Goal: Information Seeking & Learning: Learn about a topic

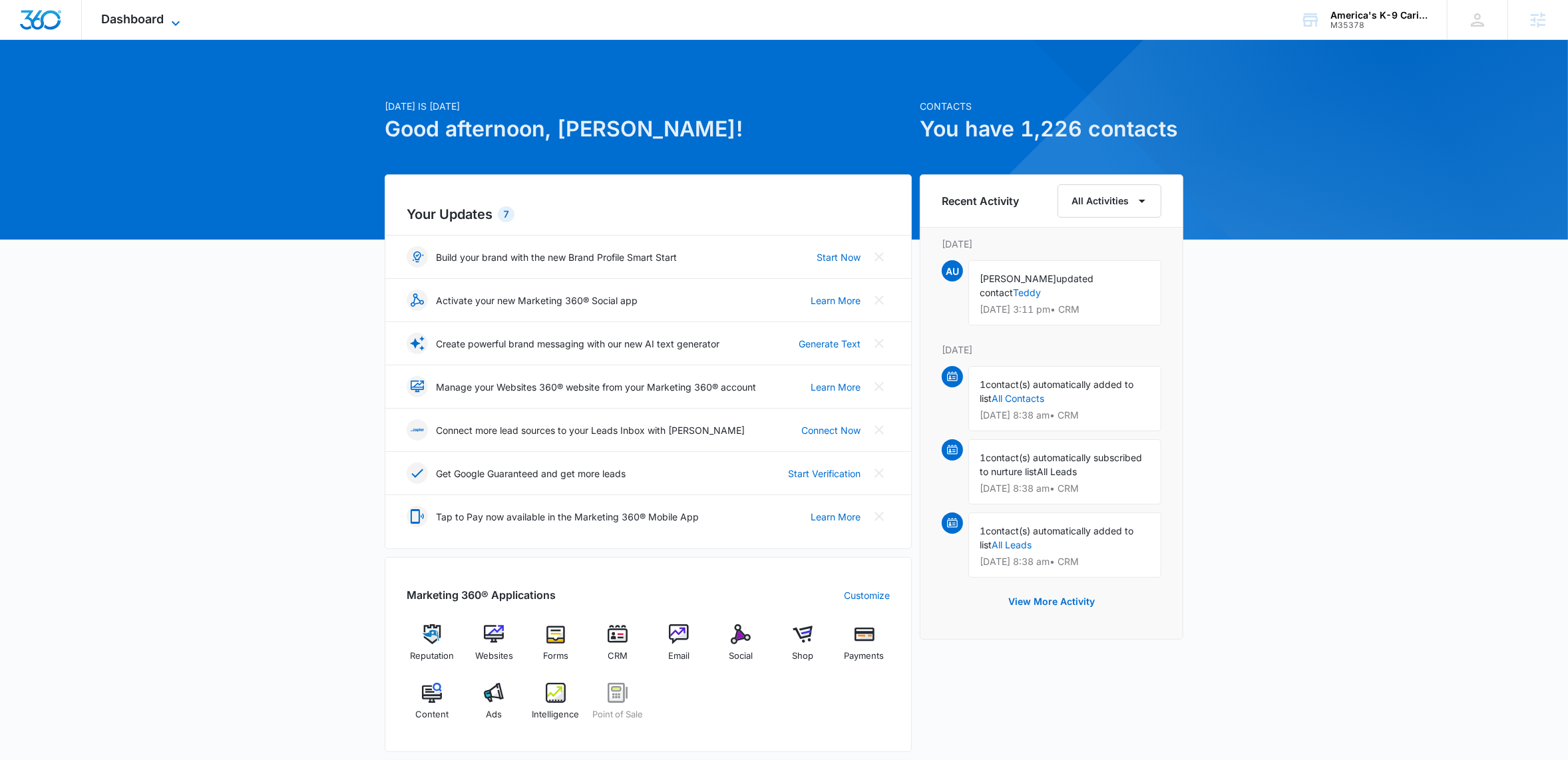
click at [175, 24] on icon at bounding box center [175, 23] width 8 height 5
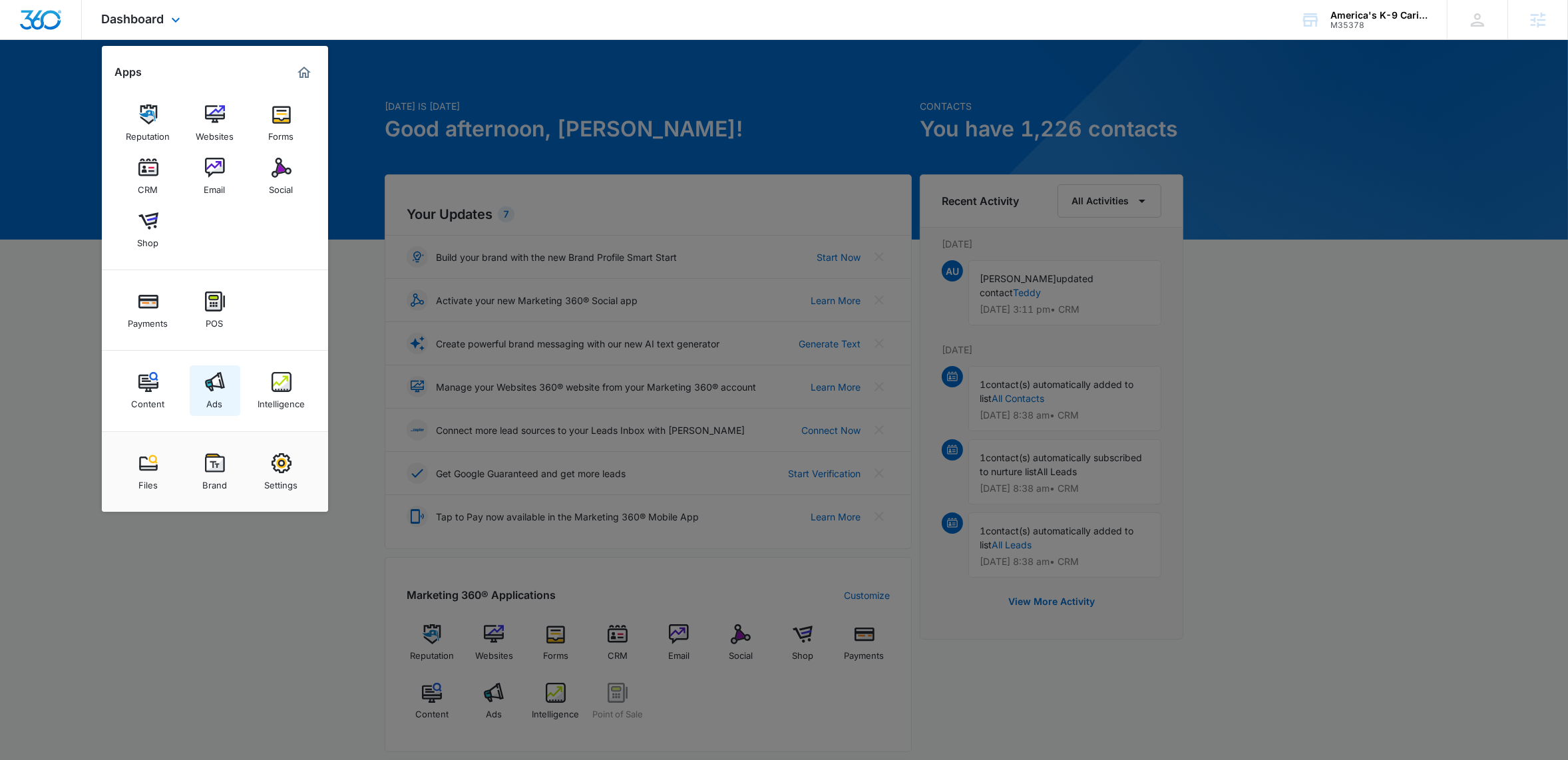
click at [213, 393] on div "Ads" at bounding box center [215, 400] width 16 height 18
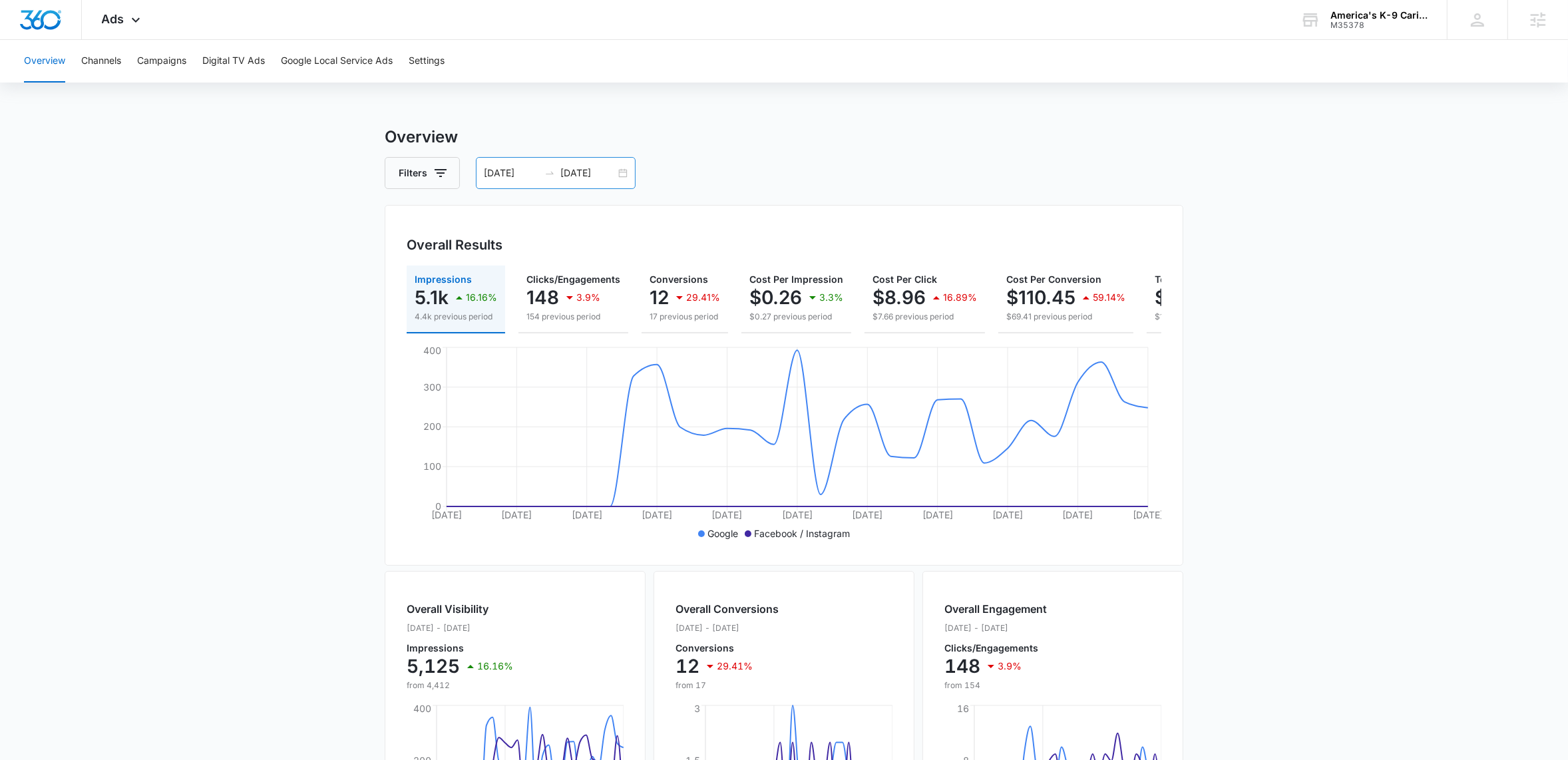
click at [629, 167] on div "07/07/2025 08/06/2025" at bounding box center [556, 173] width 160 height 32
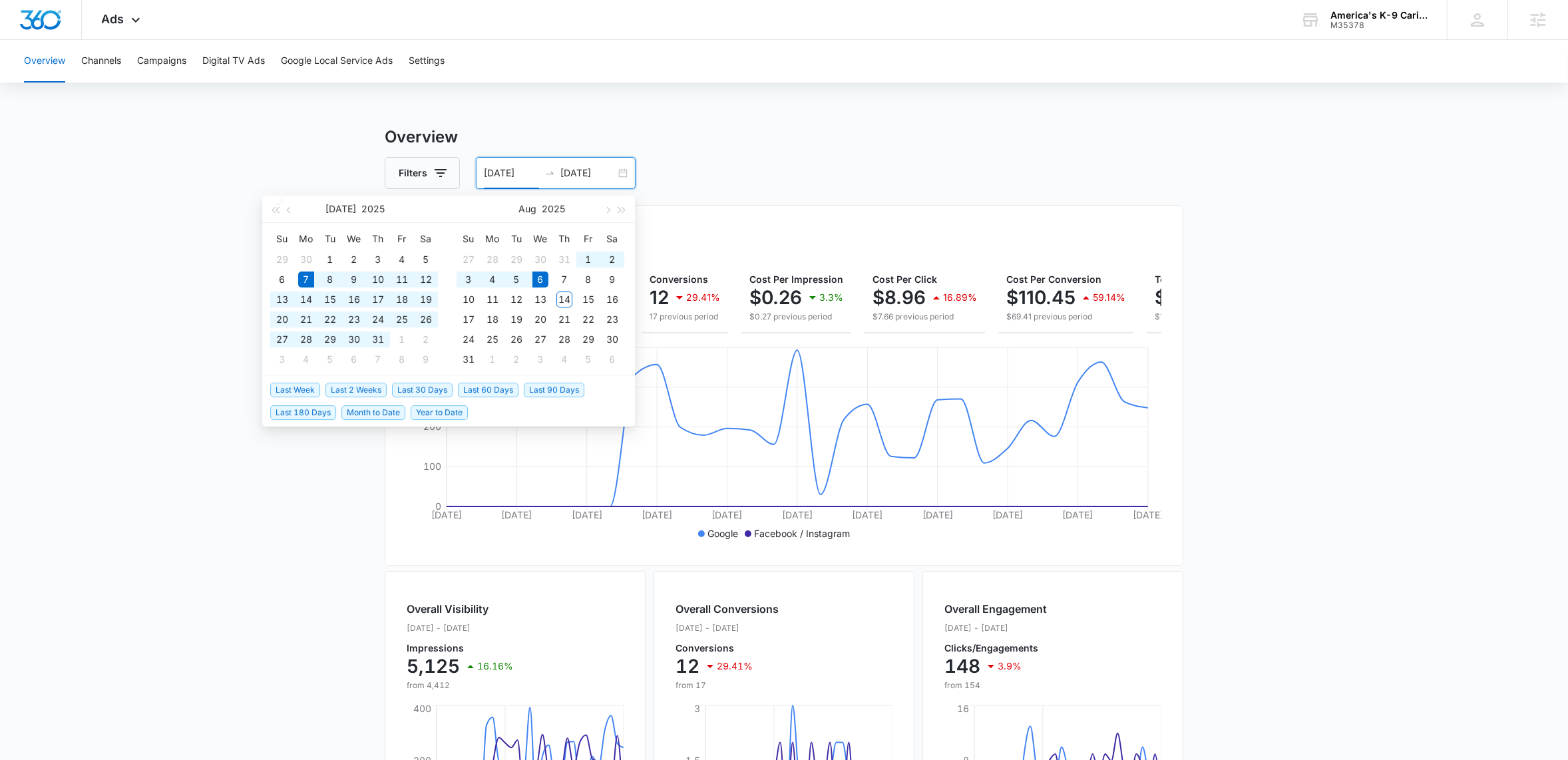
click at [623, 170] on div "07/07/2025 08/06/2025" at bounding box center [556, 173] width 160 height 32
click at [427, 387] on span "Last 30 Days" at bounding box center [422, 389] width 61 height 14
type input "07/15/2025"
type input "08/14/2025"
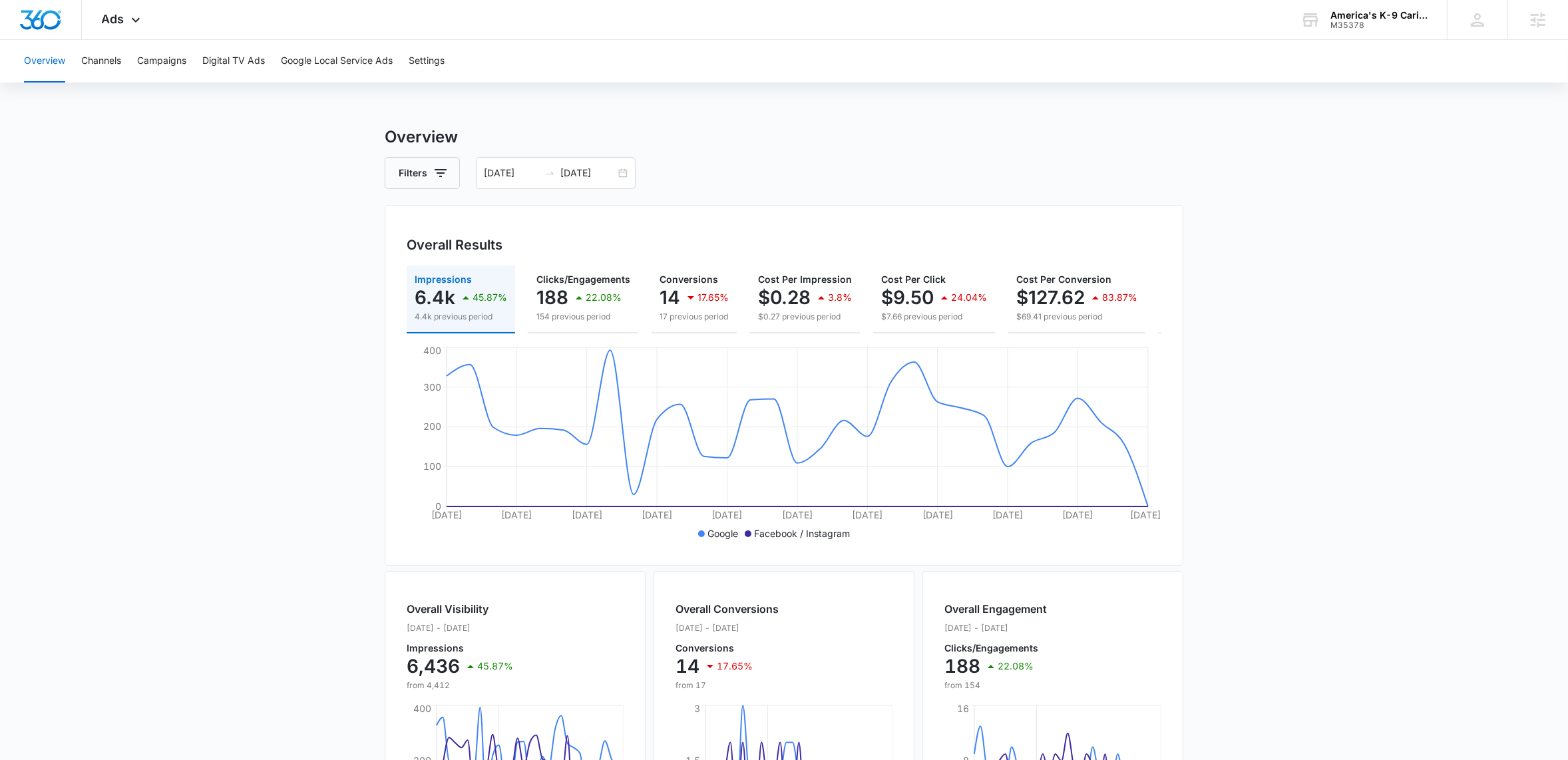
click at [205, 262] on main "Overview Filters 07/15/2025 08/14/2025 Overall Results Impressions 6.4k 45.87% …" at bounding box center [784, 602] width 1568 height 955
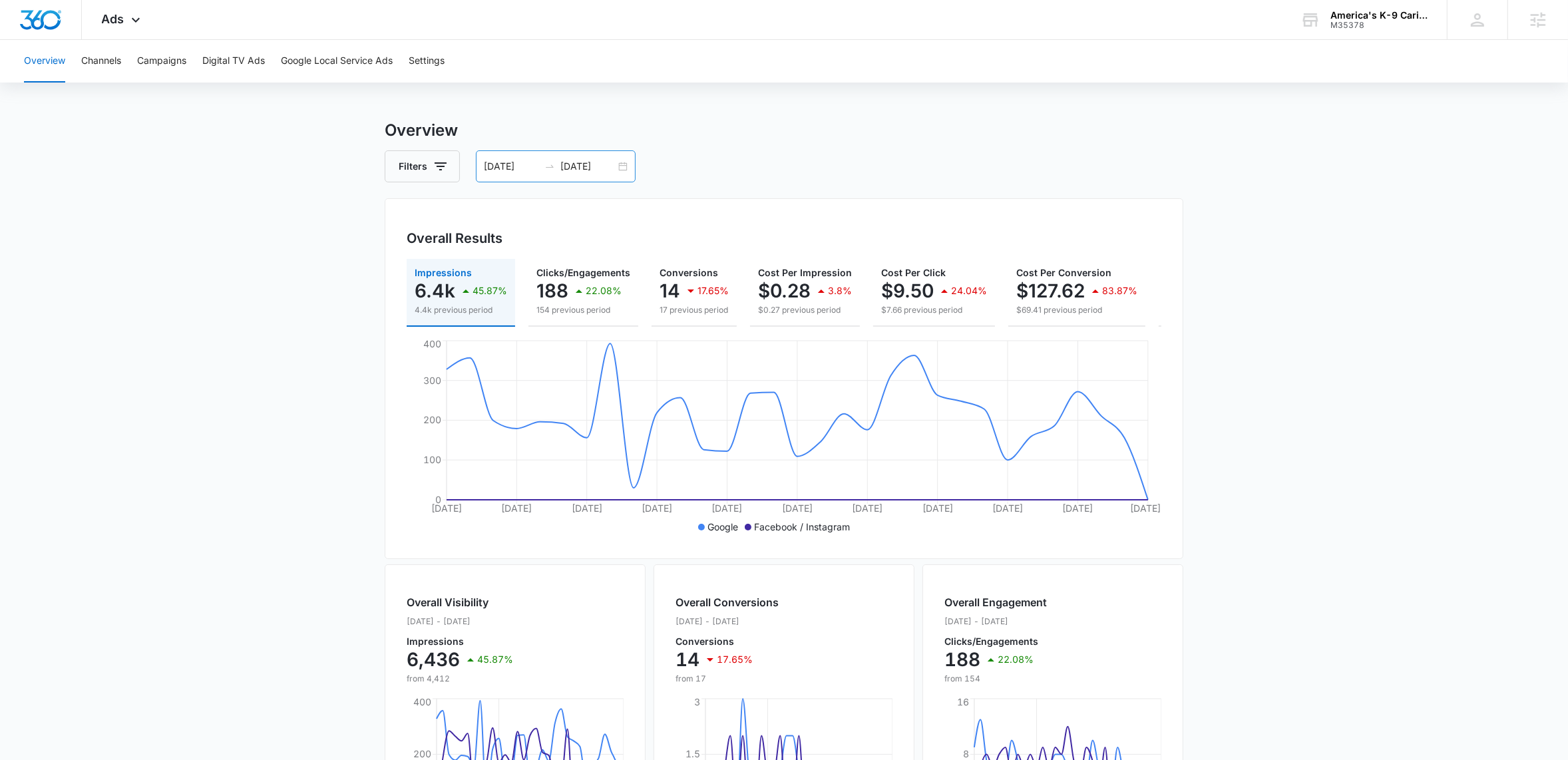
click at [627, 169] on div "07/15/2025 08/14/2025" at bounding box center [556, 166] width 160 height 32
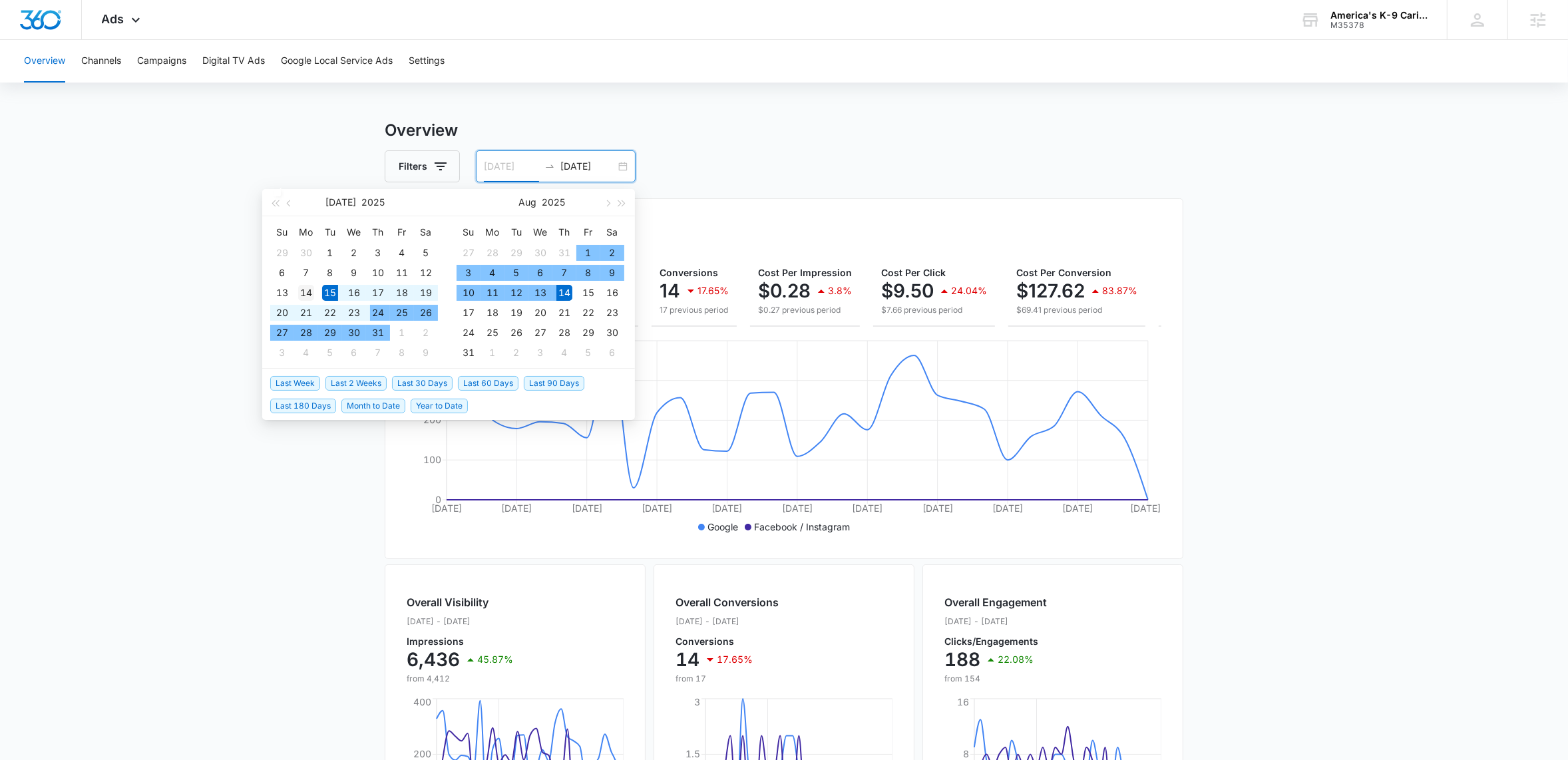
type input "[DATE]"
click at [306, 289] on div "14" at bounding box center [306, 292] width 16 height 16
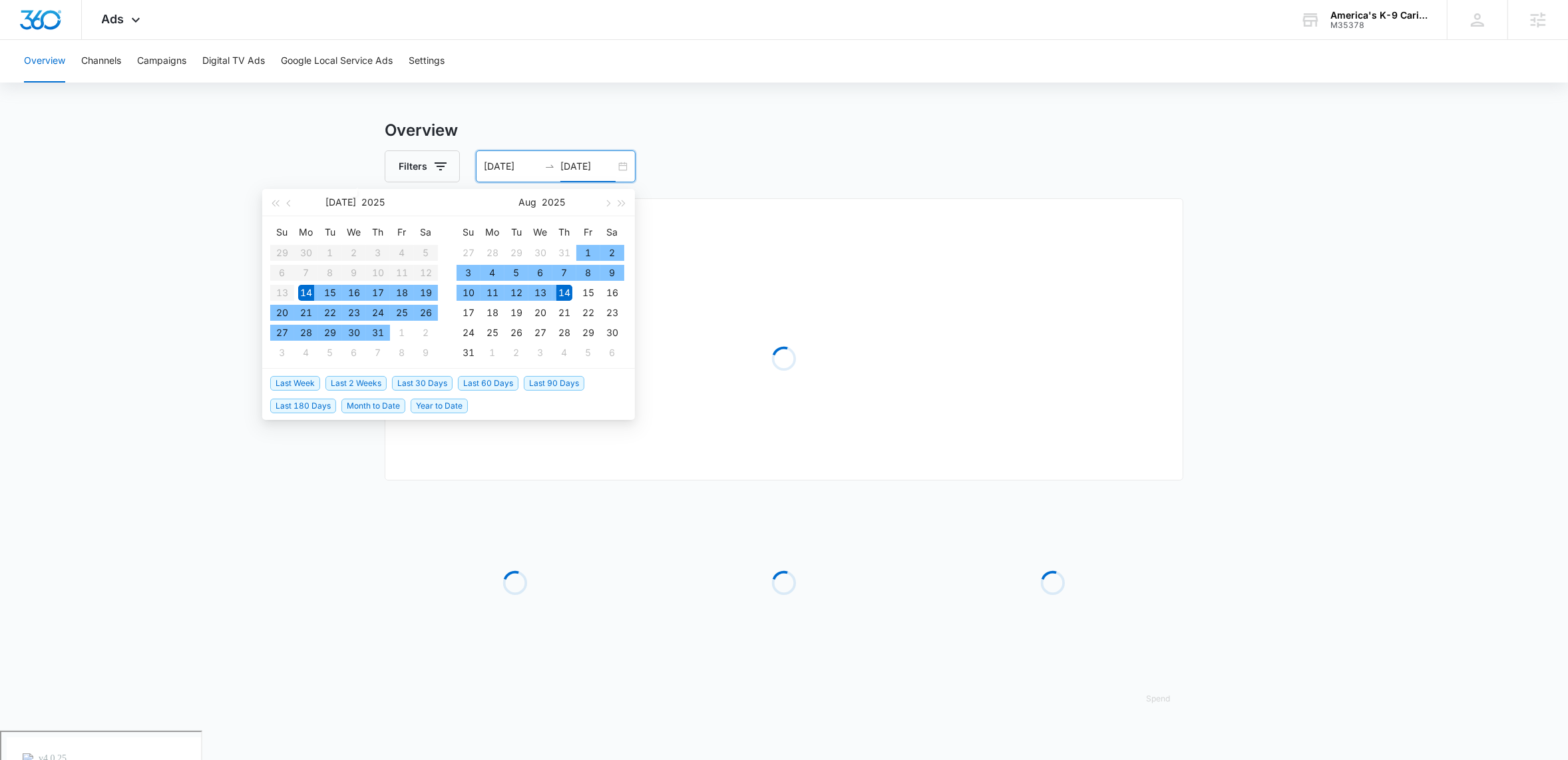
scroll to position [0, 0]
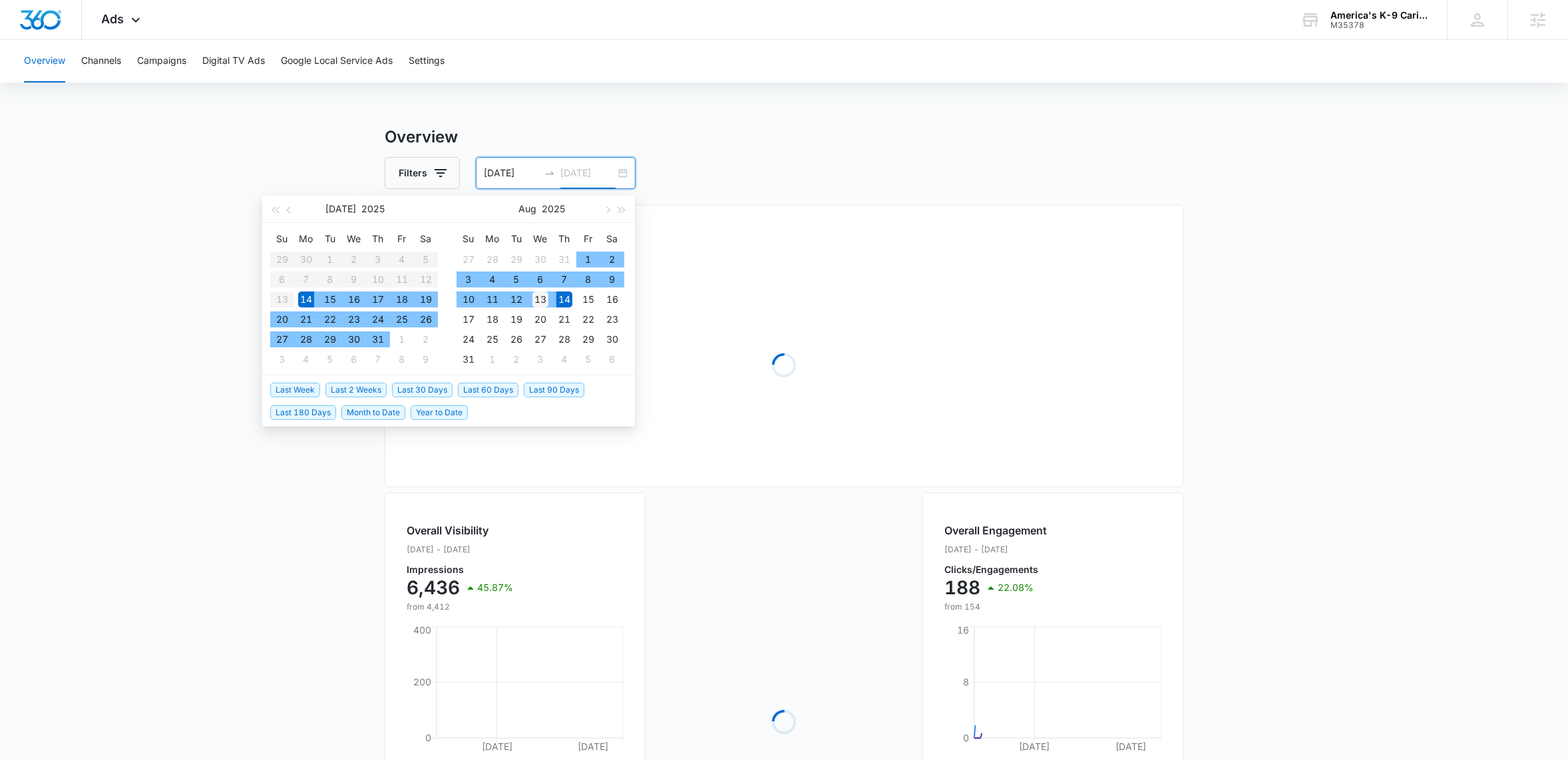
type input "[DATE]"
click at [545, 300] on div "13" at bounding box center [540, 299] width 16 height 16
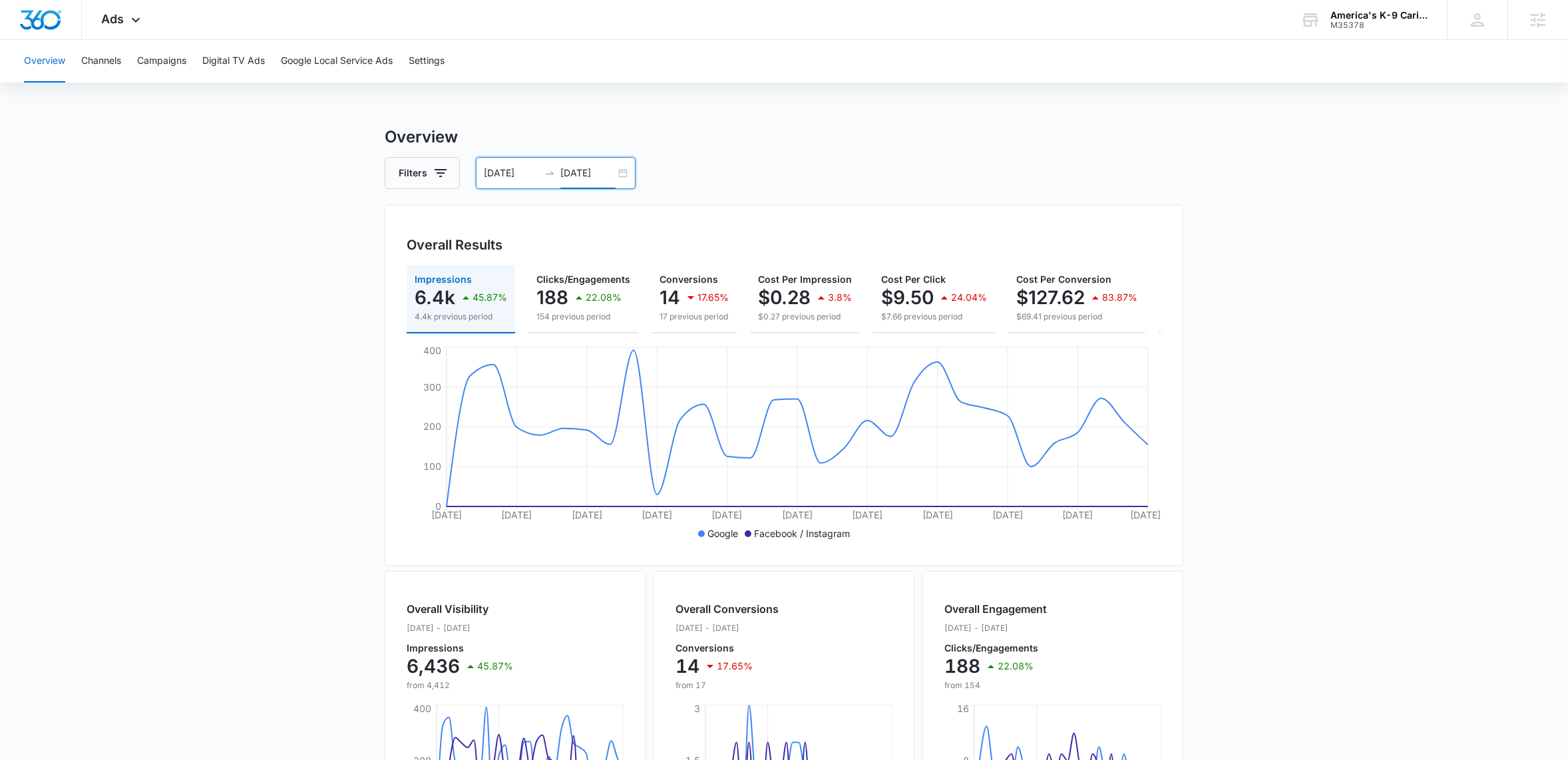
drag, startPoint x: 1272, startPoint y: 344, endPoint x: 1258, endPoint y: 342, distance: 14.1
click at [1258, 342] on main "Overview Filters 07/14/2025 08/13/2025 Overall Results Impressions 6.4k 45.87% …" at bounding box center [784, 602] width 1568 height 955
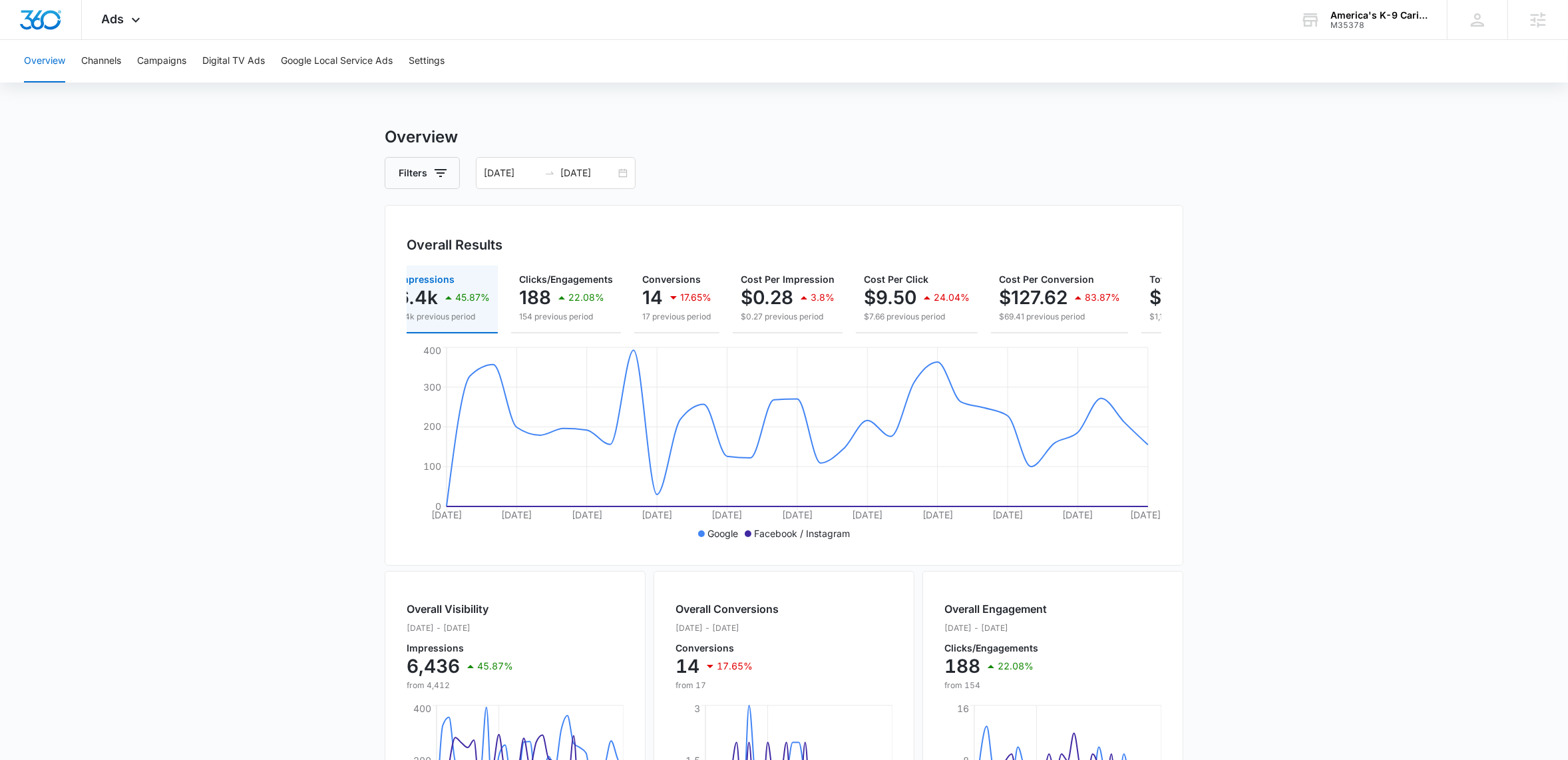
click at [120, 233] on main "Overview Filters 07/14/2025 08/13/2025 Overall Results Impressions 6.4k 45.87% …" at bounding box center [784, 602] width 1568 height 955
click at [1370, 349] on main "Overview Filters 07/14/2025 08/13/2025 Overall Results Impressions 6.4k 45.87% …" at bounding box center [784, 602] width 1568 height 955
click at [135, 340] on main "Overview Filters 07/14/2025 08/13/2025 Overall Results Impressions 6.4k 45.87% …" at bounding box center [784, 602] width 1568 height 955
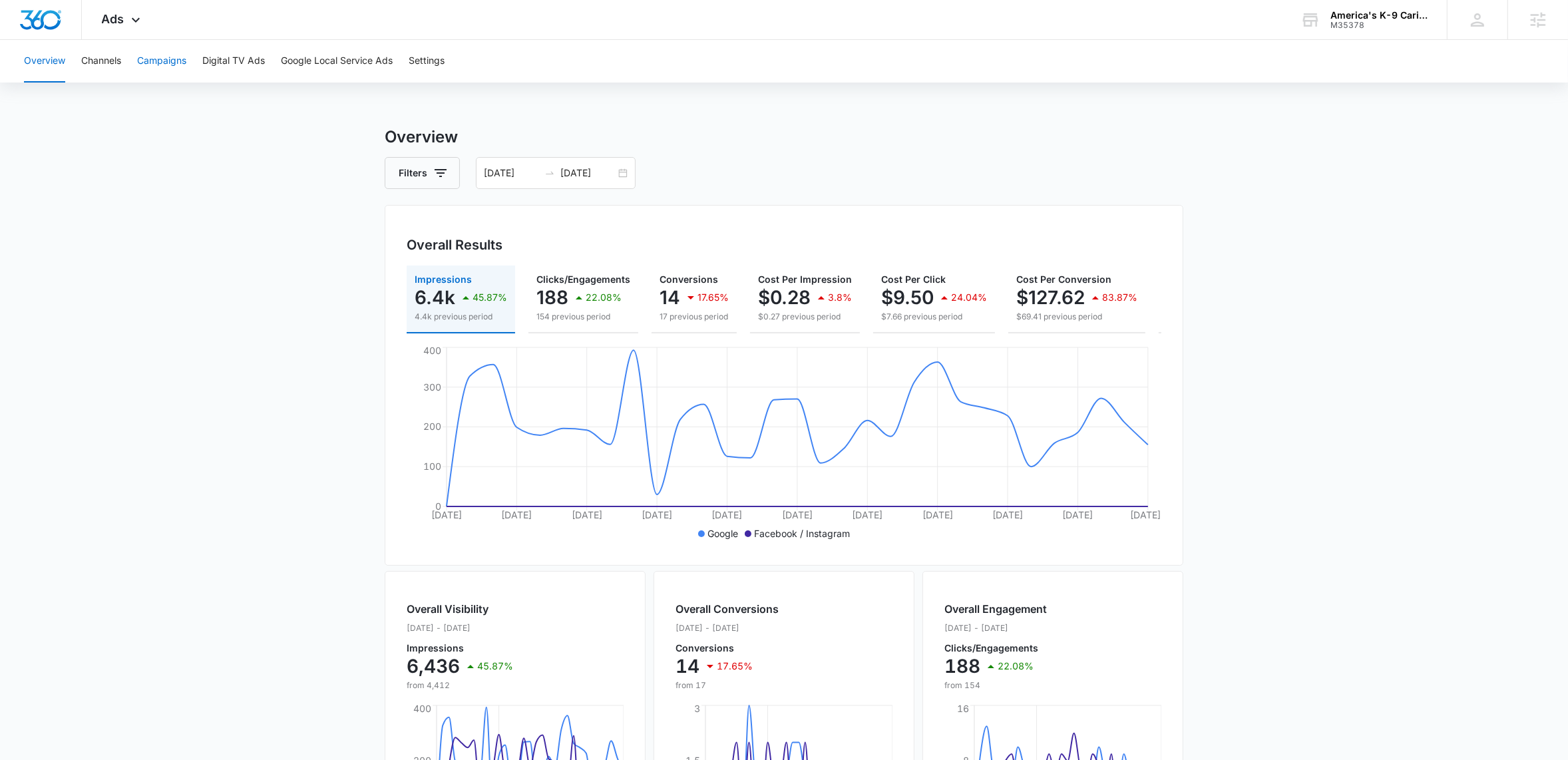
click at [167, 58] on button "Campaigns" at bounding box center [162, 61] width 49 height 43
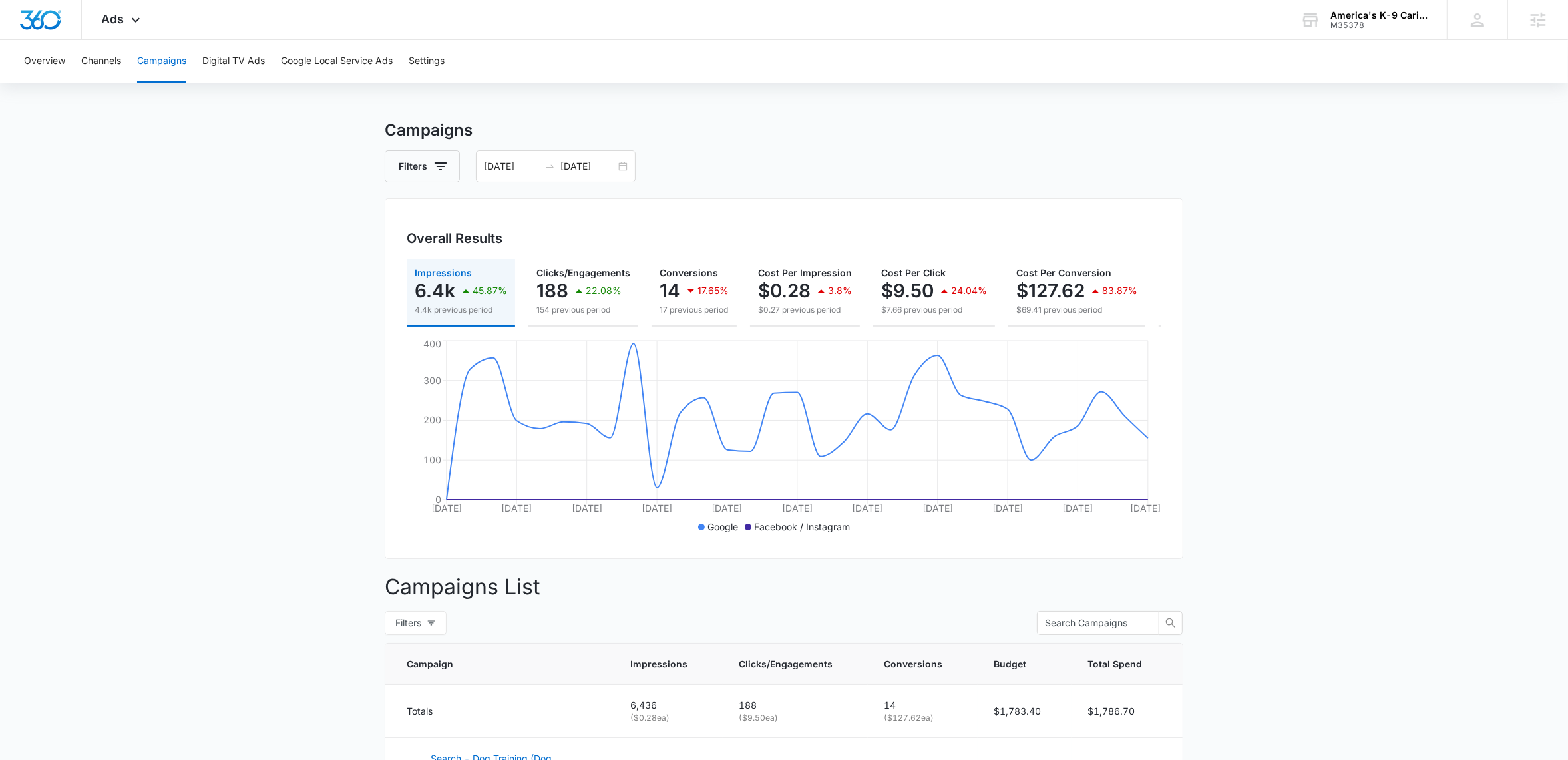
scroll to position [0, 154]
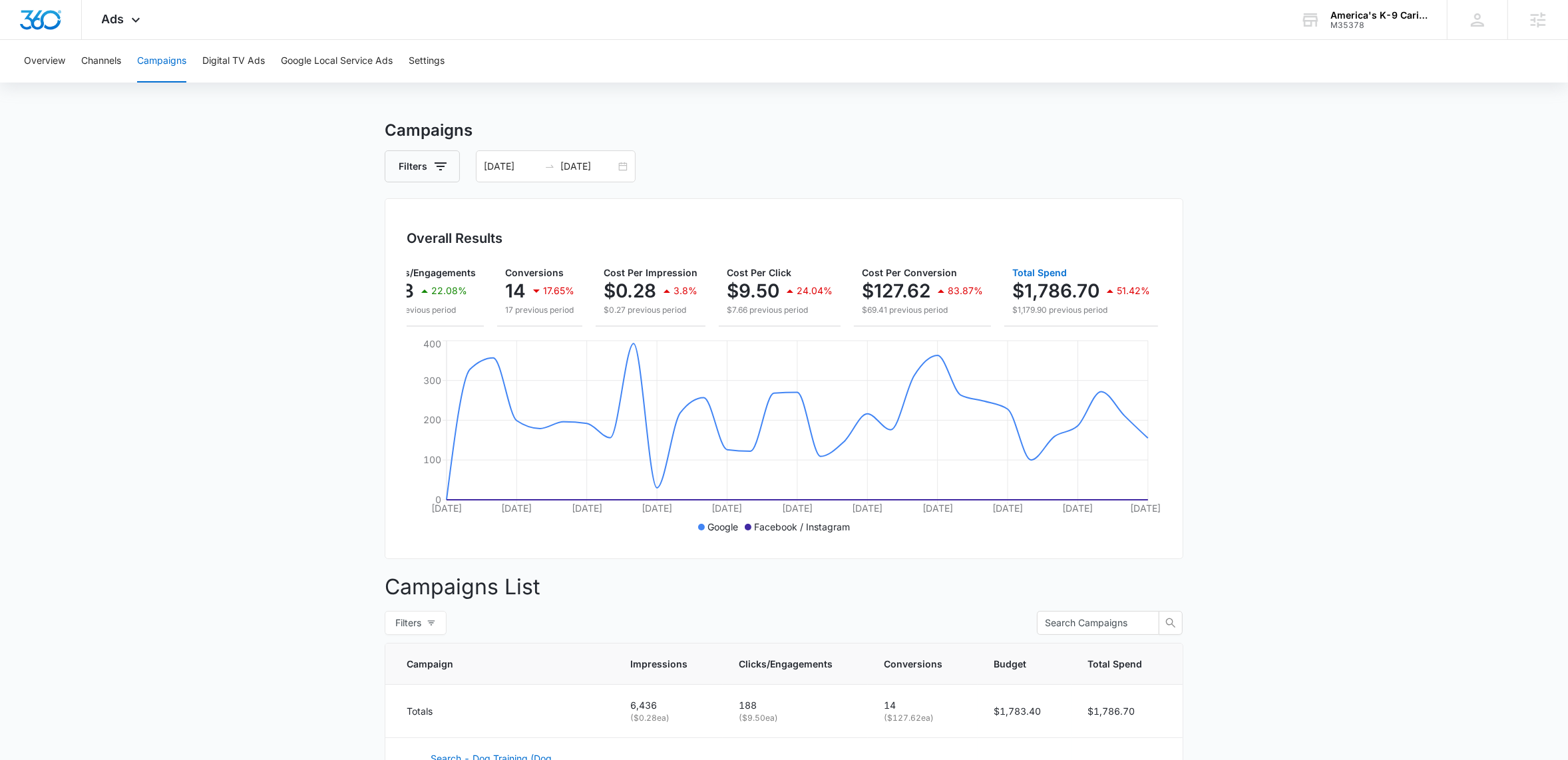
drag, startPoint x: 792, startPoint y: 333, endPoint x: 618, endPoint y: 329, distance: 174.0
click at [618, 327] on div "Impressions 6.4k 45.87% 4.4k previous period Clicks/Engagements 188 22.08% 154 …" at bounding box center [784, 292] width 755 height 68
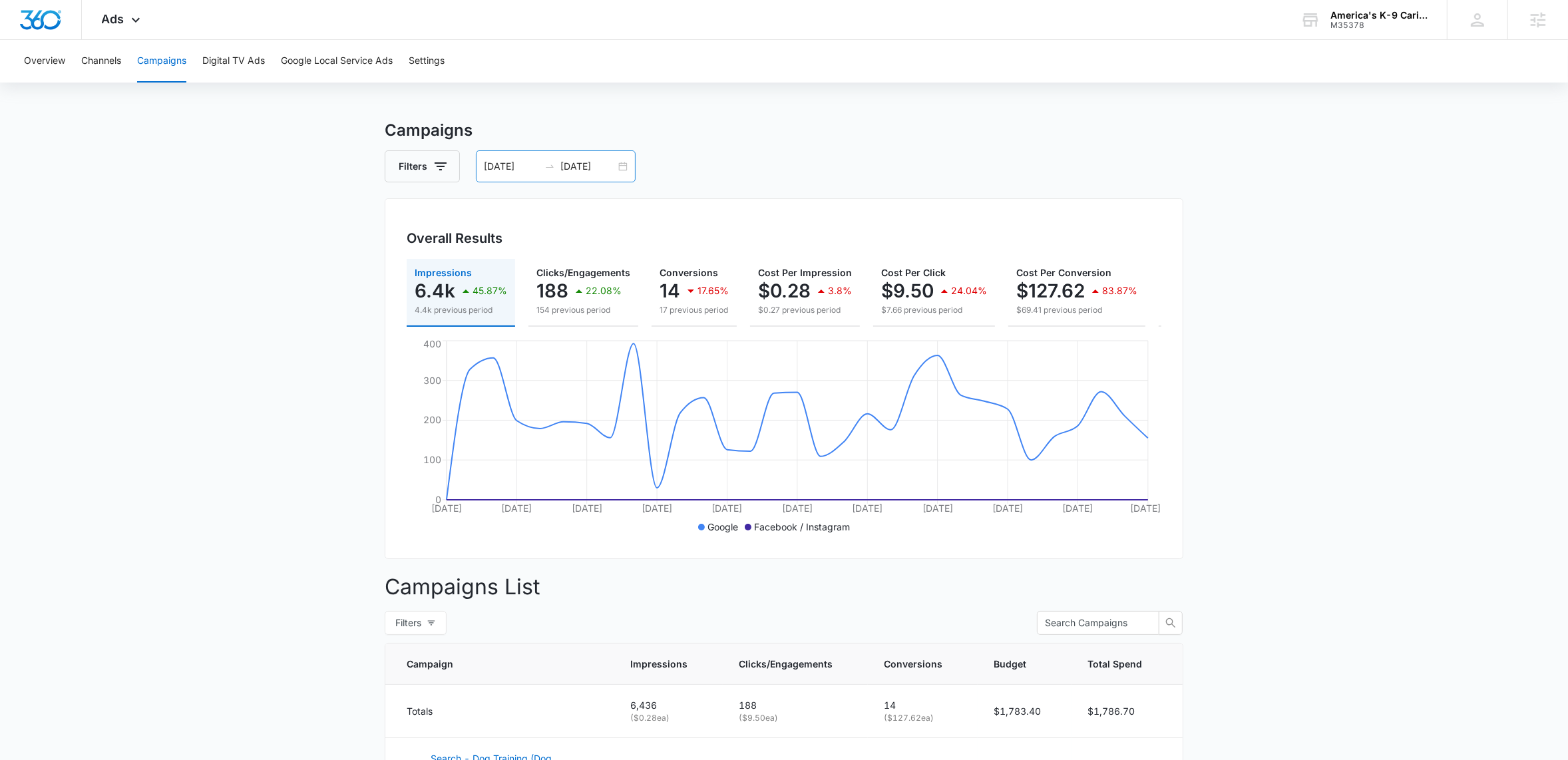
click at [623, 162] on div "07/14/2025 08/13/2025" at bounding box center [556, 166] width 160 height 32
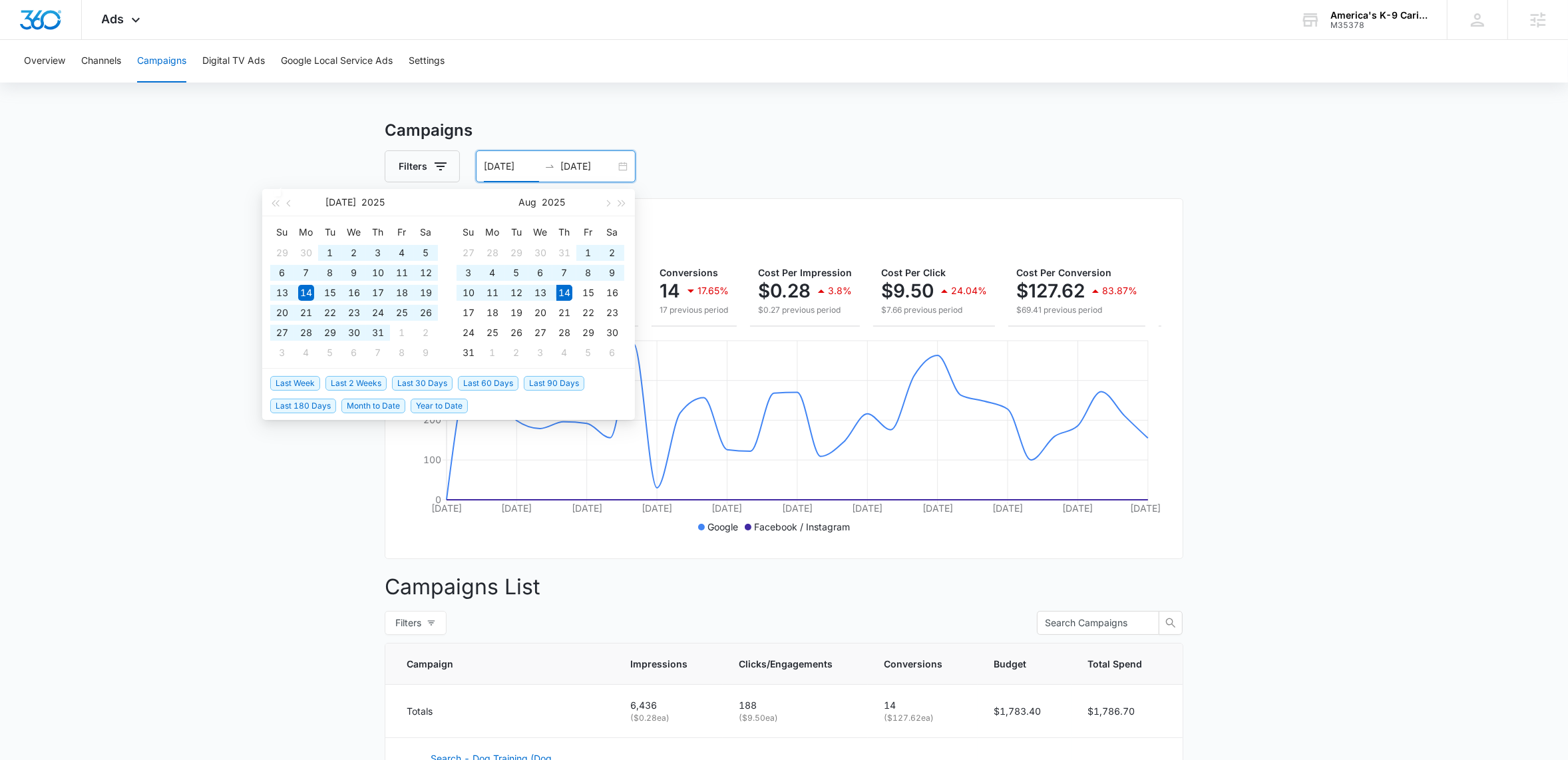
click at [305, 407] on span "Last 180 Days" at bounding box center [303, 405] width 66 height 14
type input "[DATE]"
type input "08/14/2025"
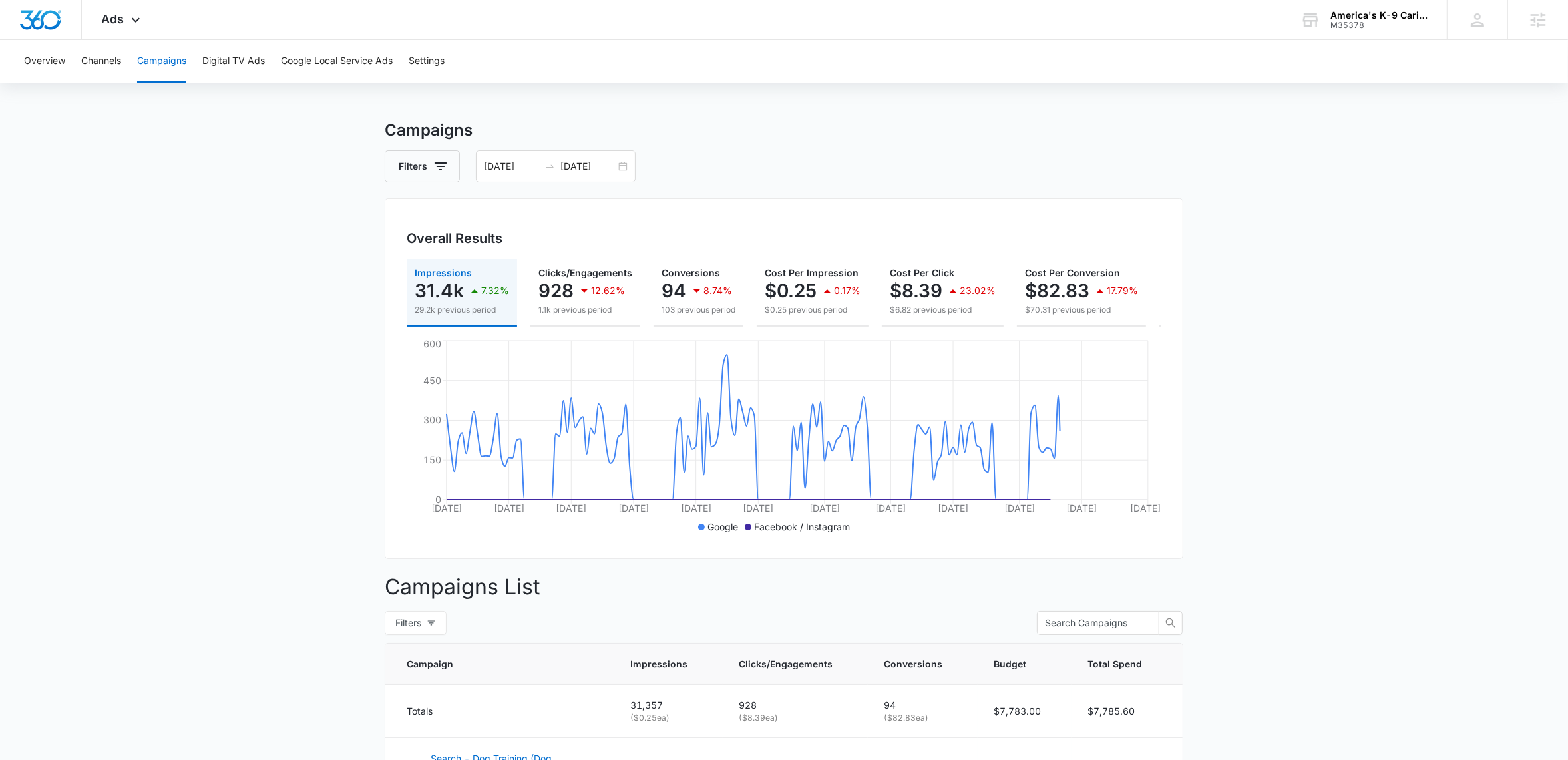
click at [1330, 270] on main "Campaigns Filters 02/15/2025 08/14/2025 Overall Results Impressions 31.4k 7.32%…" at bounding box center [784, 572] width 1568 height 907
click at [617, 179] on div "02/15/2025 08/14/2025" at bounding box center [556, 166] width 160 height 32
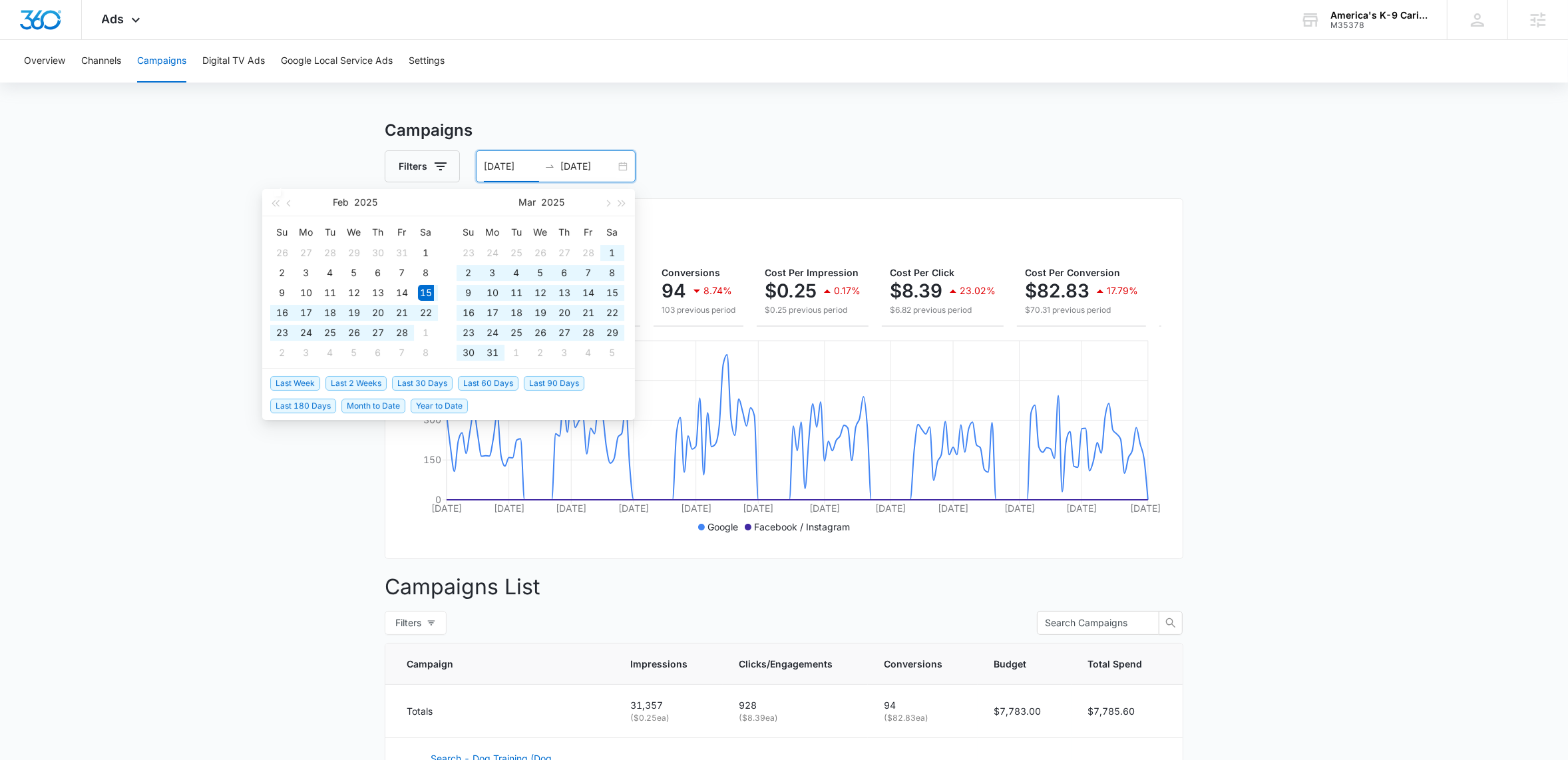
click at [619, 170] on div "02/15/2025 08/14/2025" at bounding box center [556, 166] width 160 height 32
click at [440, 404] on span "Year to Date" at bounding box center [439, 405] width 57 height 14
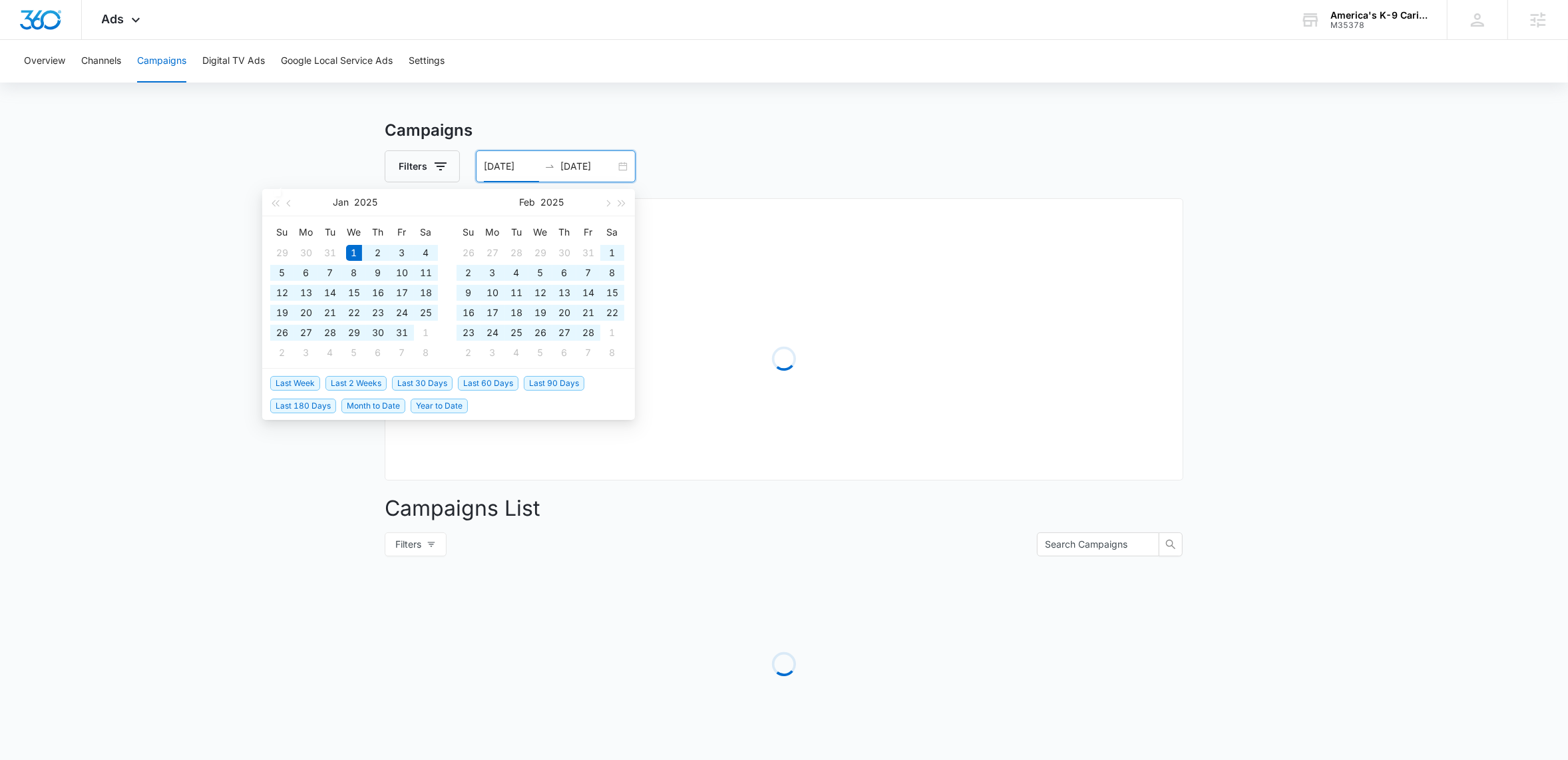
type input "01/01/2025"
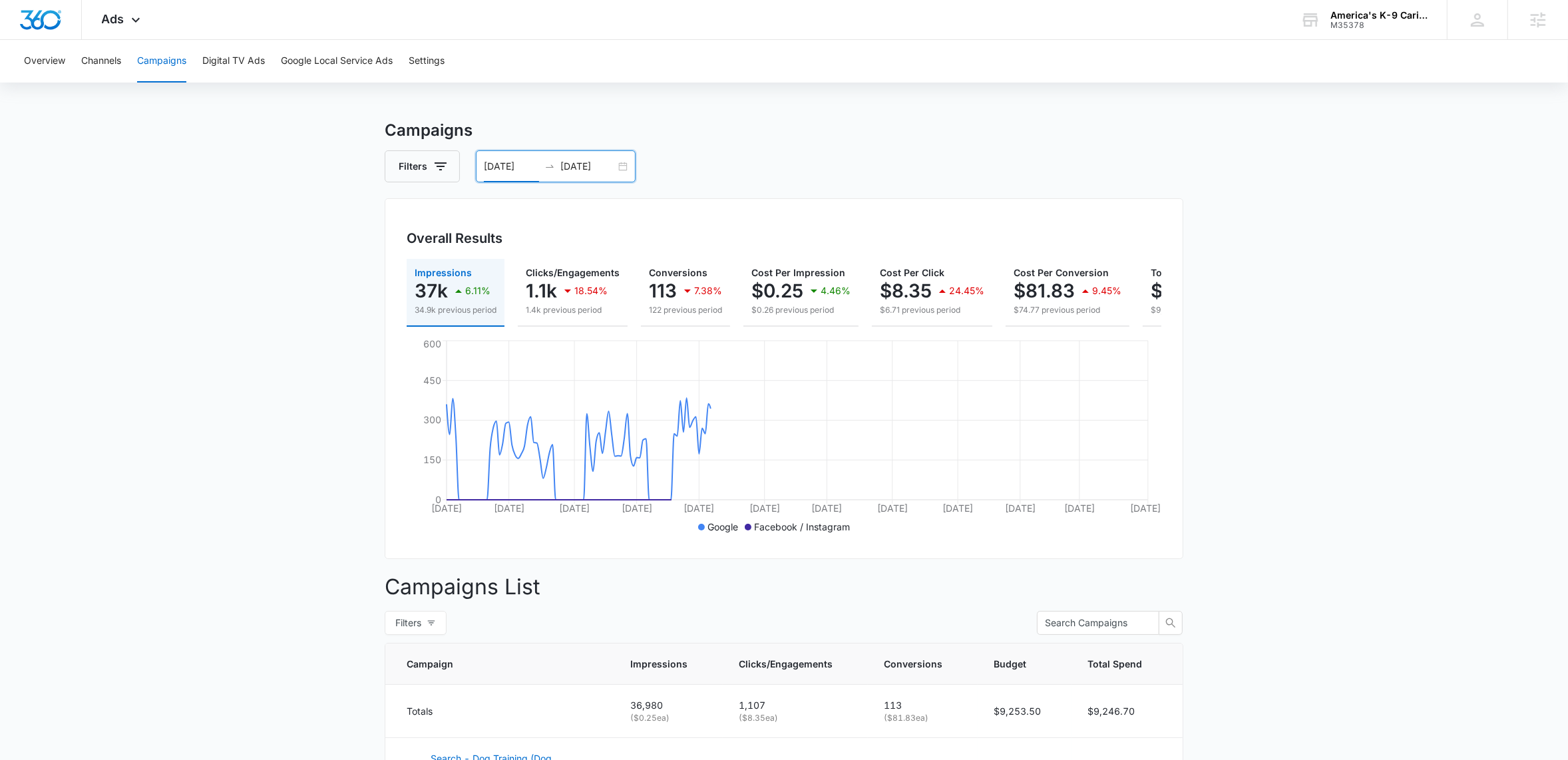
click at [1407, 395] on main "Campaigns Filters 01/01/2025 08/14/2025 Overall Results Impressions 37k 6.11% 3…" at bounding box center [784, 572] width 1568 height 907
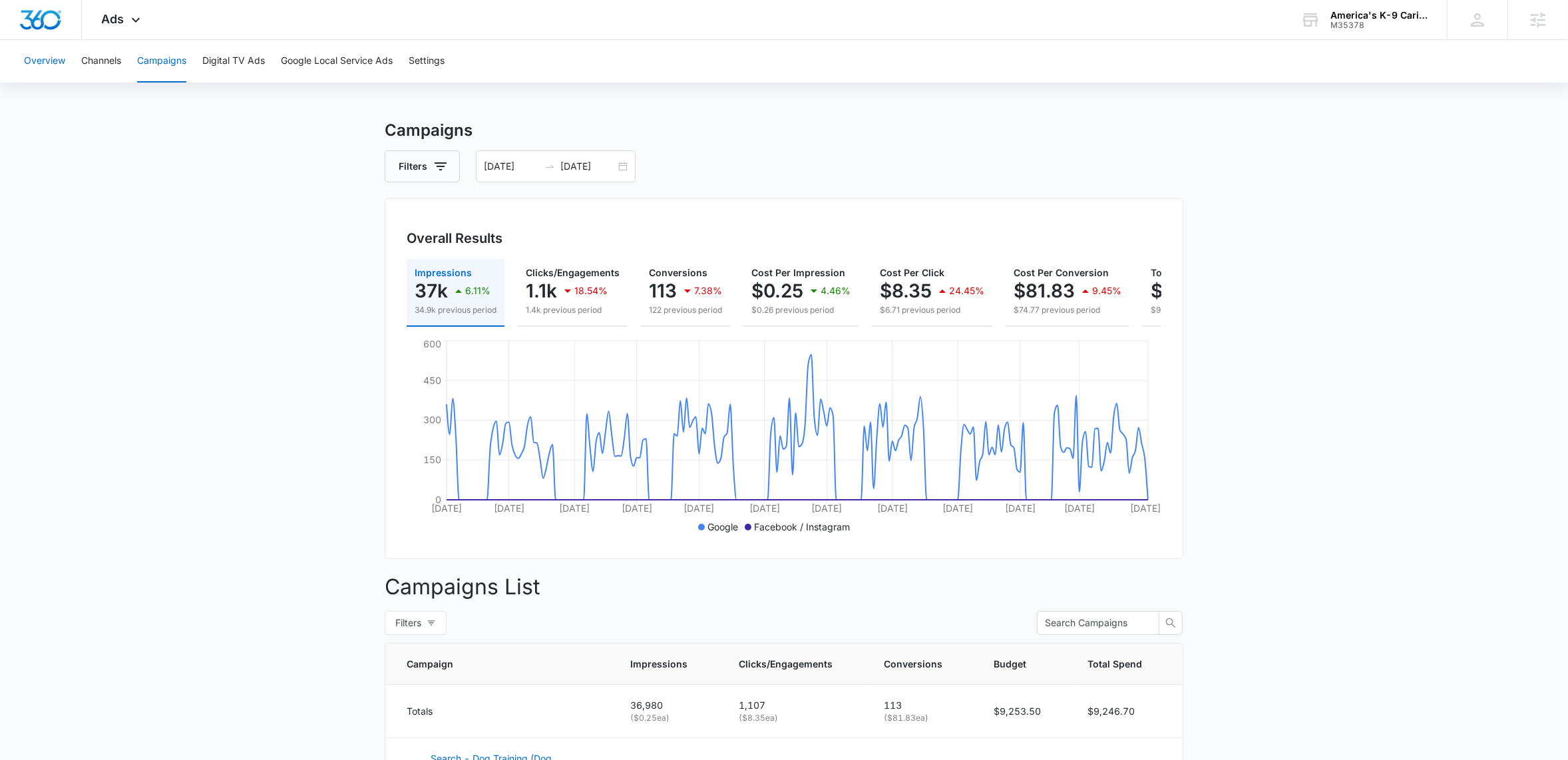
click at [33, 53] on button "Overview" at bounding box center [44, 61] width 41 height 43
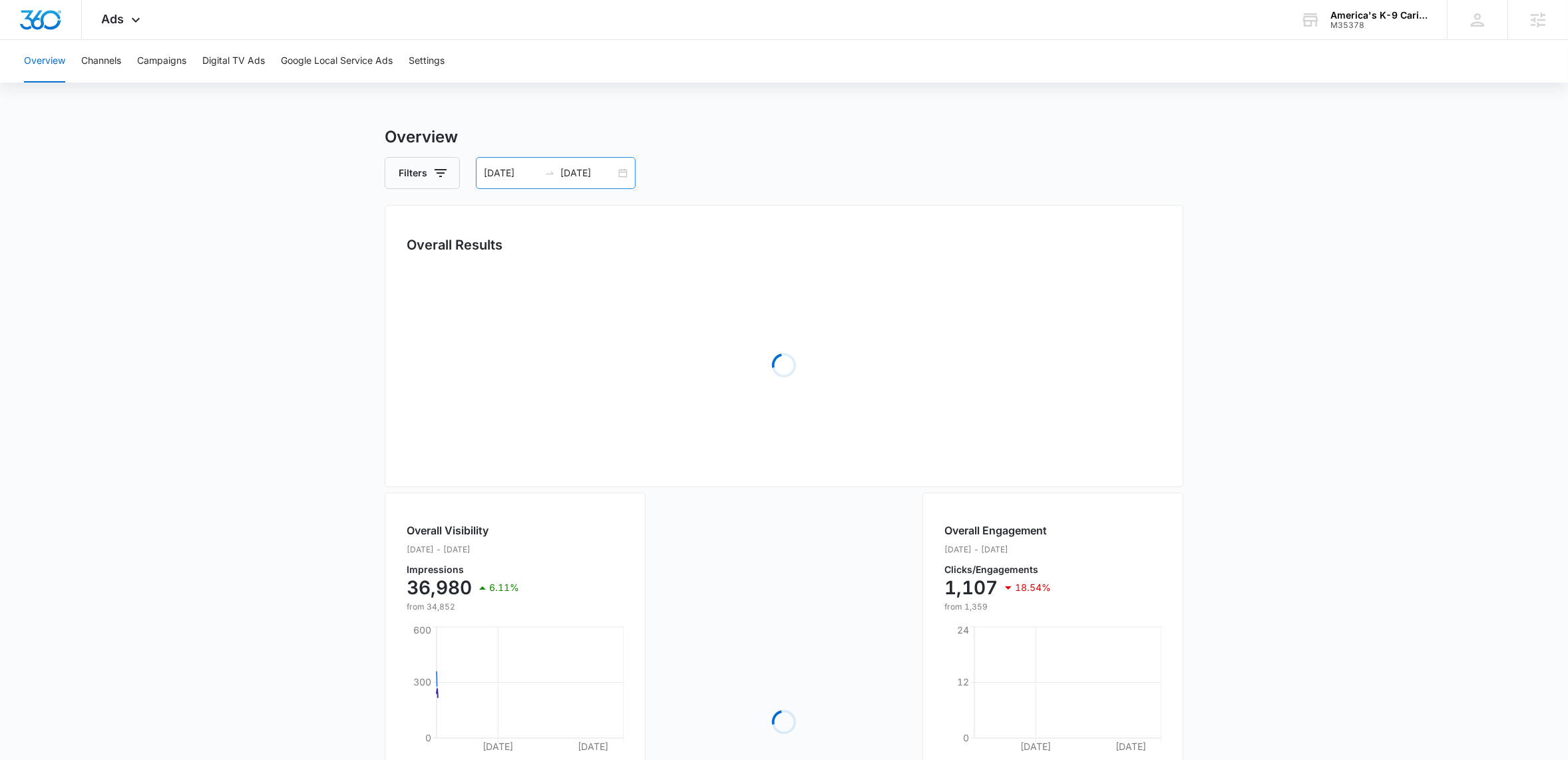
click at [631, 174] on div "01/01/2025 08/14/2025" at bounding box center [556, 173] width 160 height 32
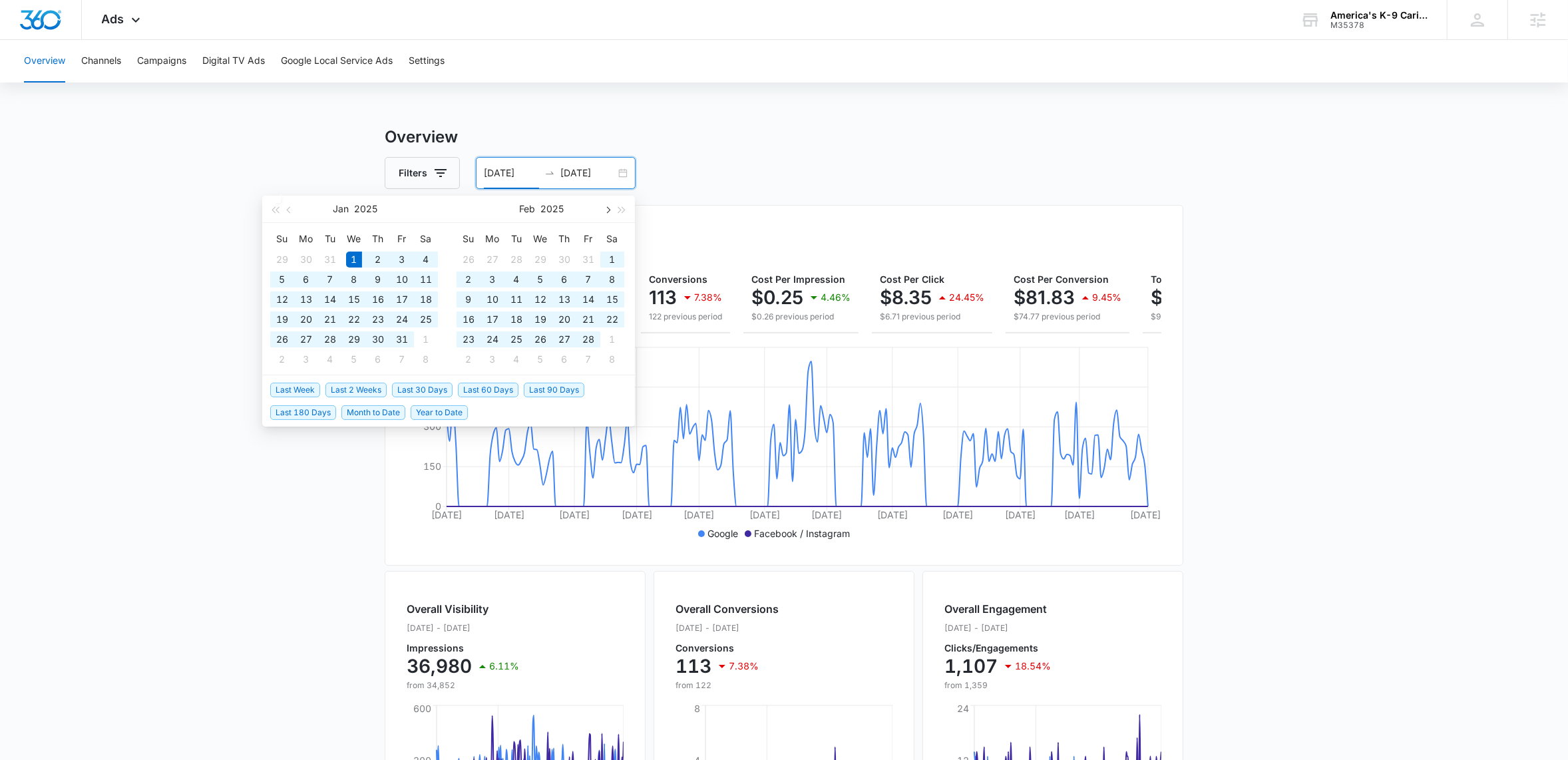
click at [608, 207] on span "button" at bounding box center [607, 210] width 7 height 7
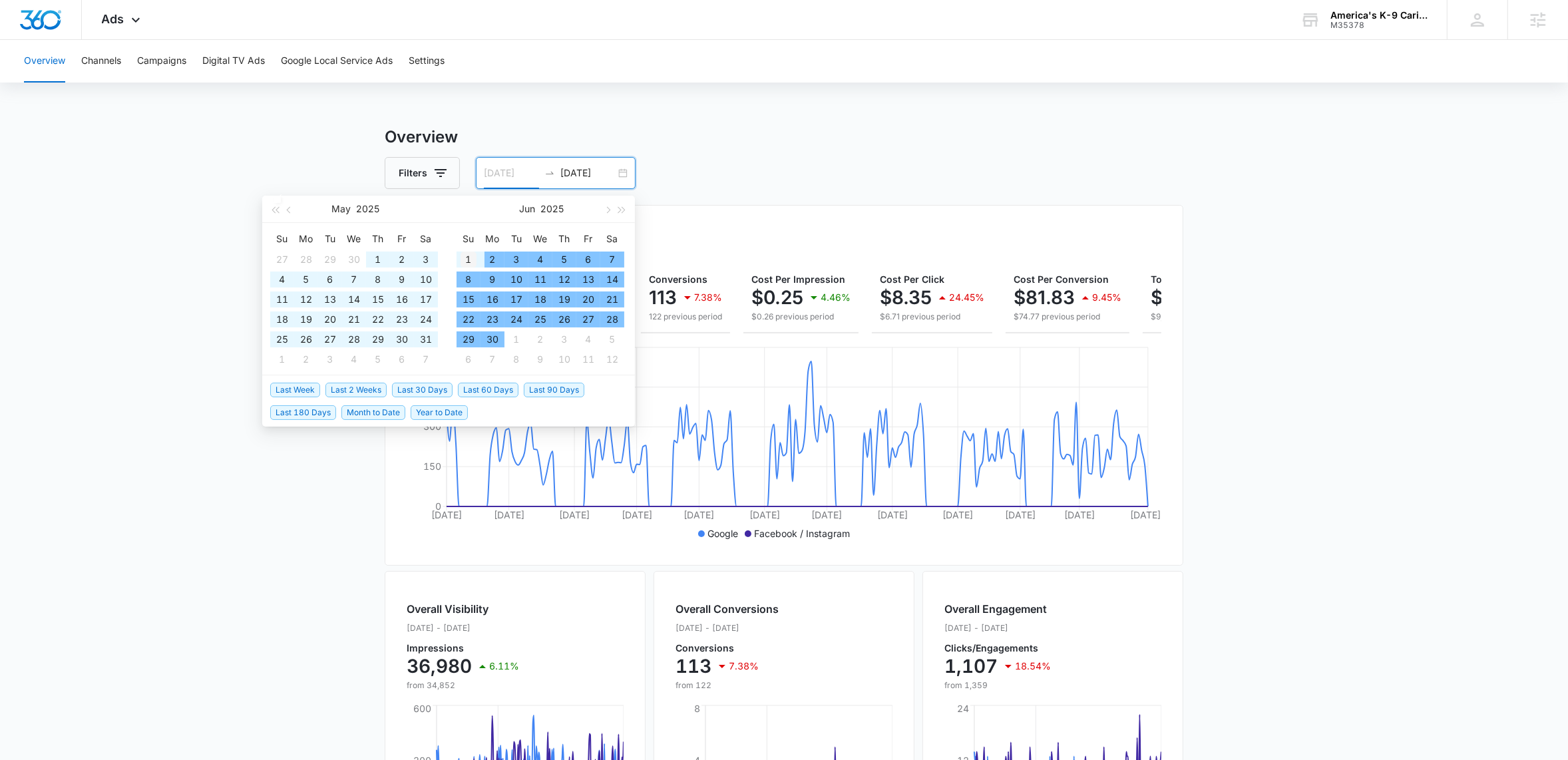
type input "06/01/2025"
click at [464, 258] on div "1" at bounding box center [468, 260] width 16 height 16
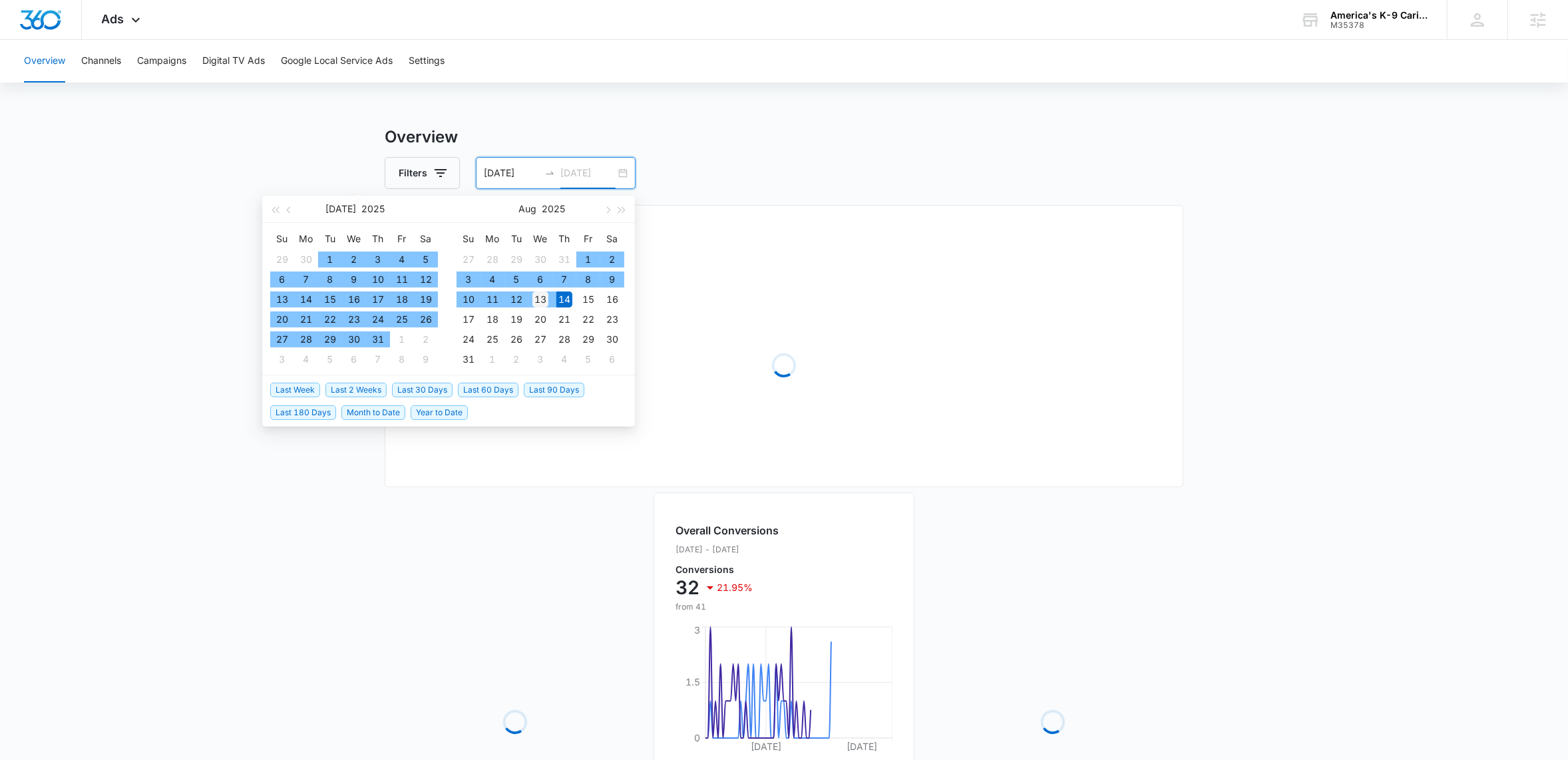
type input "[DATE]"
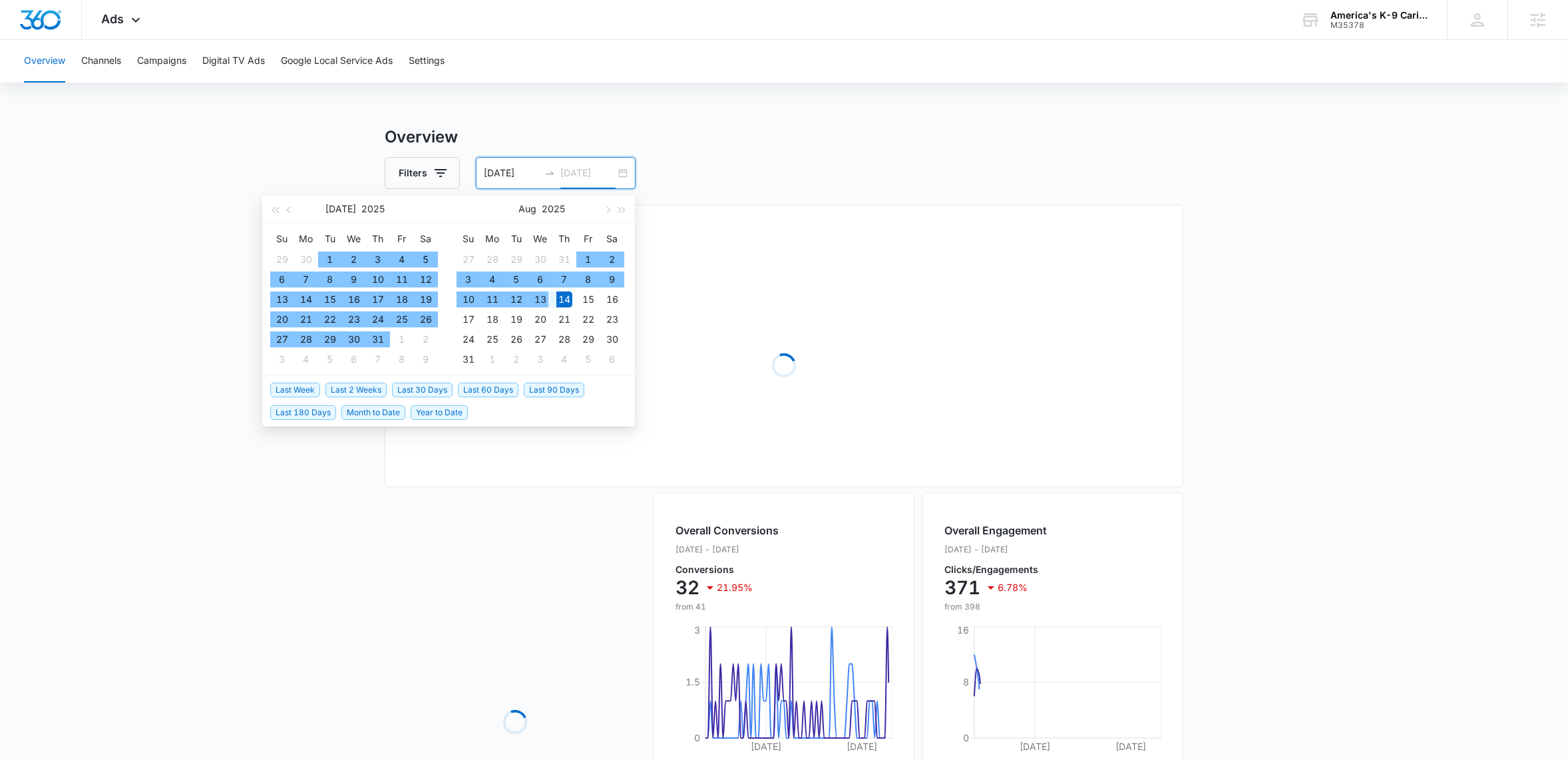
click at [545, 297] on div "13" at bounding box center [540, 299] width 16 height 16
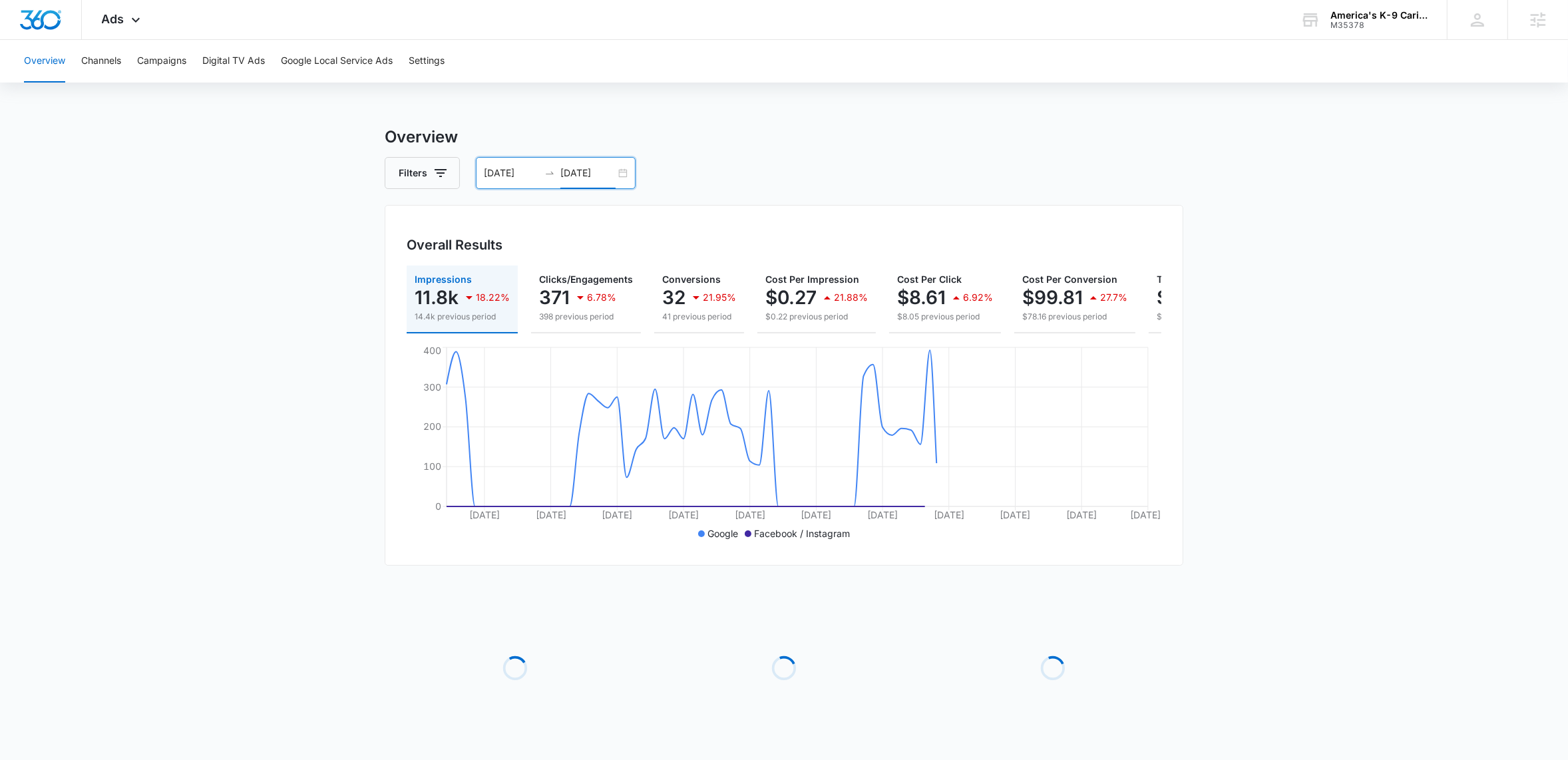
click at [1388, 238] on main "Overview Filters 06/01/2025 08/13/2025 Overall Results Impressions 11.8k 18.22%…" at bounding box center [784, 470] width 1568 height 691
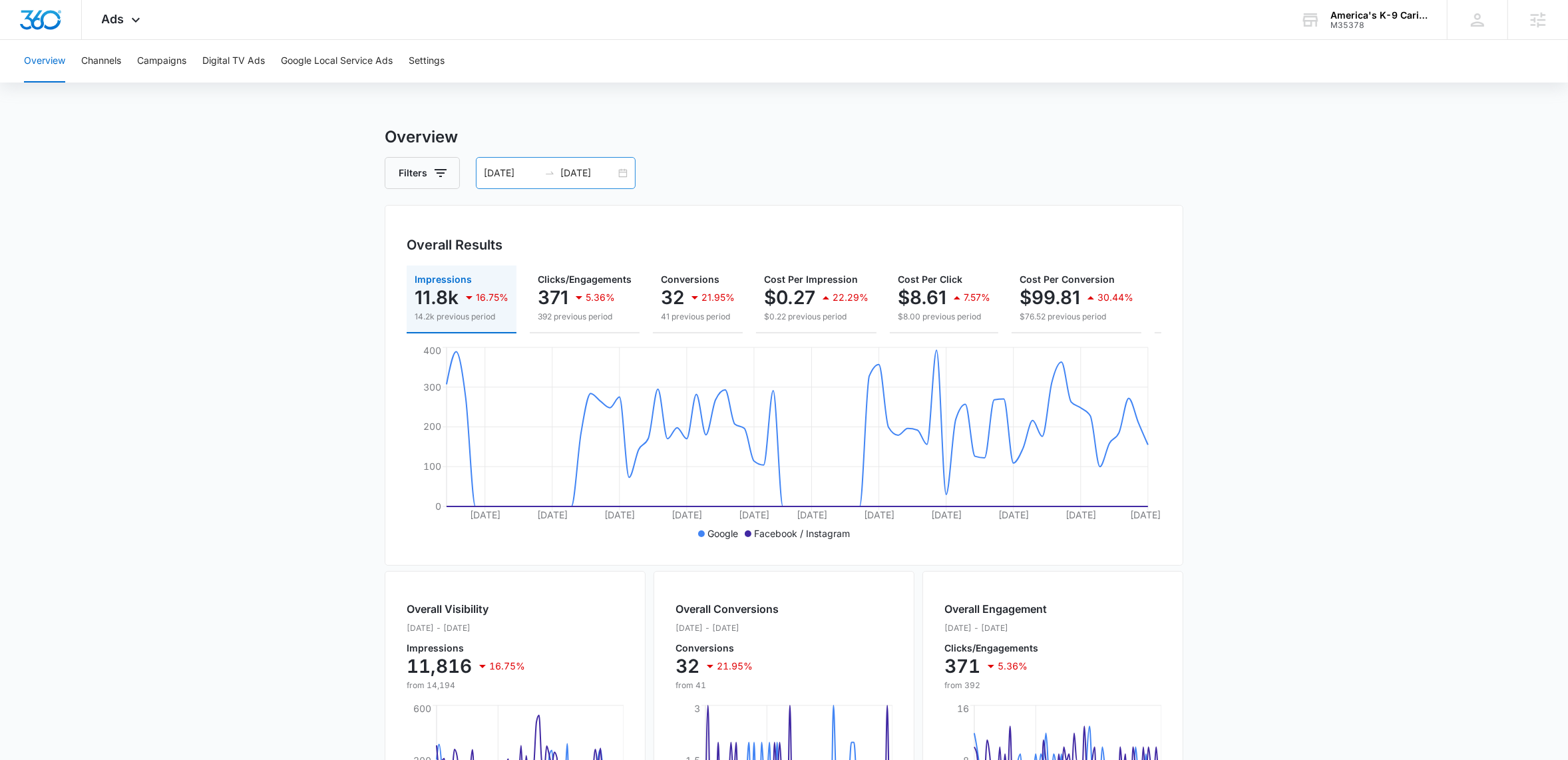
click at [626, 175] on div "06/01/2025 08/13/2025" at bounding box center [556, 173] width 160 height 32
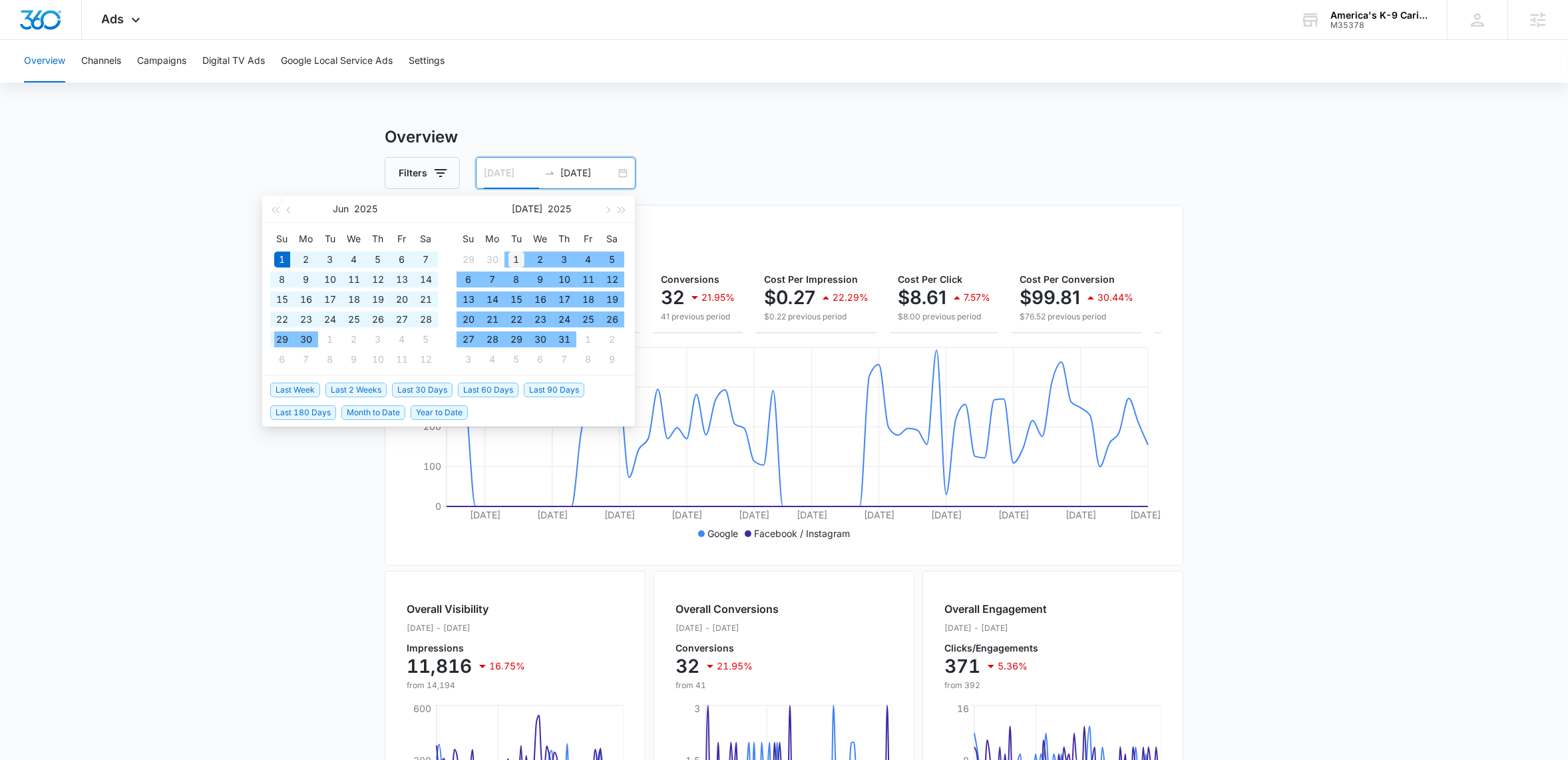
type input "07/01/2025"
click at [514, 254] on div "1" at bounding box center [516, 260] width 16 height 16
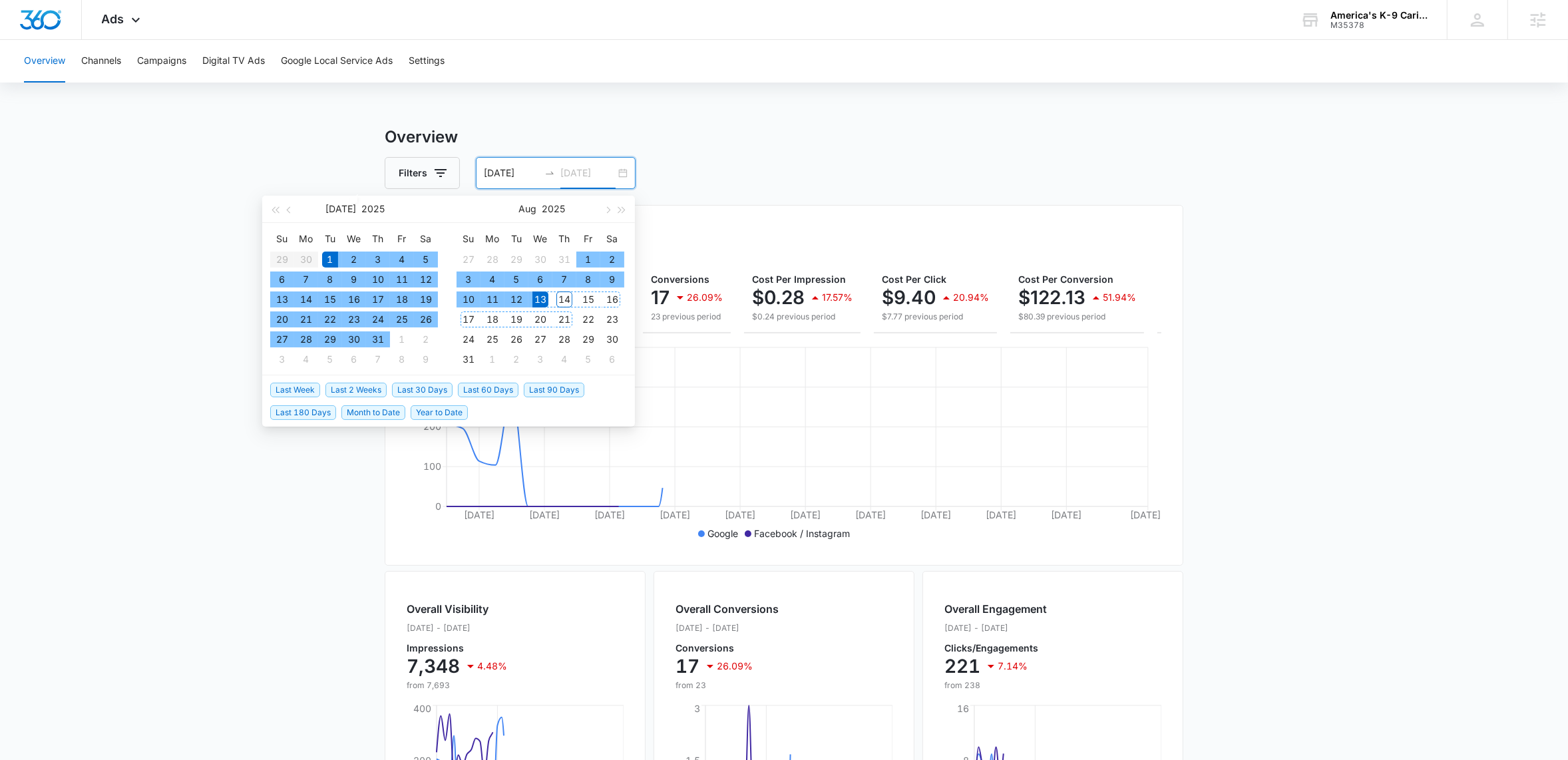
type input "[DATE]"
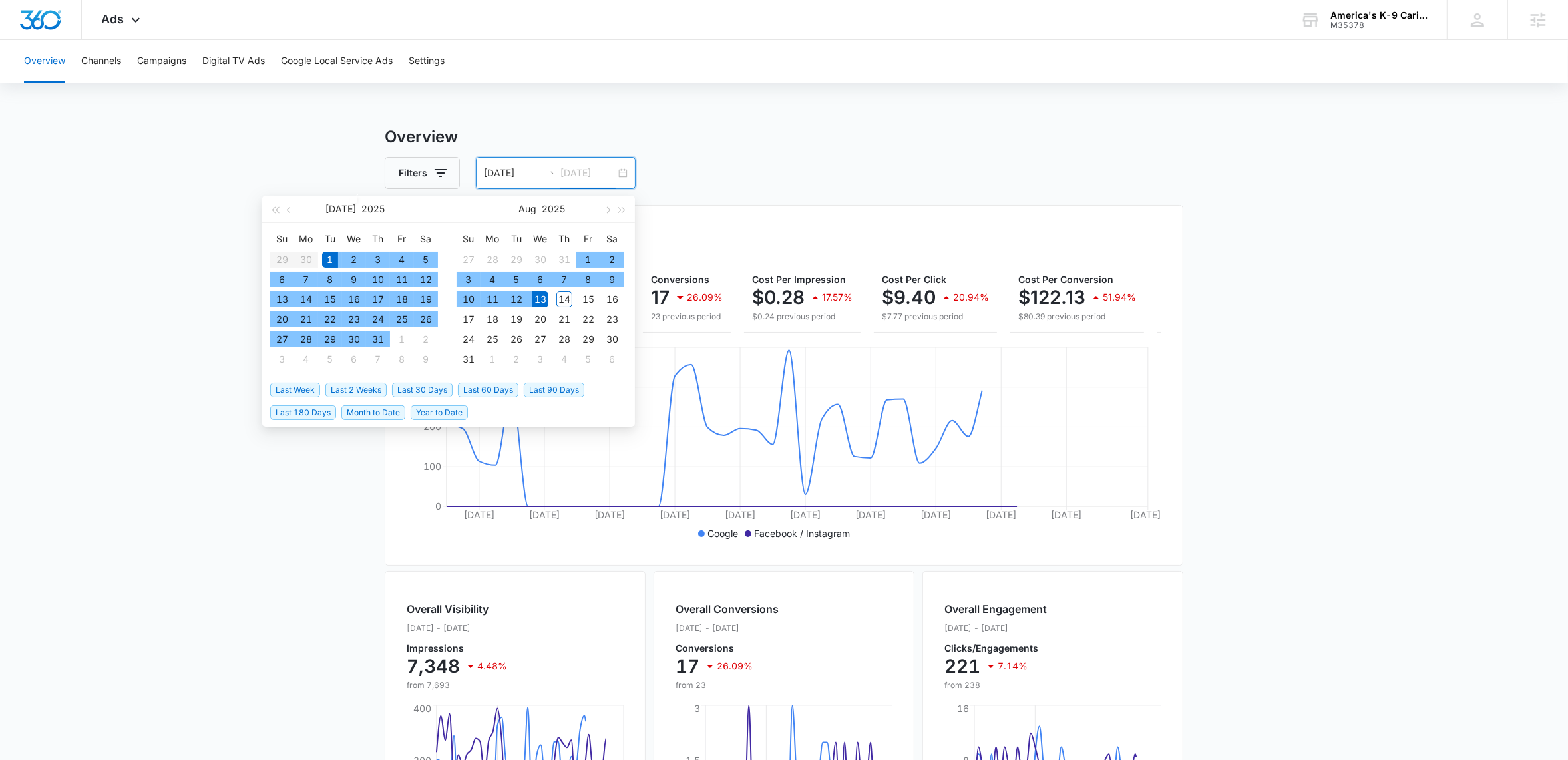
click at [538, 302] on div "13" at bounding box center [540, 299] width 16 height 16
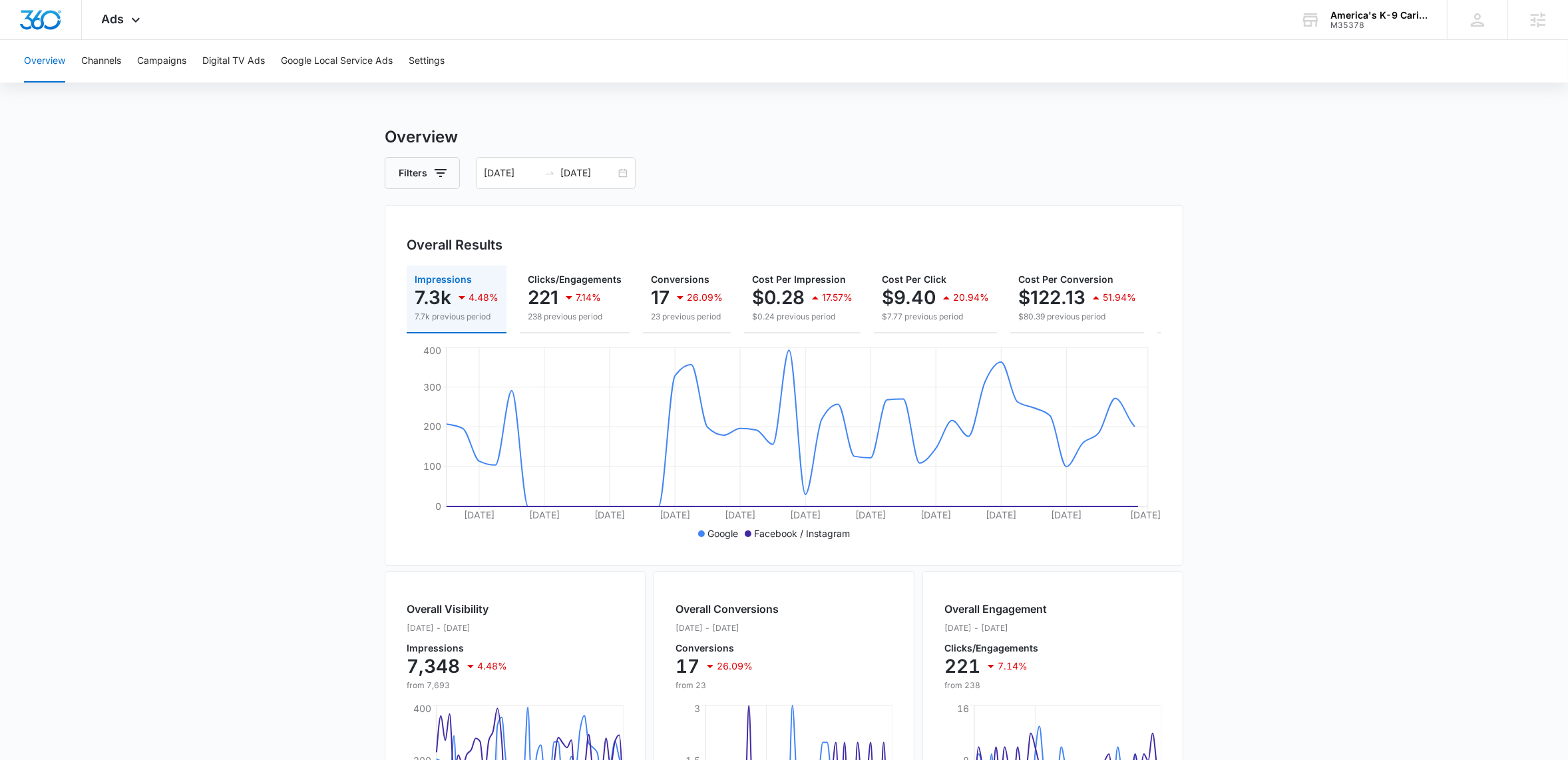
click at [908, 97] on div "Overview Channels Campaigns Digital TV Ads Google Local Service Ads Settings Ov…" at bounding box center [784, 559] width 1568 height 1041
click at [135, 12] on div "Ads Apps Reputation Websites Forms CRM Email Social Shop Payments POS Content A…" at bounding box center [122, 19] width 82 height 40
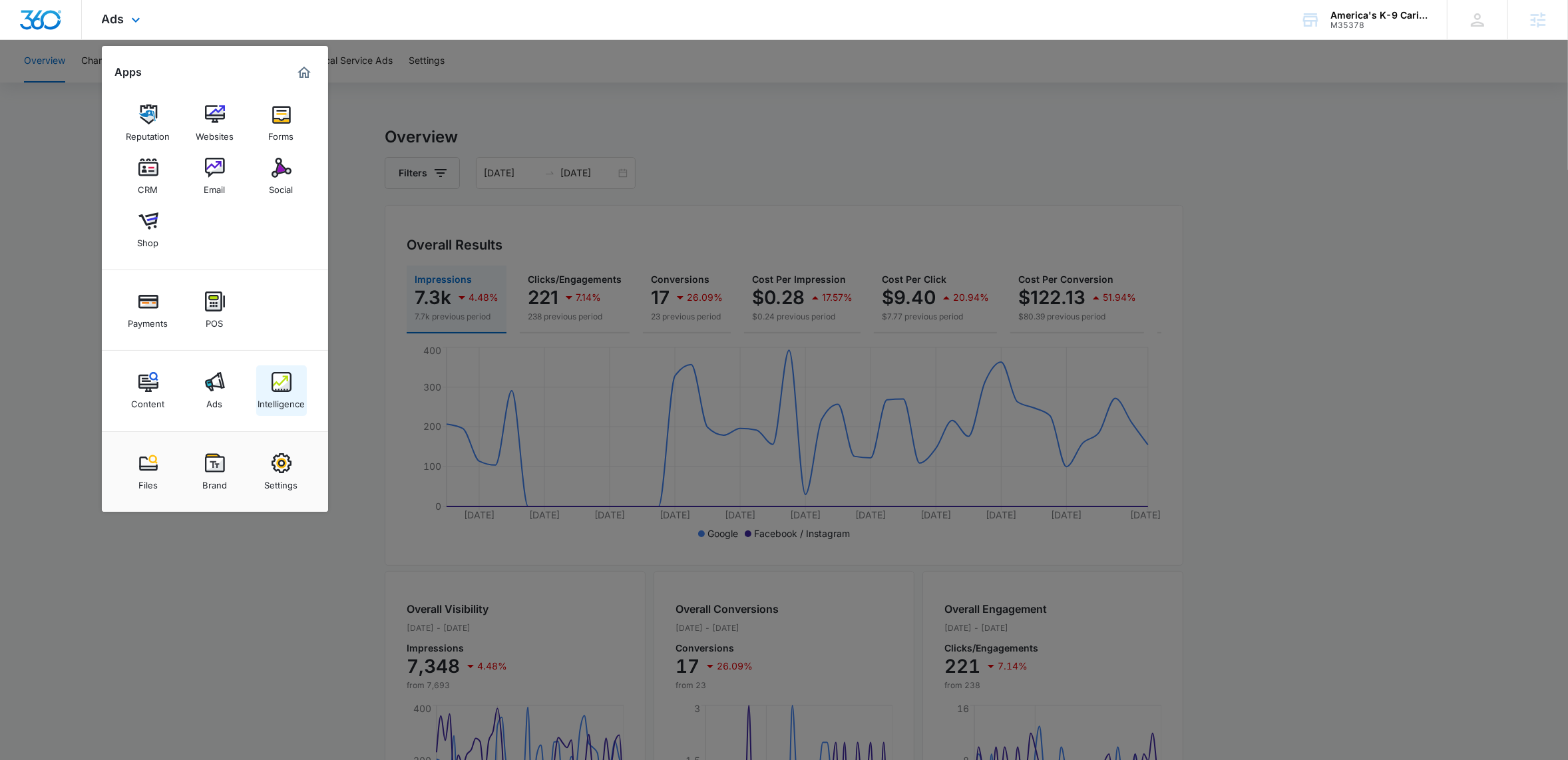
click at [296, 389] on link "Intelligence" at bounding box center [281, 391] width 51 height 51
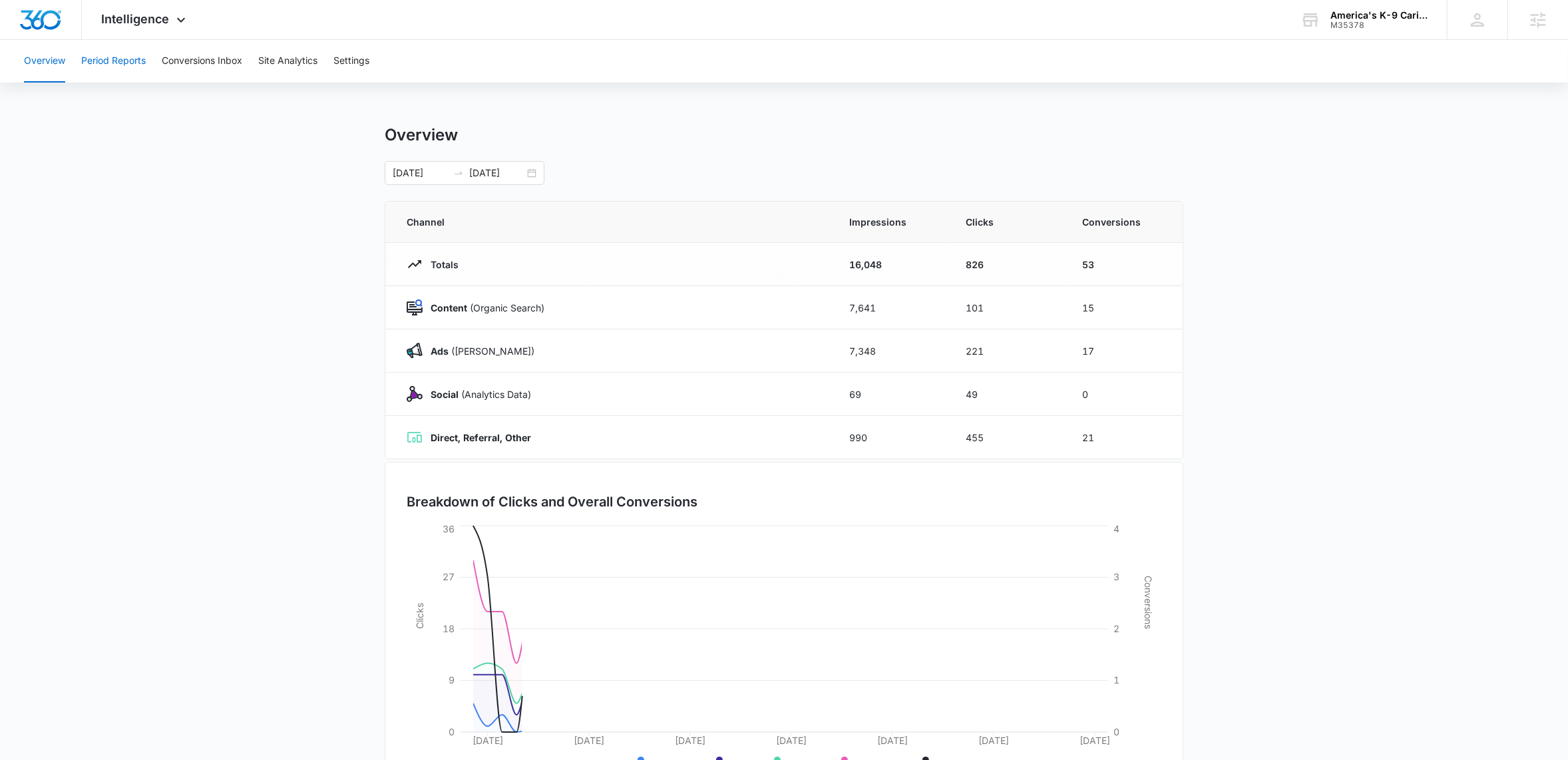
click at [104, 57] on button "Period Reports" at bounding box center [113, 61] width 65 height 43
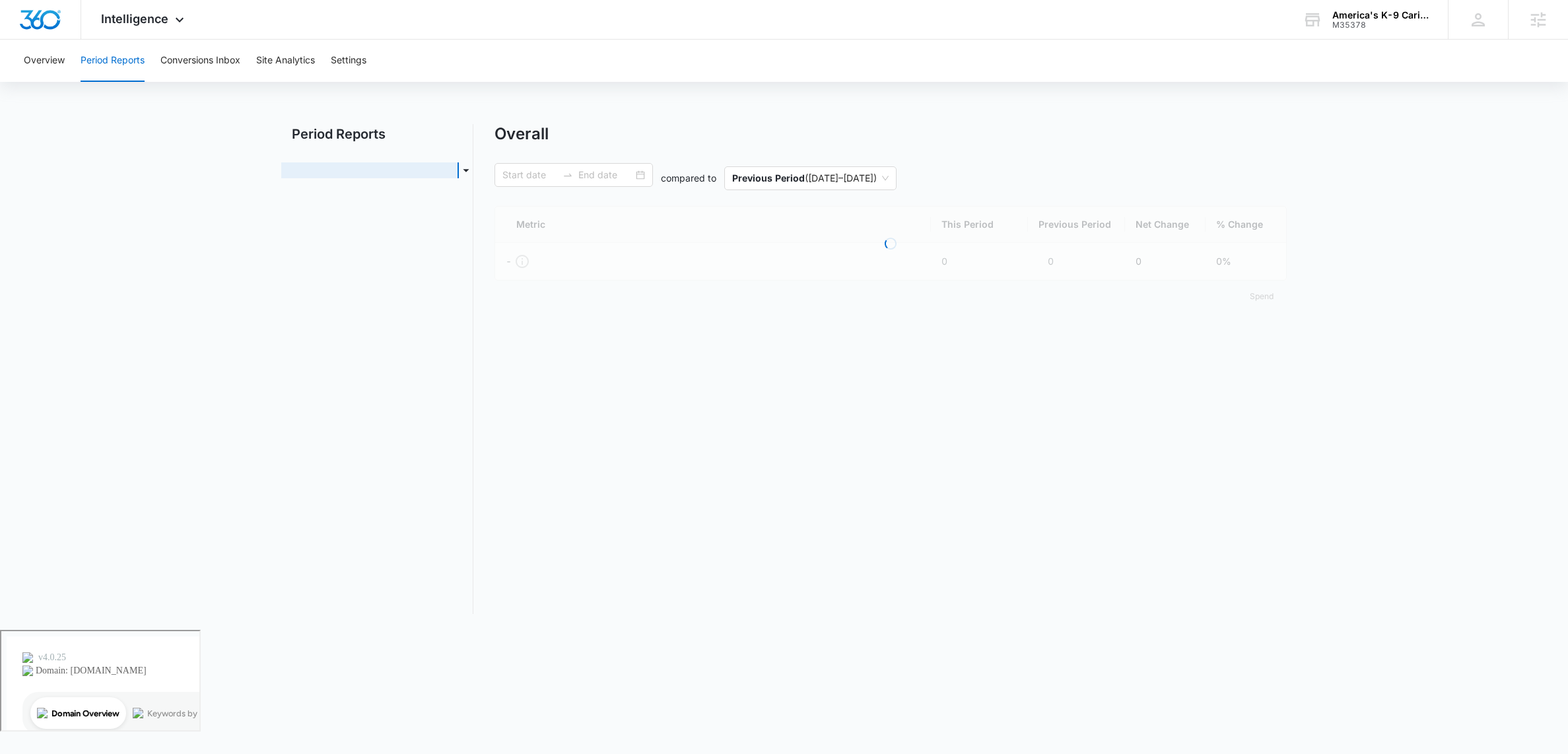
type input "07/01/2025"
type input "[DATE]"
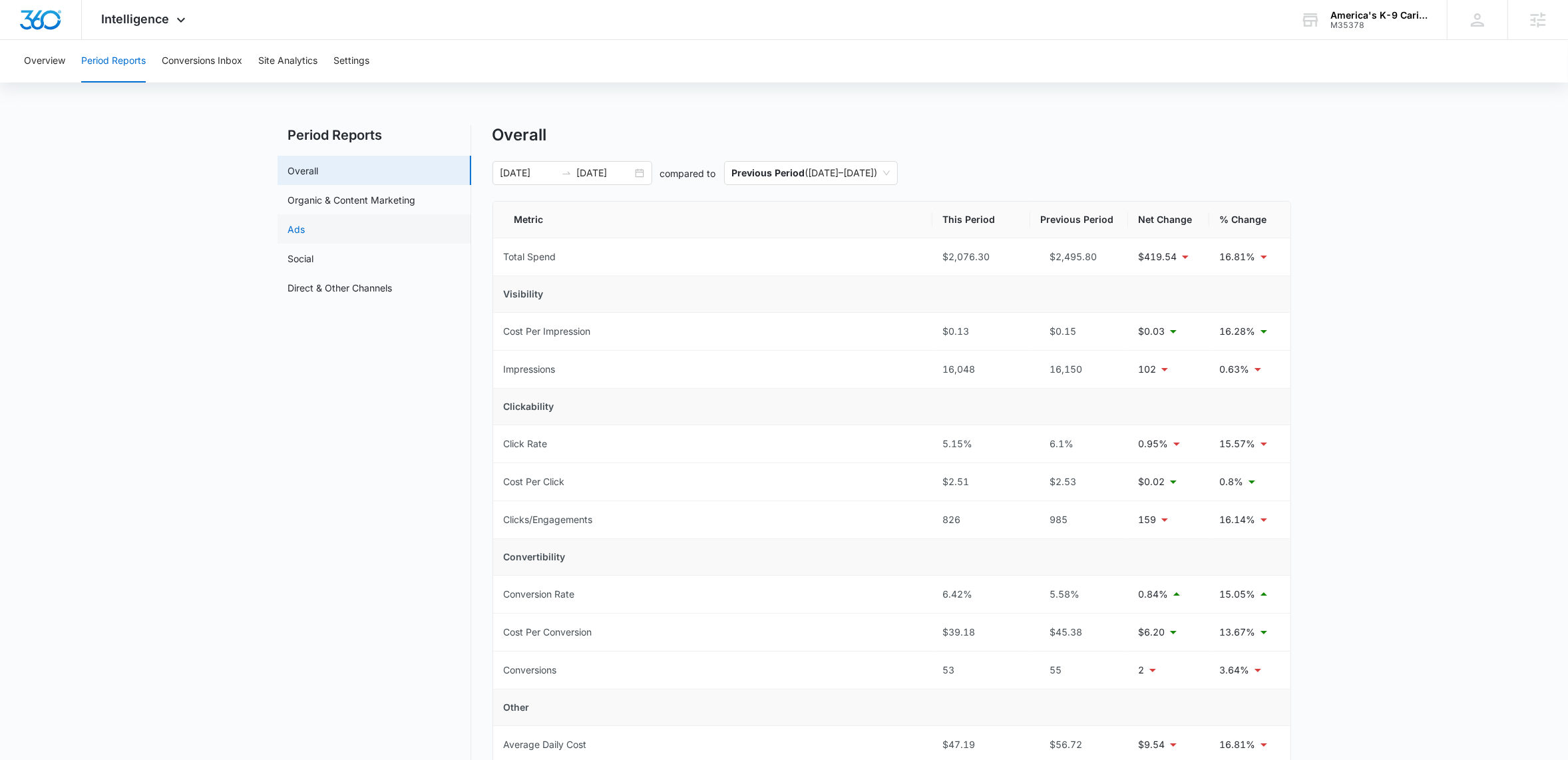
click at [305, 227] on link "Ads" at bounding box center [297, 229] width 18 height 14
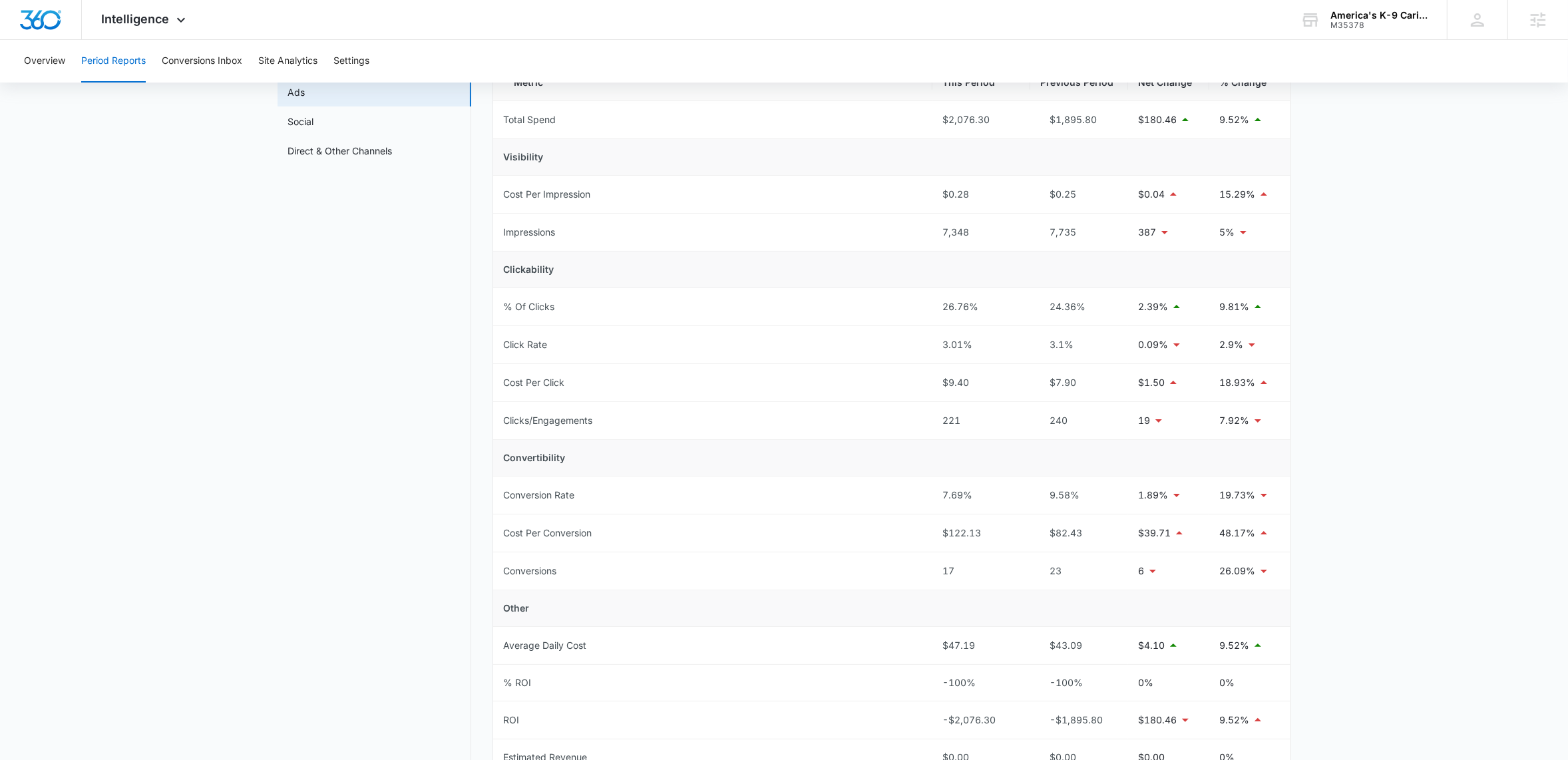
scroll to position [158, 0]
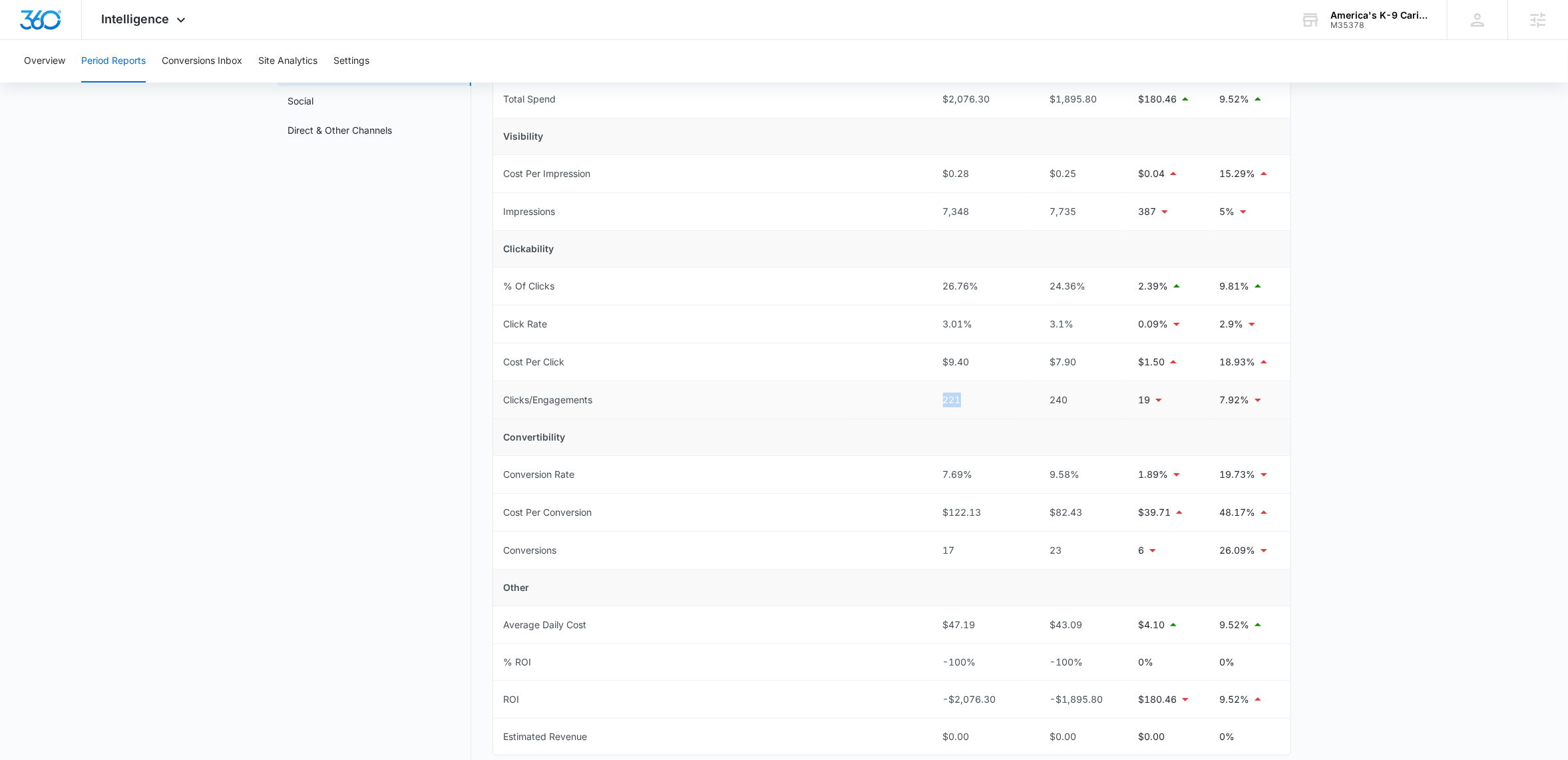
drag, startPoint x: 941, startPoint y: 400, endPoint x: 984, endPoint y: 403, distance: 43.1
click at [982, 403] on td "221" at bounding box center [981, 400] width 98 height 38
drag, startPoint x: 1059, startPoint y: 400, endPoint x: 1104, endPoint y: 399, distance: 45.0
click at [1104, 399] on div "240" at bounding box center [1078, 399] width 77 height 14
click at [1378, 389] on main "Period Reports Overall Organic & Content Marketing Ads Social Direct & Other Ch…" at bounding box center [784, 393] width 1568 height 852
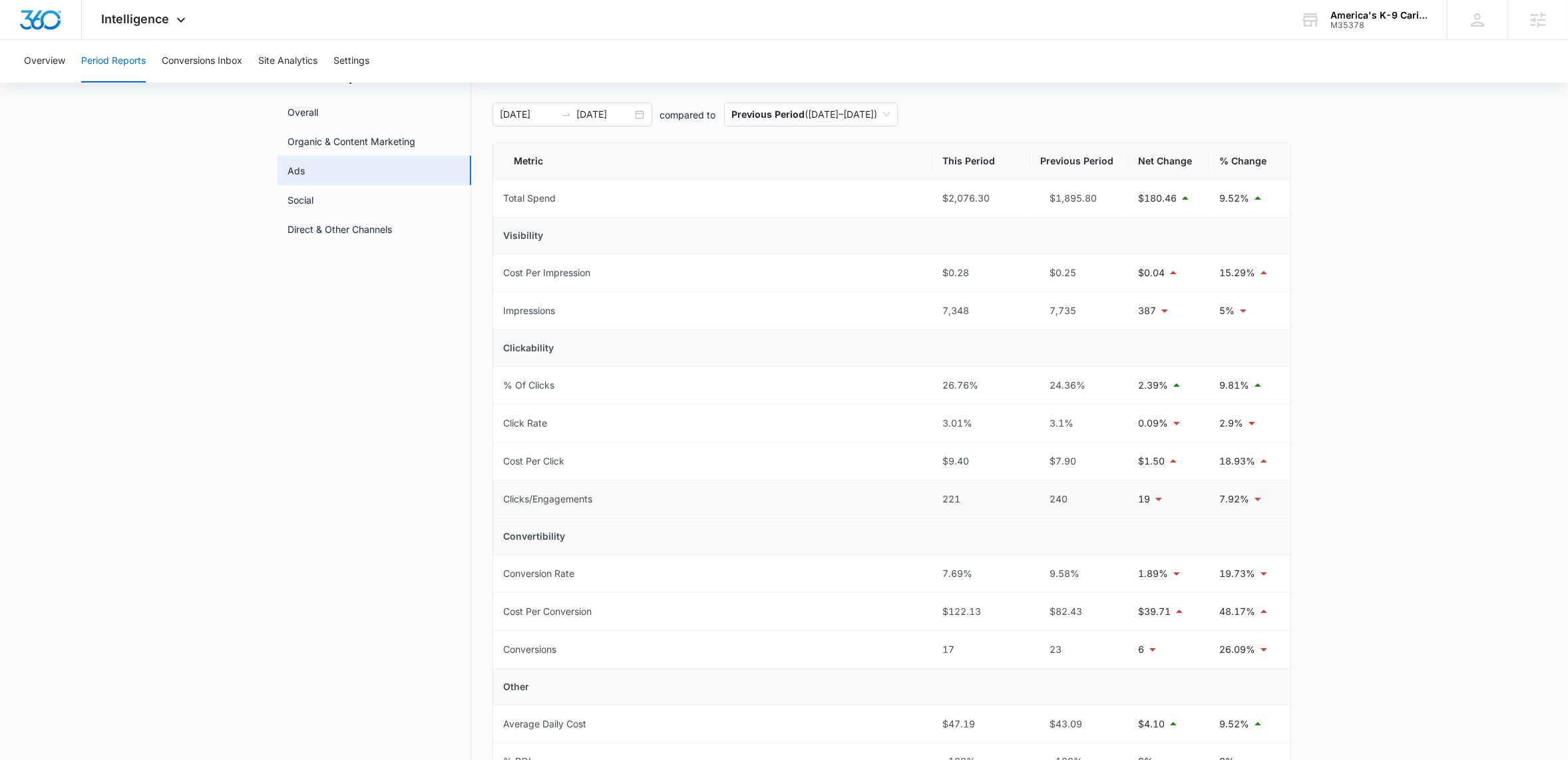
scroll to position [63, 0]
click at [335, 463] on nav "Period Reports Overall Organic & Content Marketing Ads Social Direct & Other Ch…" at bounding box center [374, 479] width 194 height 836
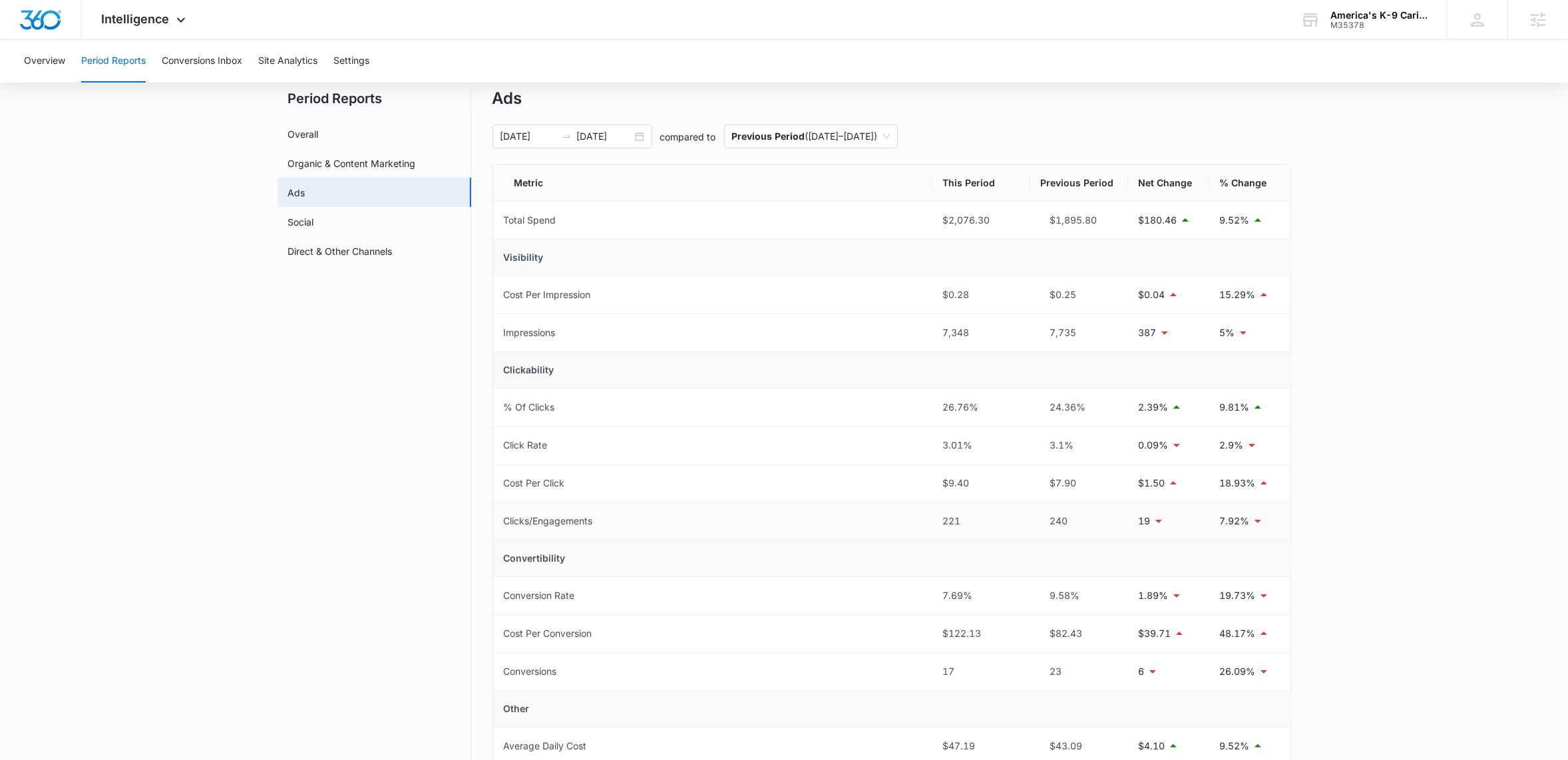
scroll to position [0, 0]
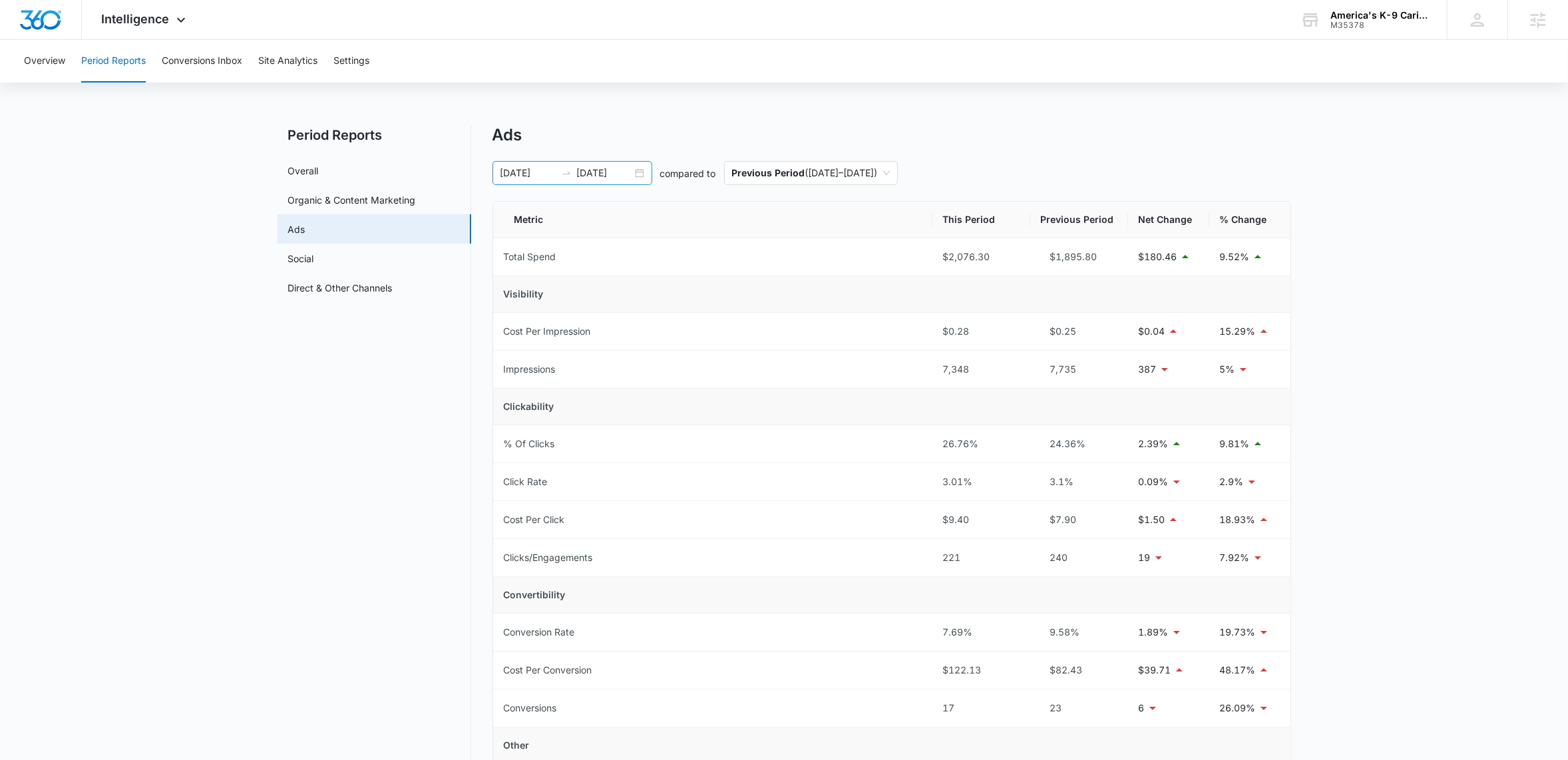
click at [638, 169] on div "07/01/2025 08/13/2025" at bounding box center [572, 173] width 160 height 24
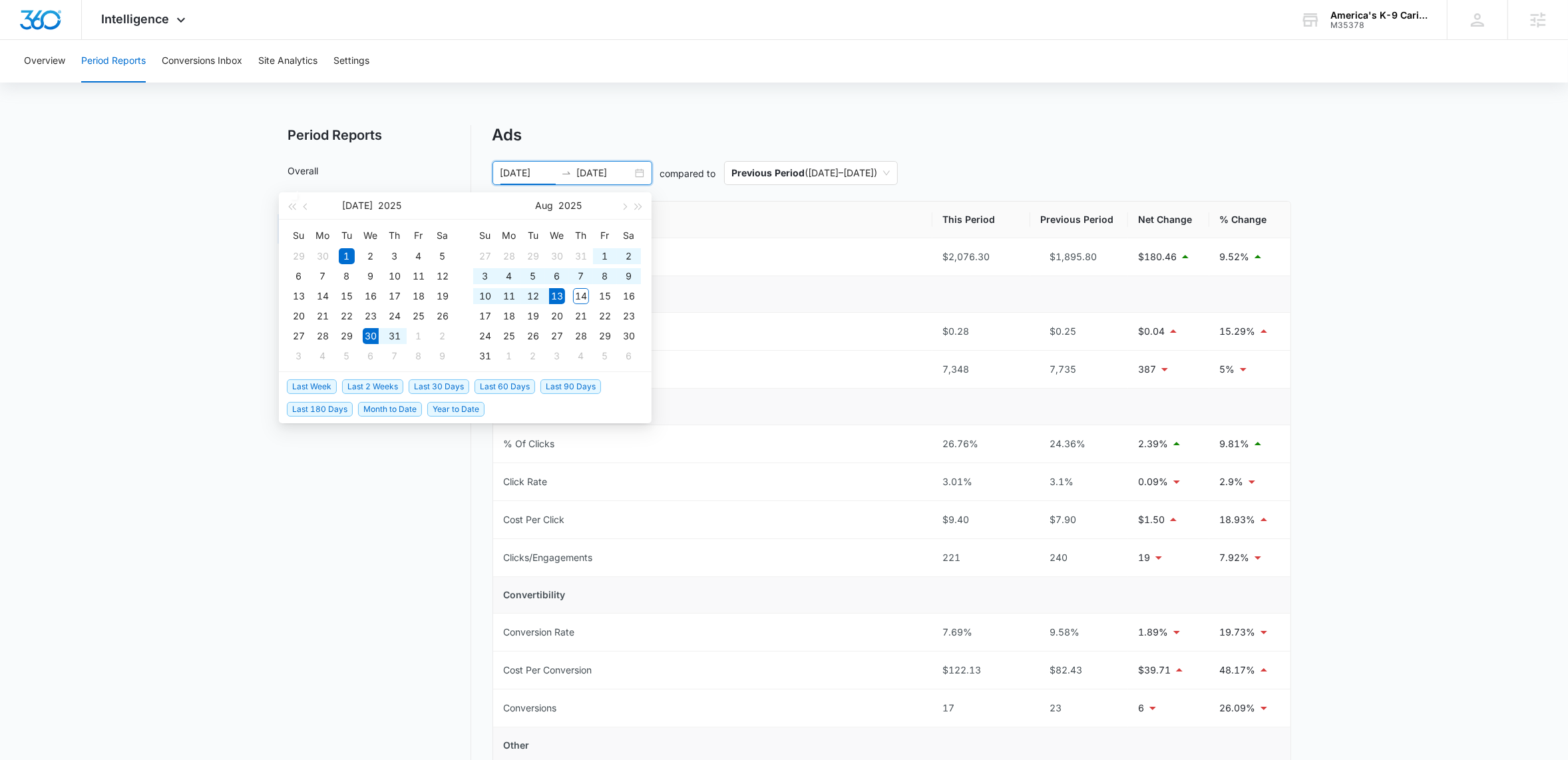
click at [361, 388] on span "Last 2 Weeks" at bounding box center [372, 386] width 62 height 14
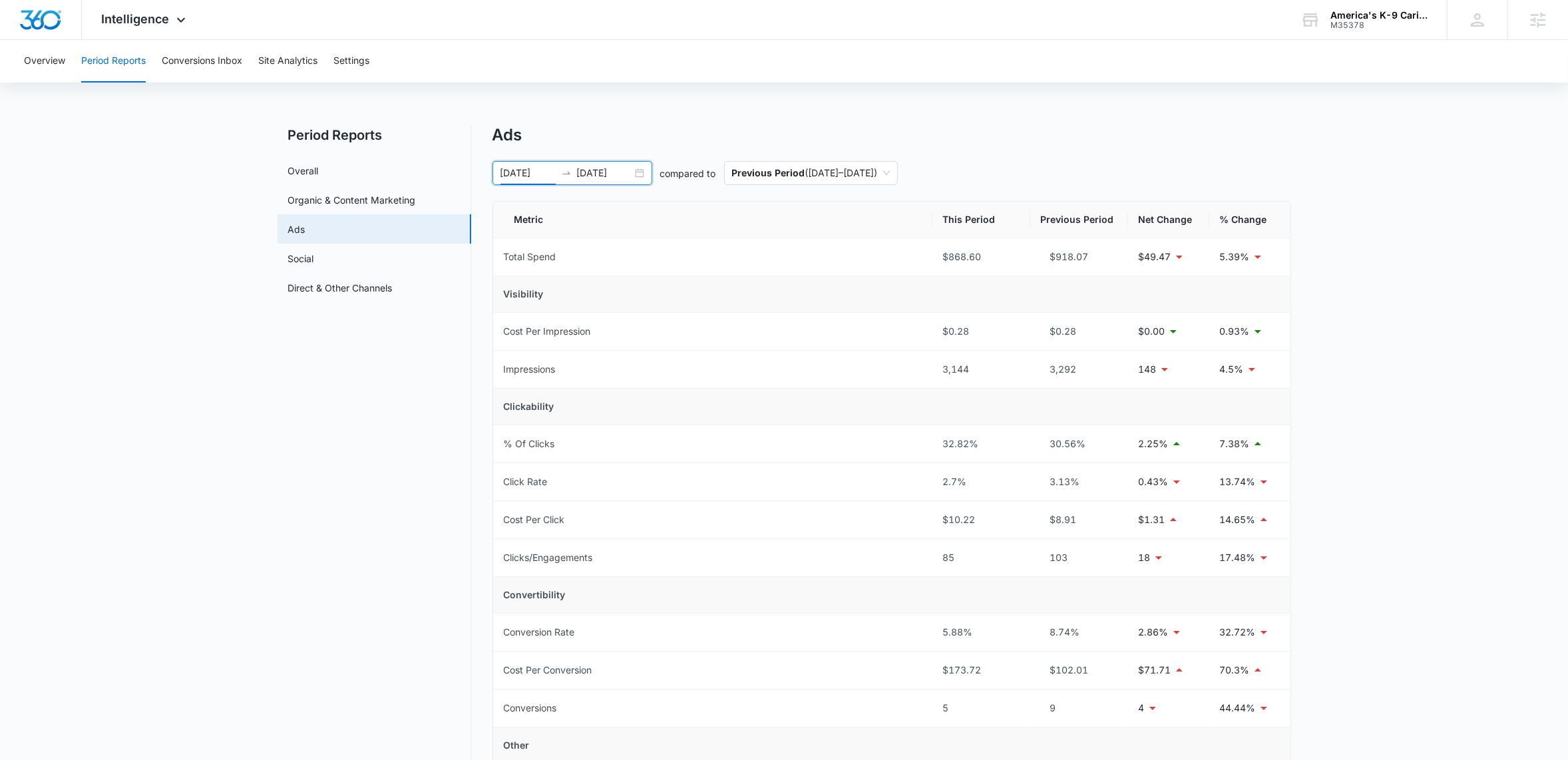
click at [640, 173] on div "07/30/2025 08/13/2025" at bounding box center [572, 173] width 160 height 24
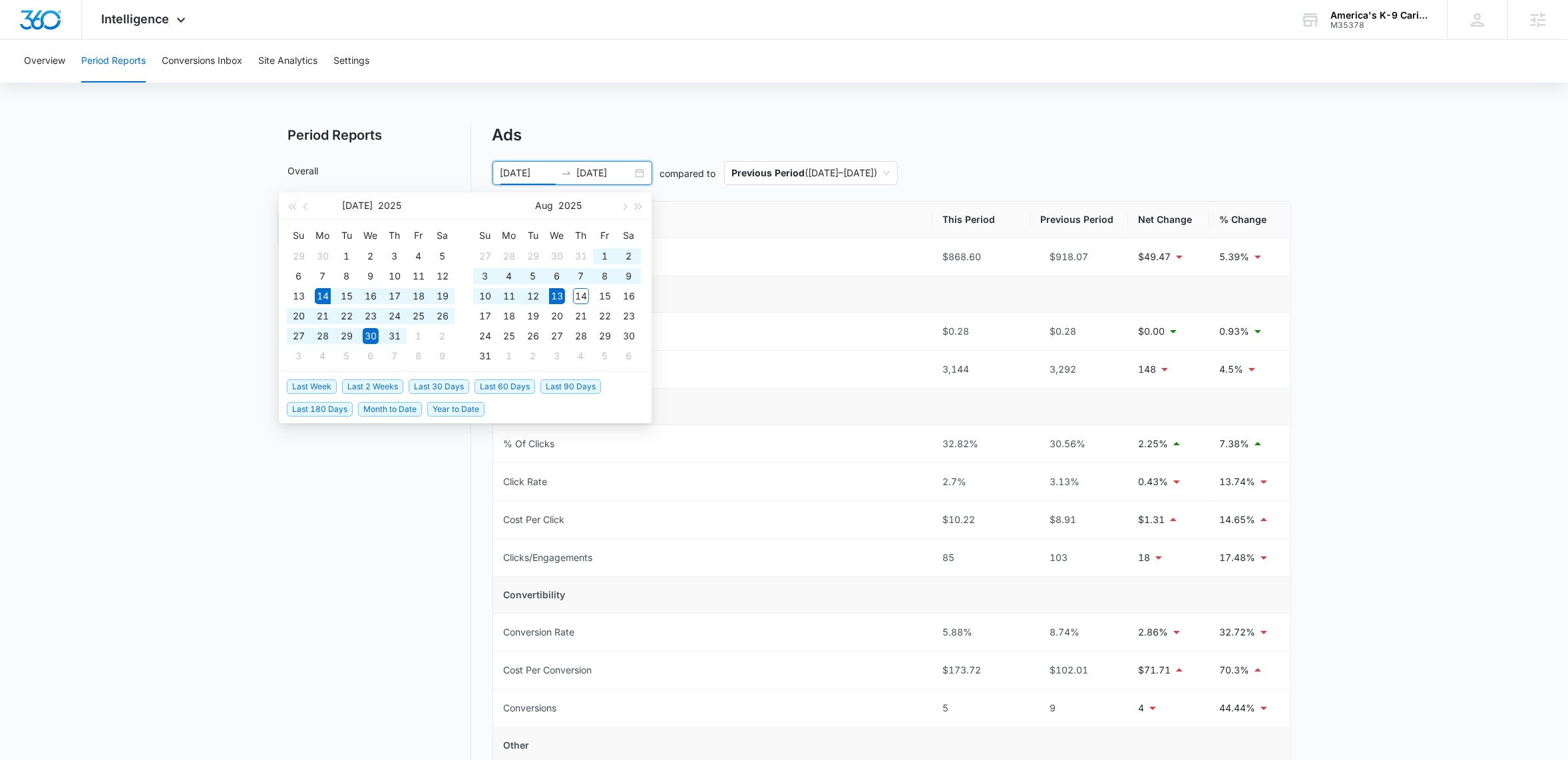
click at [431, 390] on span "Last 30 Days" at bounding box center [439, 386] width 61 height 14
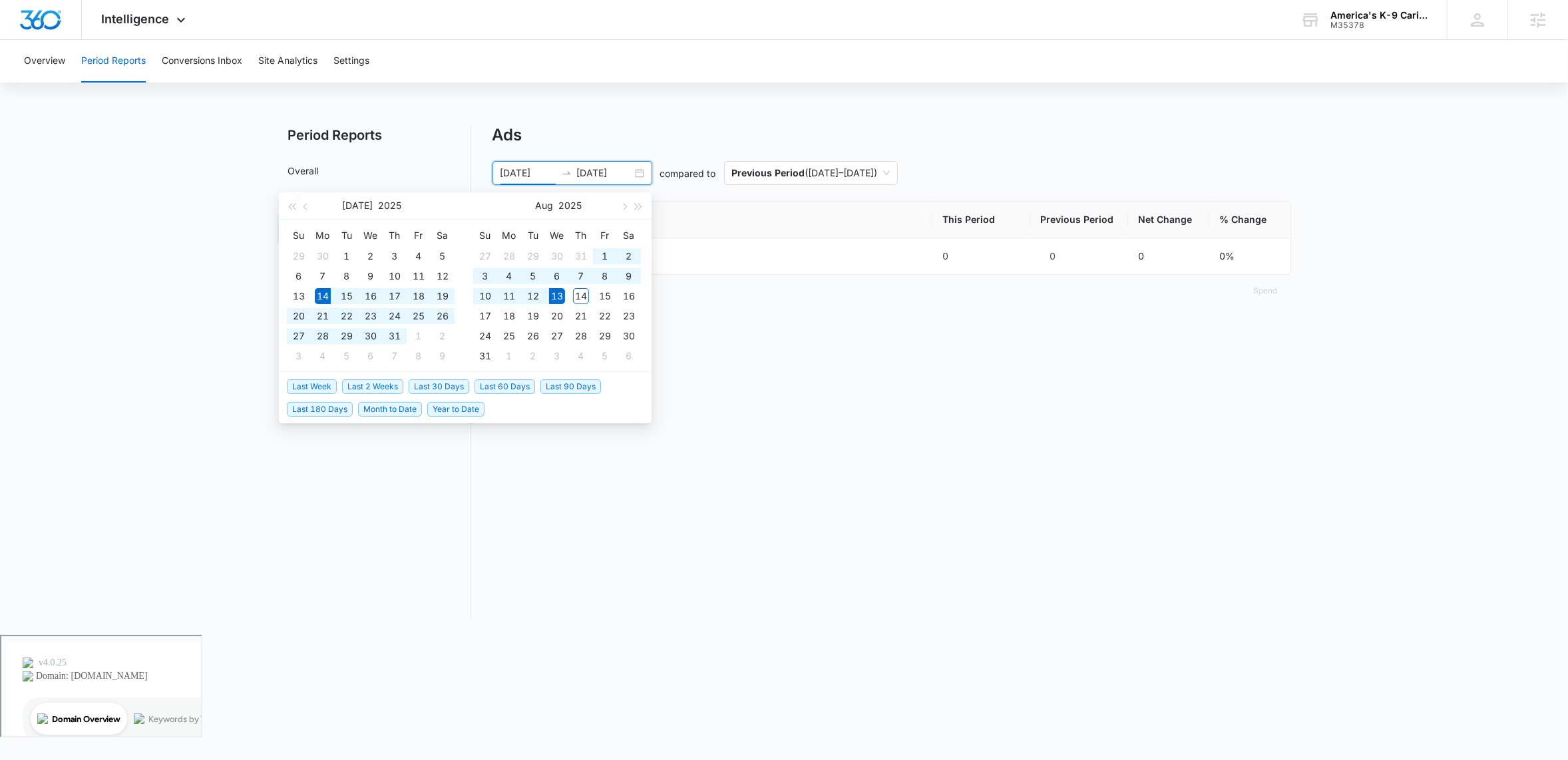
type input "[DATE]"
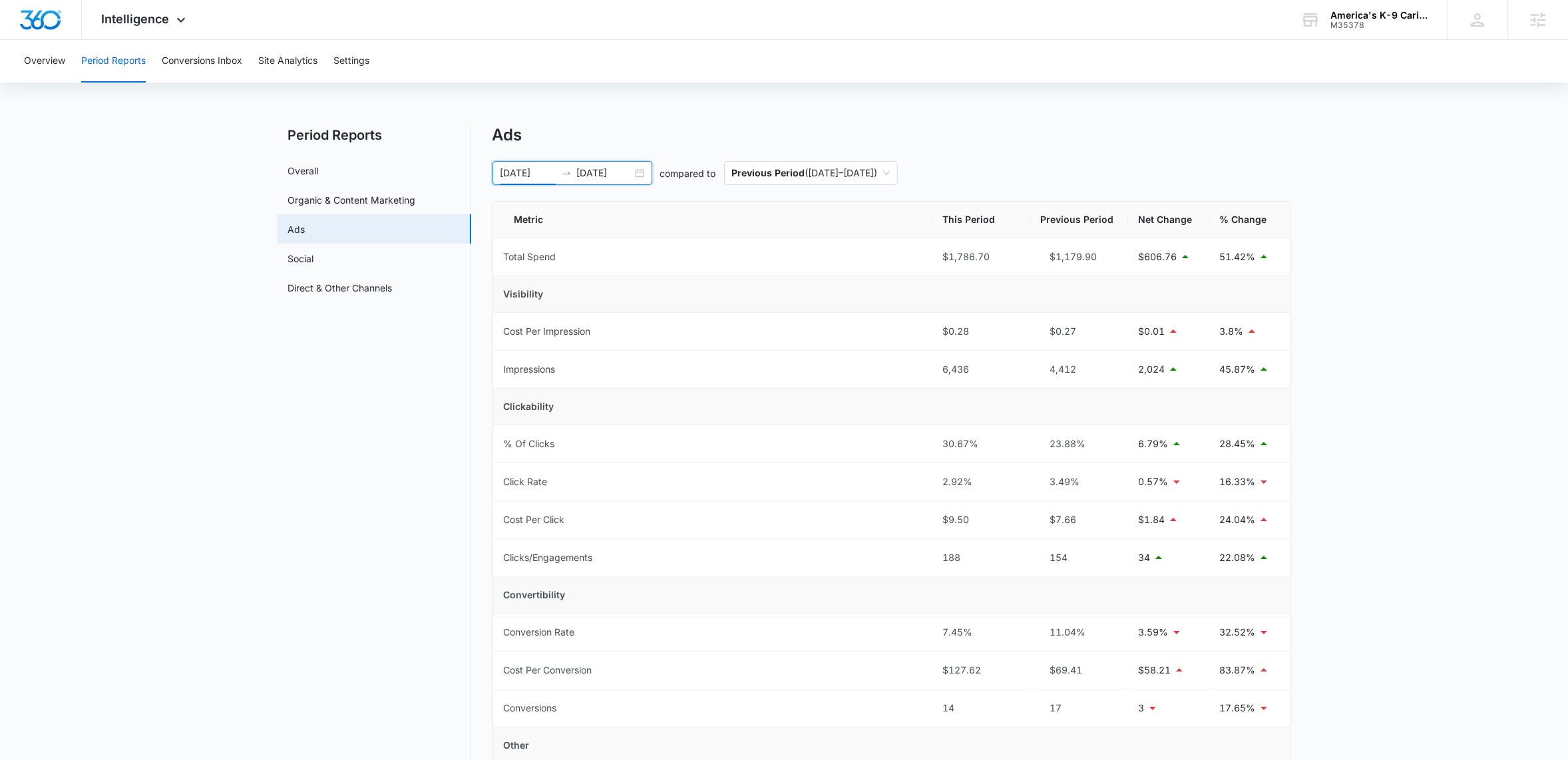
click at [561, 58] on div "Overview Period Reports Conversions Inbox Site Analytics Settings" at bounding box center [784, 61] width 1536 height 43
drag, startPoint x: 186, startPoint y: 18, endPoint x: 184, endPoint y: 55, distance: 37.1
click at [187, 18] on icon at bounding box center [180, 19] width 16 height 16
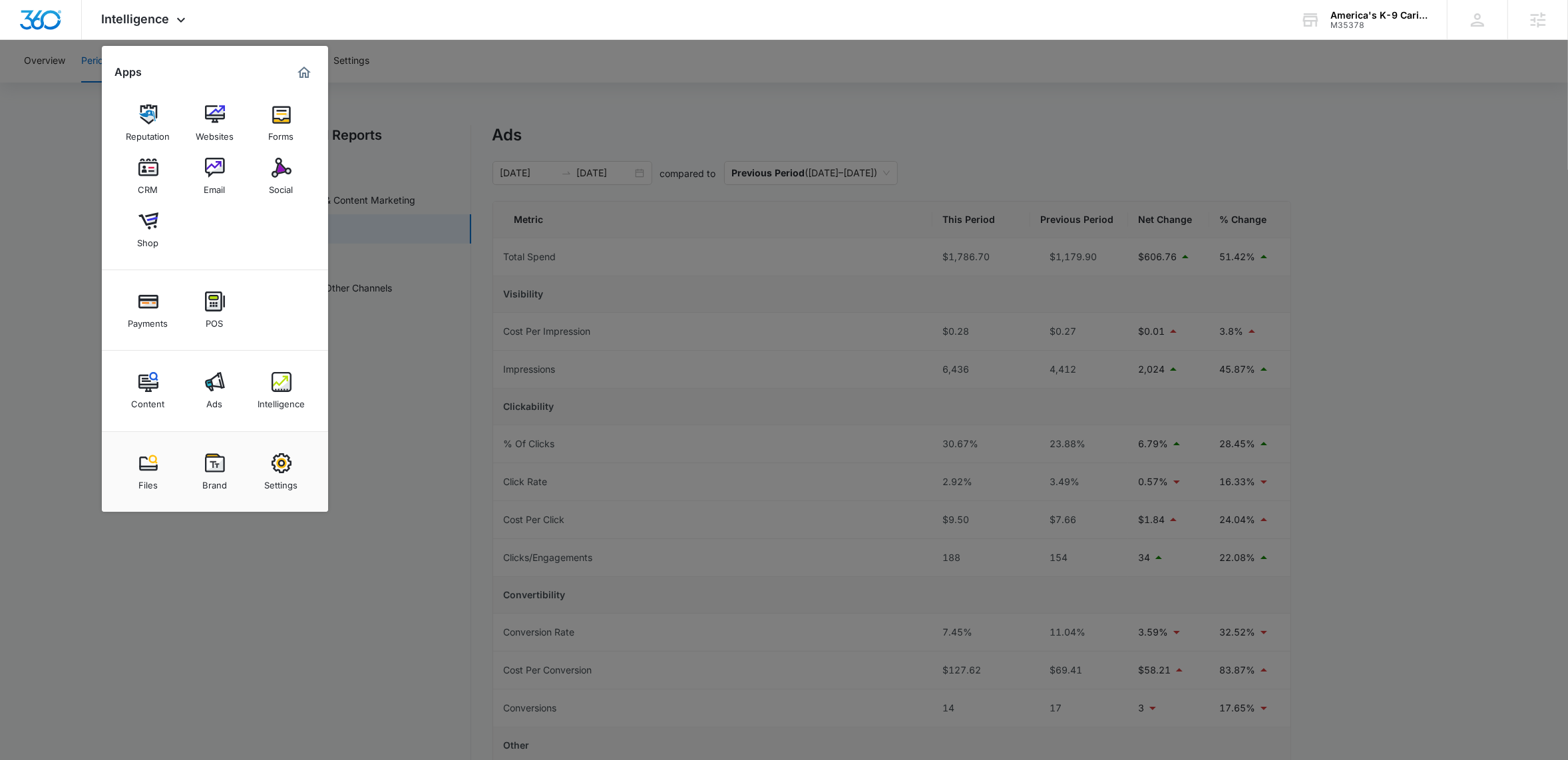
click at [226, 394] on link "Ads" at bounding box center [215, 391] width 51 height 51
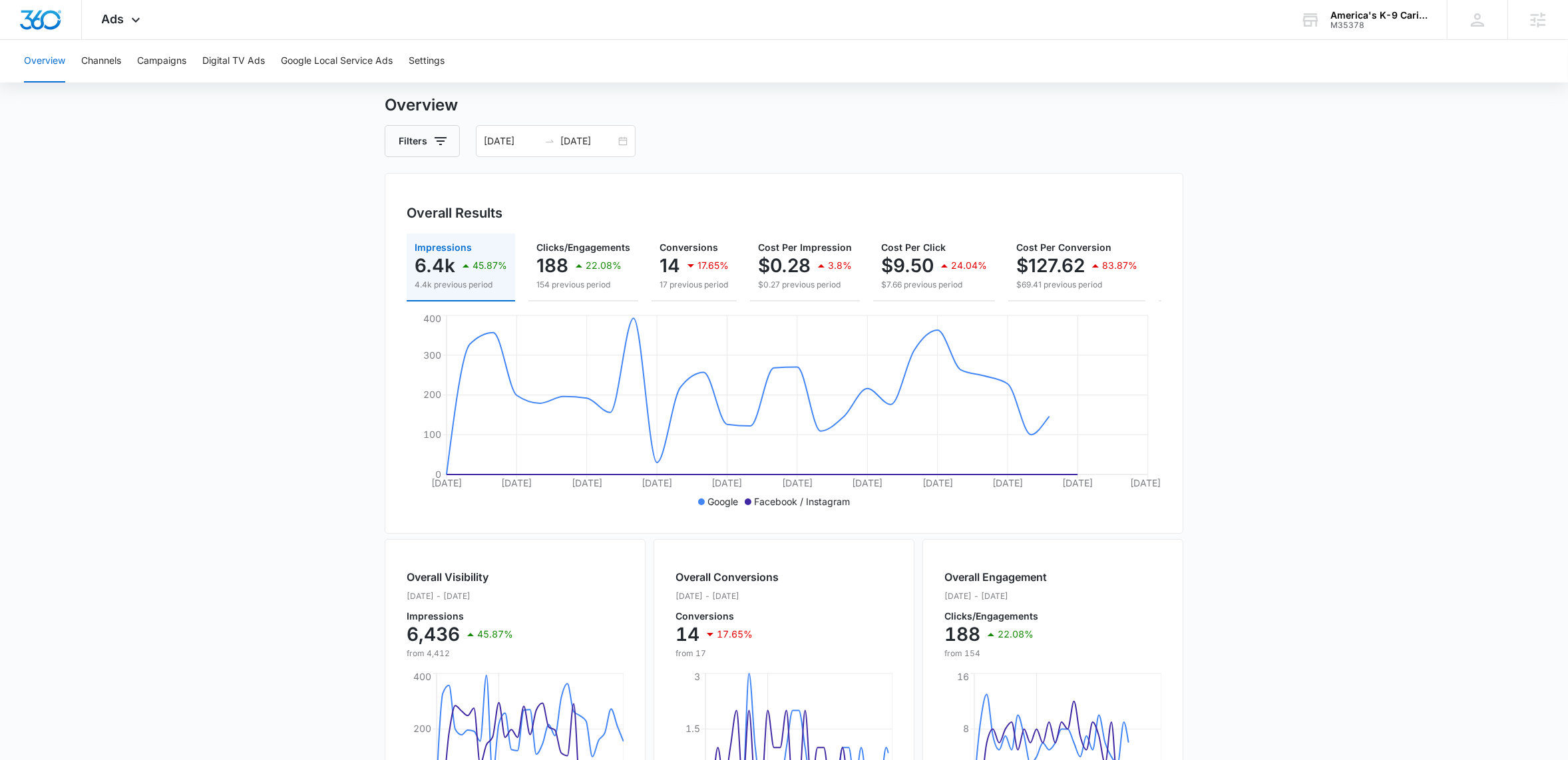
scroll to position [24, 0]
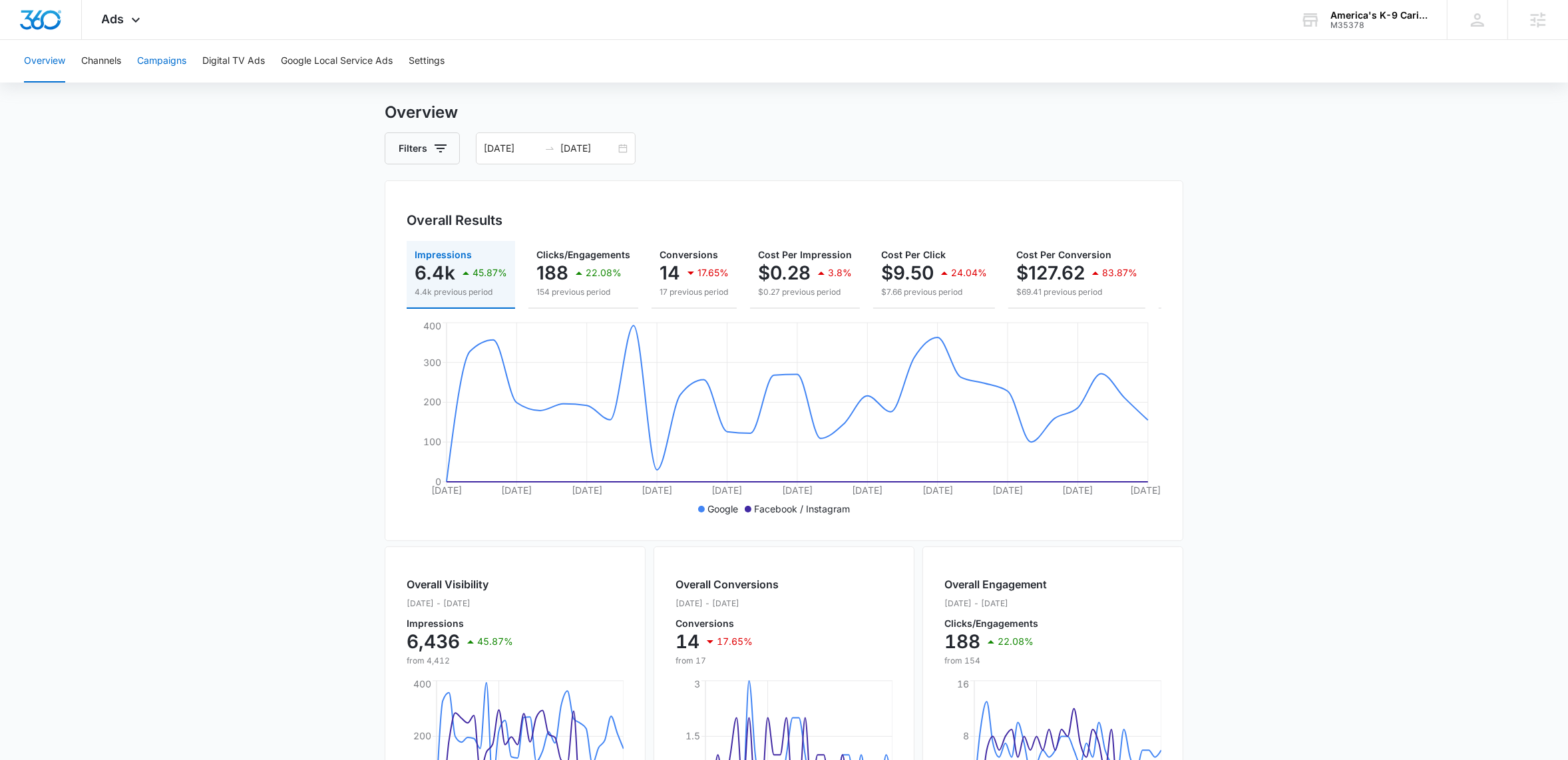
click at [163, 61] on button "Campaigns" at bounding box center [162, 61] width 49 height 43
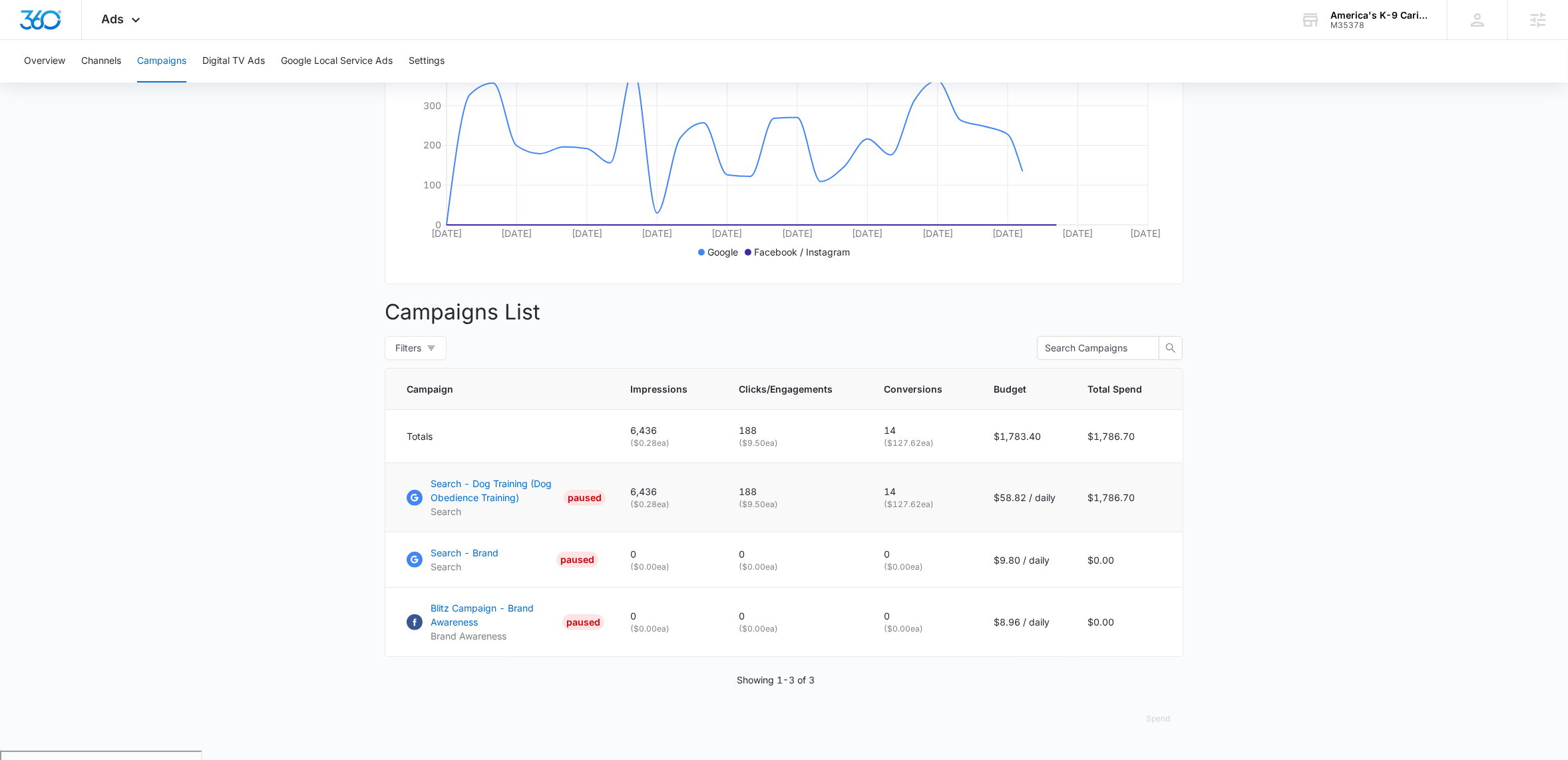
scroll to position [285, 0]
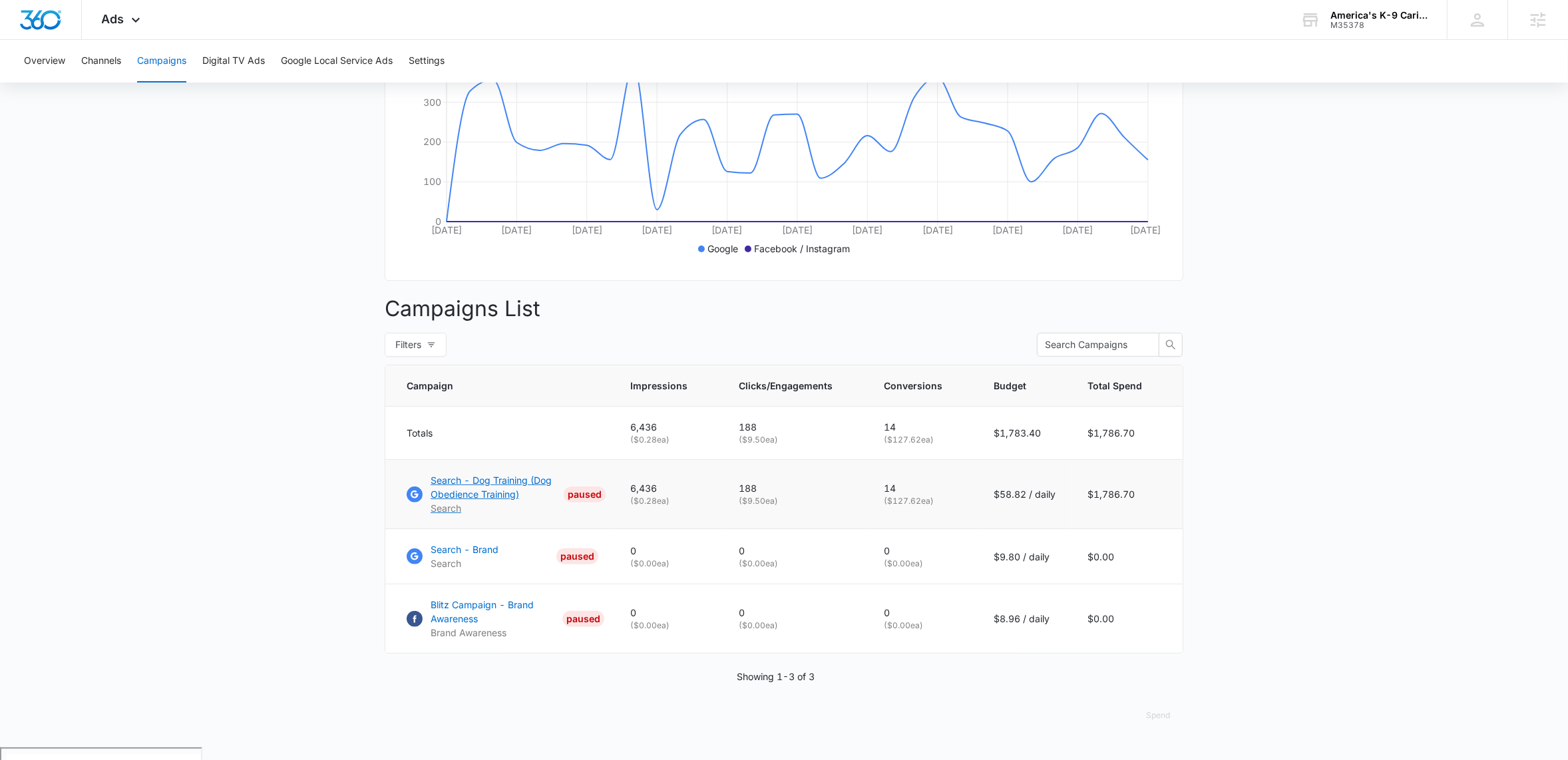
click at [496, 501] on p "Search - Dog Training (Dog Obedience Training)" at bounding box center [495, 487] width 128 height 28
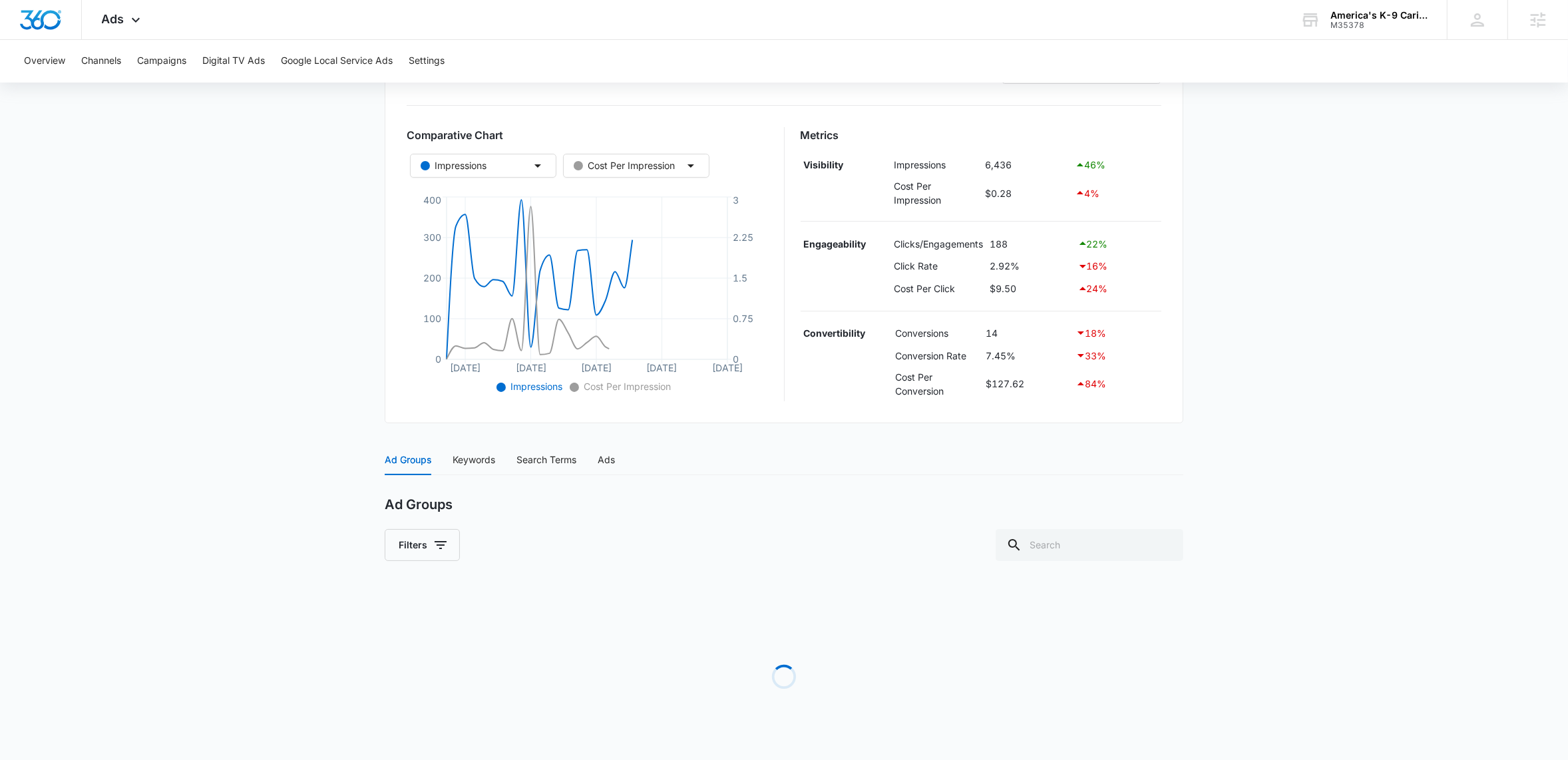
scroll to position [223, 0]
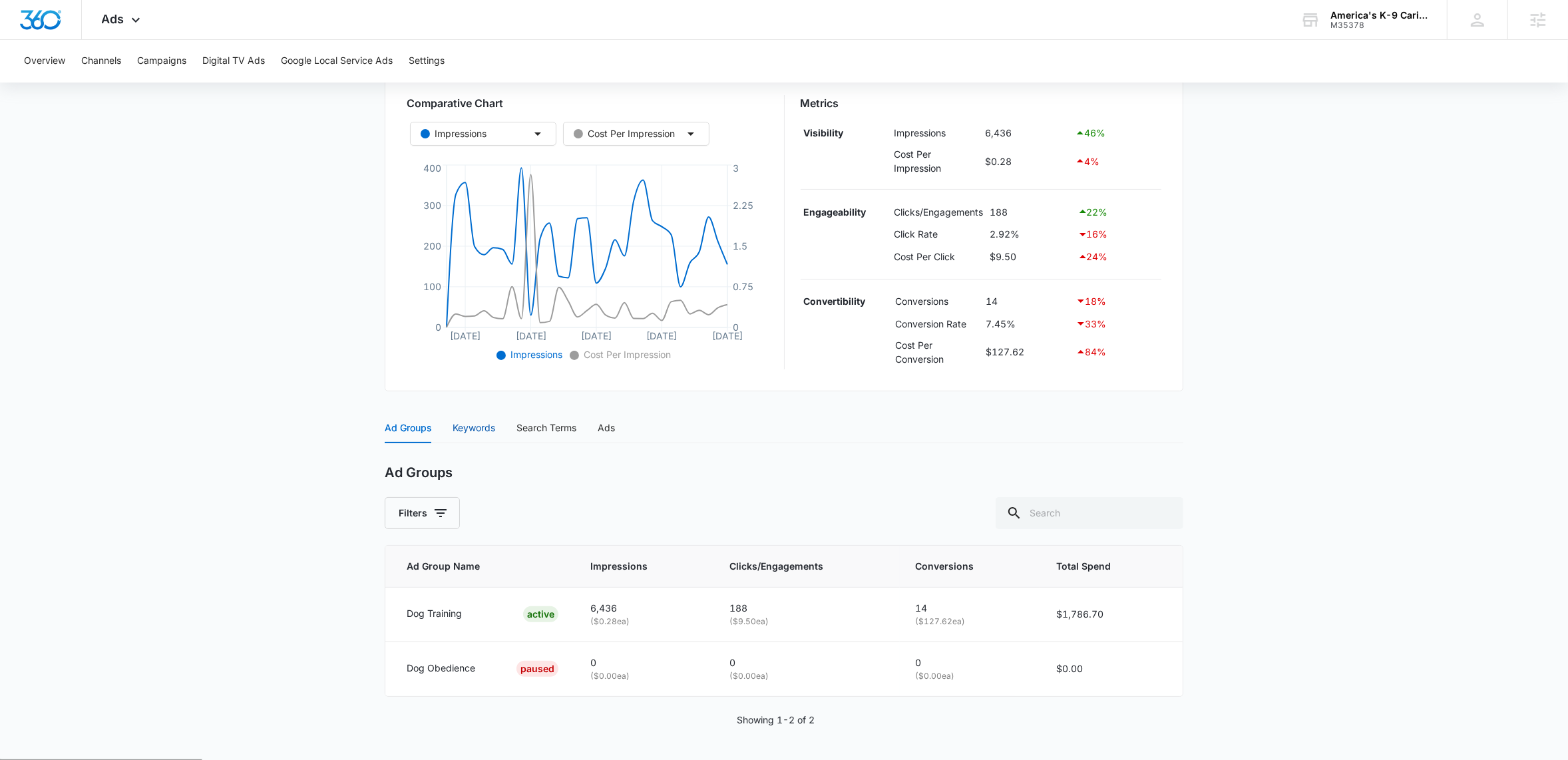
click at [471, 427] on div "Keywords" at bounding box center [474, 427] width 43 height 14
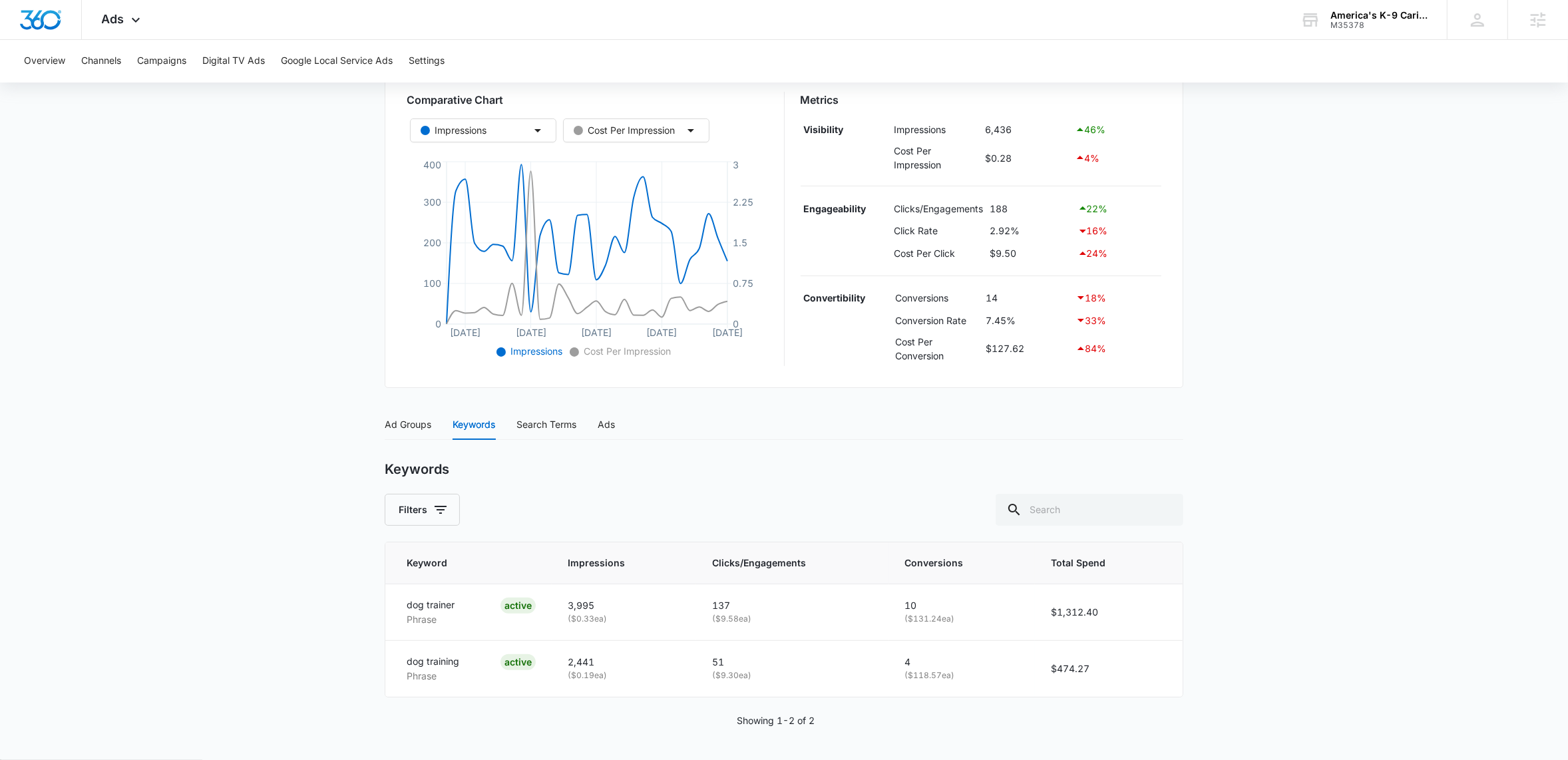
scroll to position [227, 0]
click at [410, 425] on div "Ad Groups" at bounding box center [407, 423] width 46 height 14
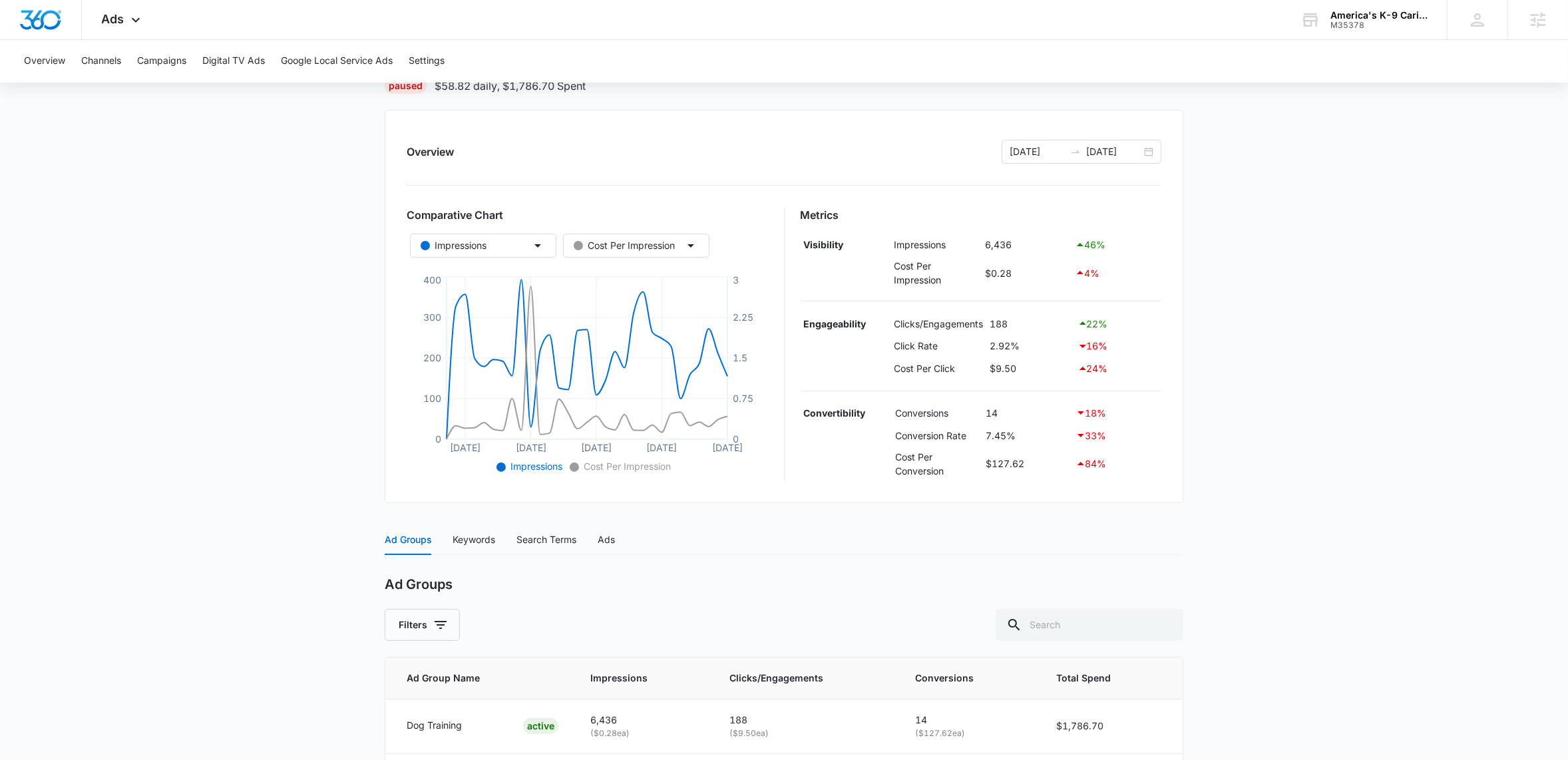
scroll to position [0, 0]
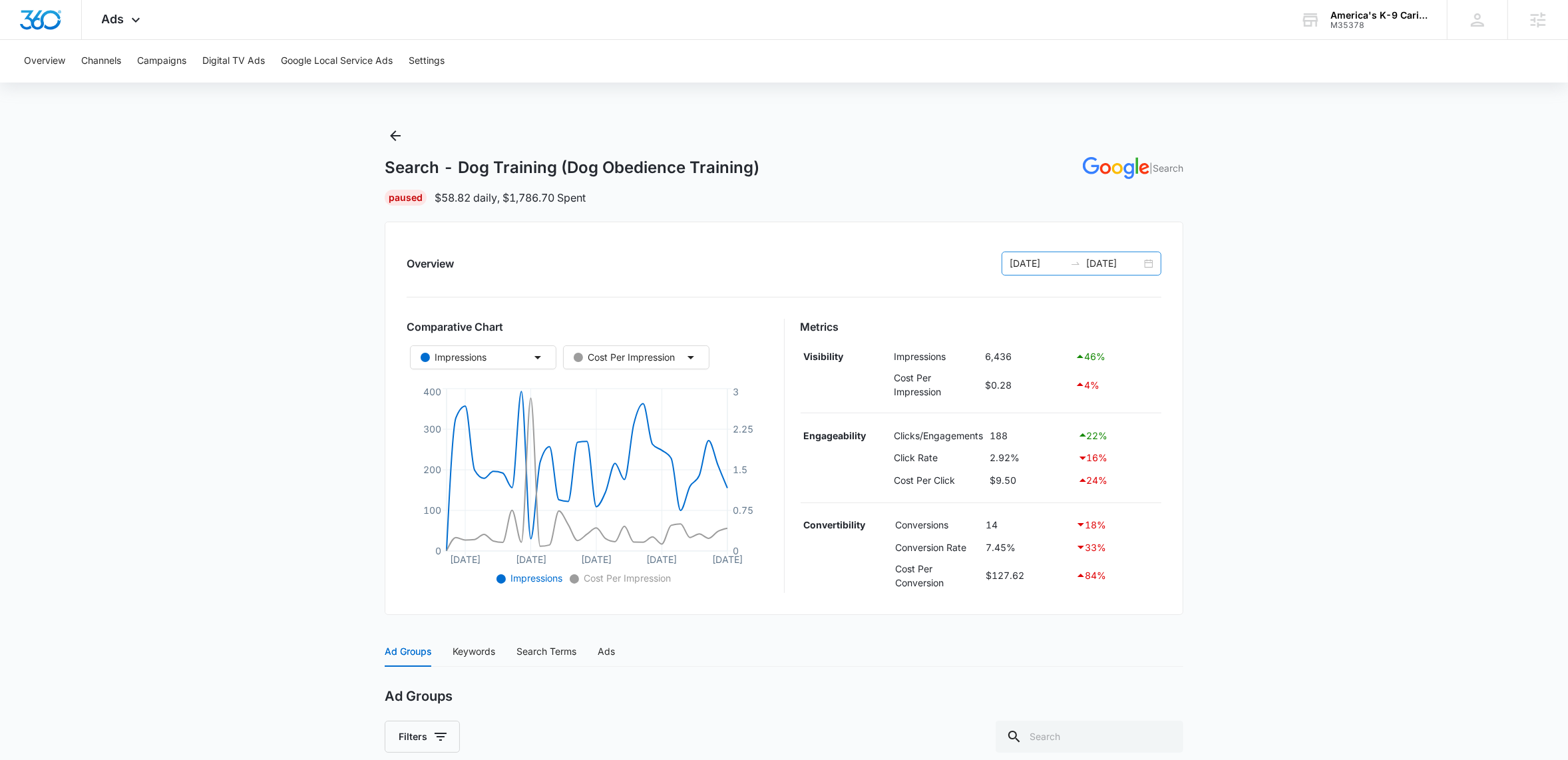
click at [1148, 265] on div "07/14/2025 08/13/2025" at bounding box center [1082, 264] width 160 height 24
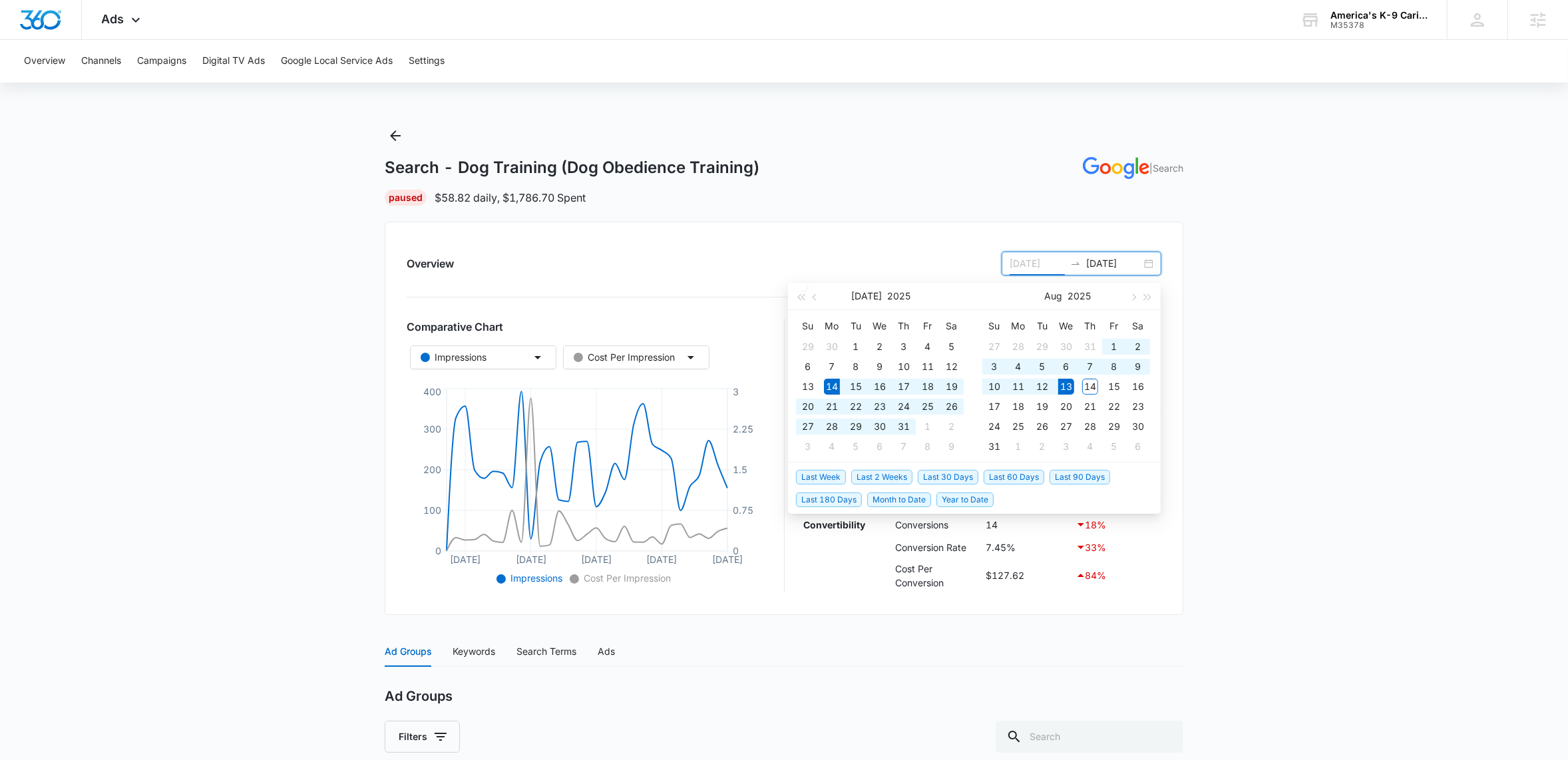
type input "[DATE]"
click at [825, 500] on span "Last 180 Days" at bounding box center [829, 499] width 66 height 14
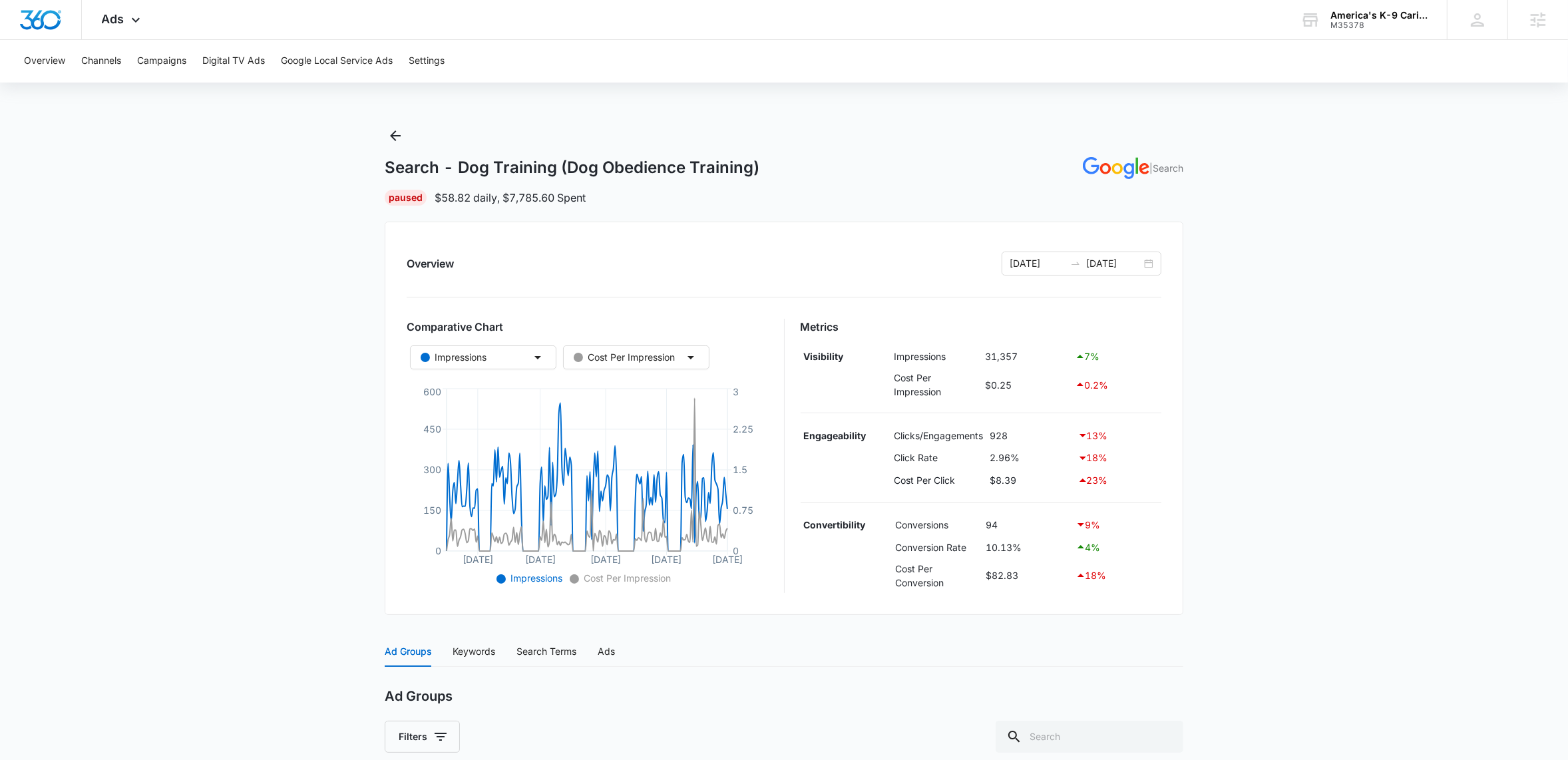
scroll to position [223, 0]
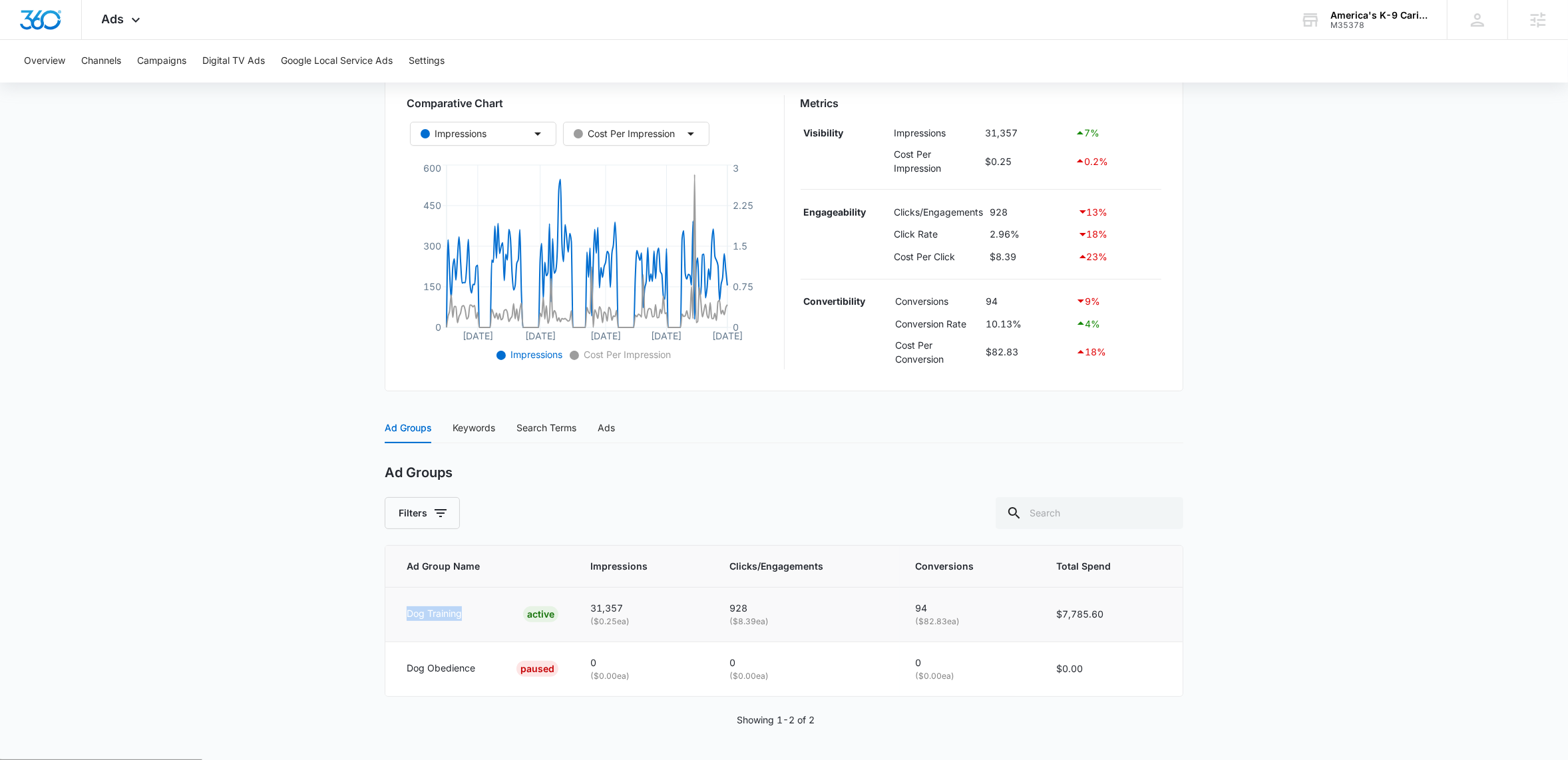
drag, startPoint x: 404, startPoint y: 615, endPoint x: 498, endPoint y: 613, distance: 94.0
click at [494, 615] on td "Dog Training ACTIVE" at bounding box center [479, 614] width 189 height 55
click at [327, 613] on main "Search - Dog Training (Dog Obedience Training) | Search Paused $58.82 daily , $…" at bounding box center [784, 330] width 1568 height 858
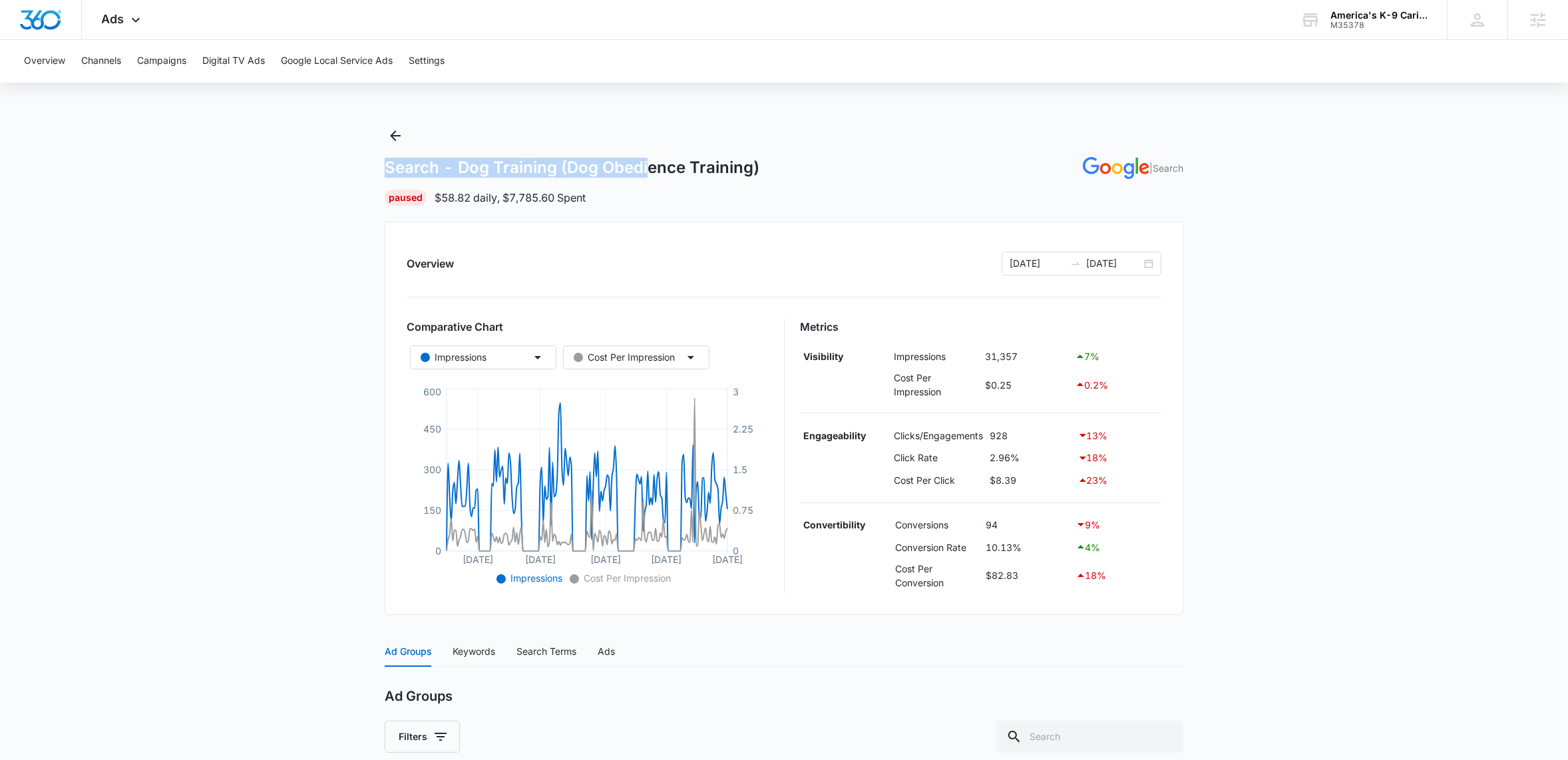
drag, startPoint x: 352, startPoint y: 171, endPoint x: 698, endPoint y: 170, distance: 346.0
click at [698, 171] on main "Search - Dog Training (Dog Obedience Training) | Search Paused $58.82 daily , $…" at bounding box center [784, 554] width 1568 height 858
click at [452, 149] on div "Search - Dog Training (Dog Obedience Training) | Search Paused $58.82 daily , $…" at bounding box center [784, 165] width 799 height 81
drag, startPoint x: 560, startPoint y: 170, endPoint x: 299, endPoint y: 137, distance: 263.1
click at [300, 137] on main "Search - Dog Training (Dog Obedience Training) | Search Paused $58.82 daily , $…" at bounding box center [784, 554] width 1568 height 858
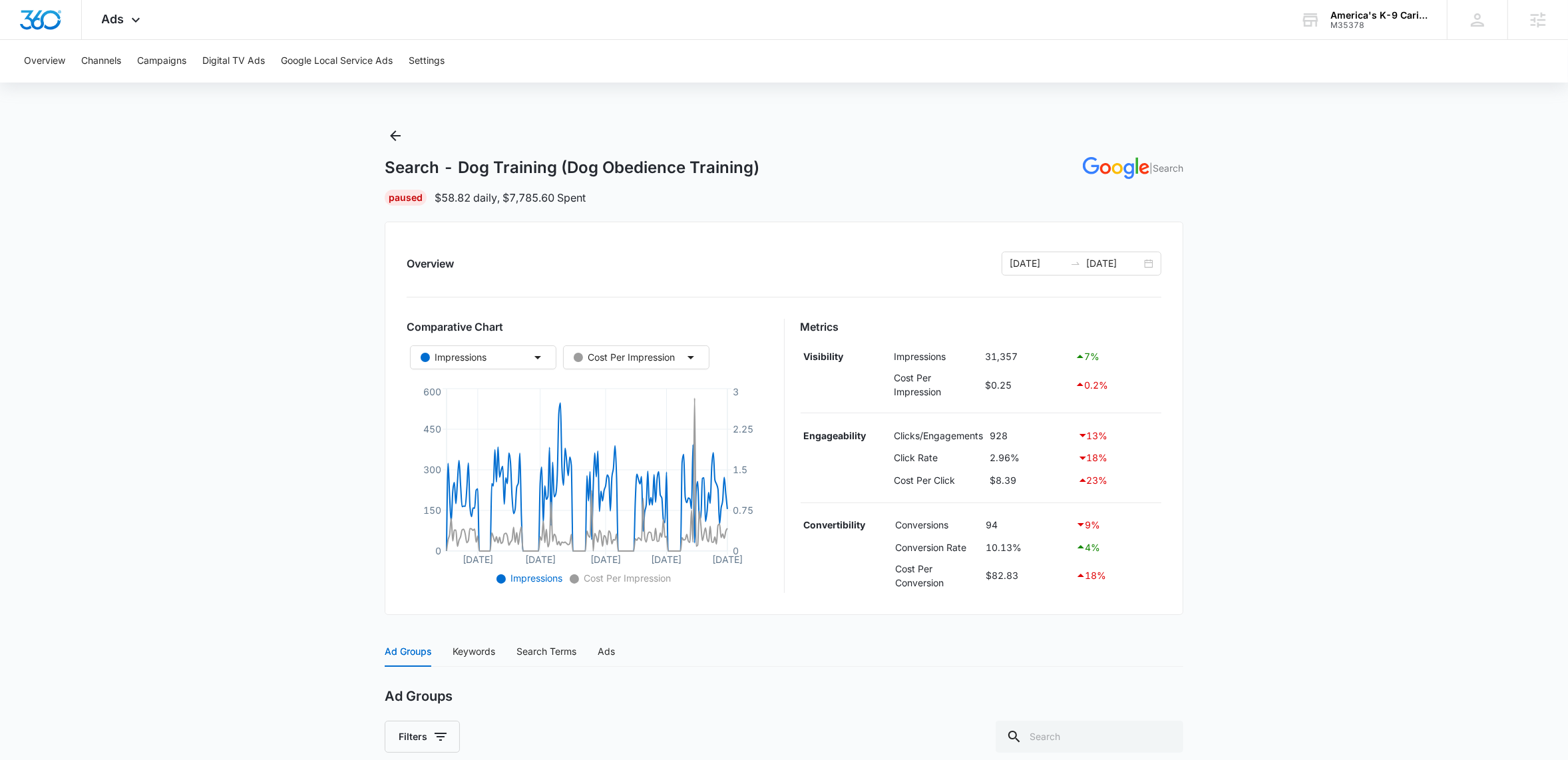
click at [660, 149] on div "Search - Dog Training (Dog Obedience Training) | Search Paused $58.82 daily , $…" at bounding box center [784, 165] width 799 height 81
click at [394, 136] on icon "Back" at bounding box center [395, 136] width 11 height 11
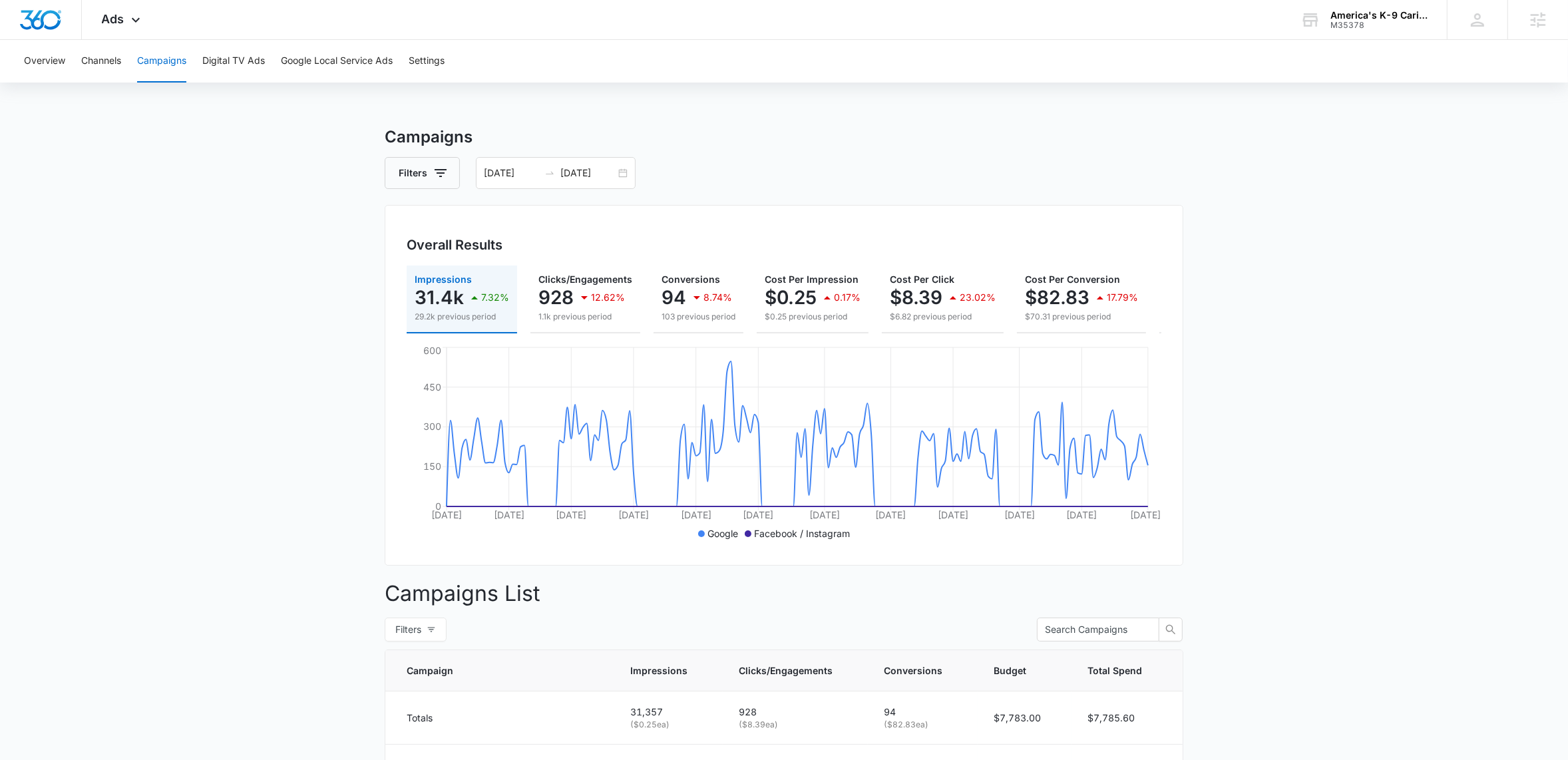
click at [283, 332] on main "Campaigns Filters 02/14/2025 08/13/2025 Overall Results Impressions 31.4k 7.32%…" at bounding box center [784, 578] width 1568 height 907
click at [568, 36] on div "Ads Apps Reputation Websites Forms CRM Email Social Shop Payments POS Content A…" at bounding box center [784, 19] width 1568 height 40
click at [135, 18] on icon at bounding box center [136, 23] width 16 height 16
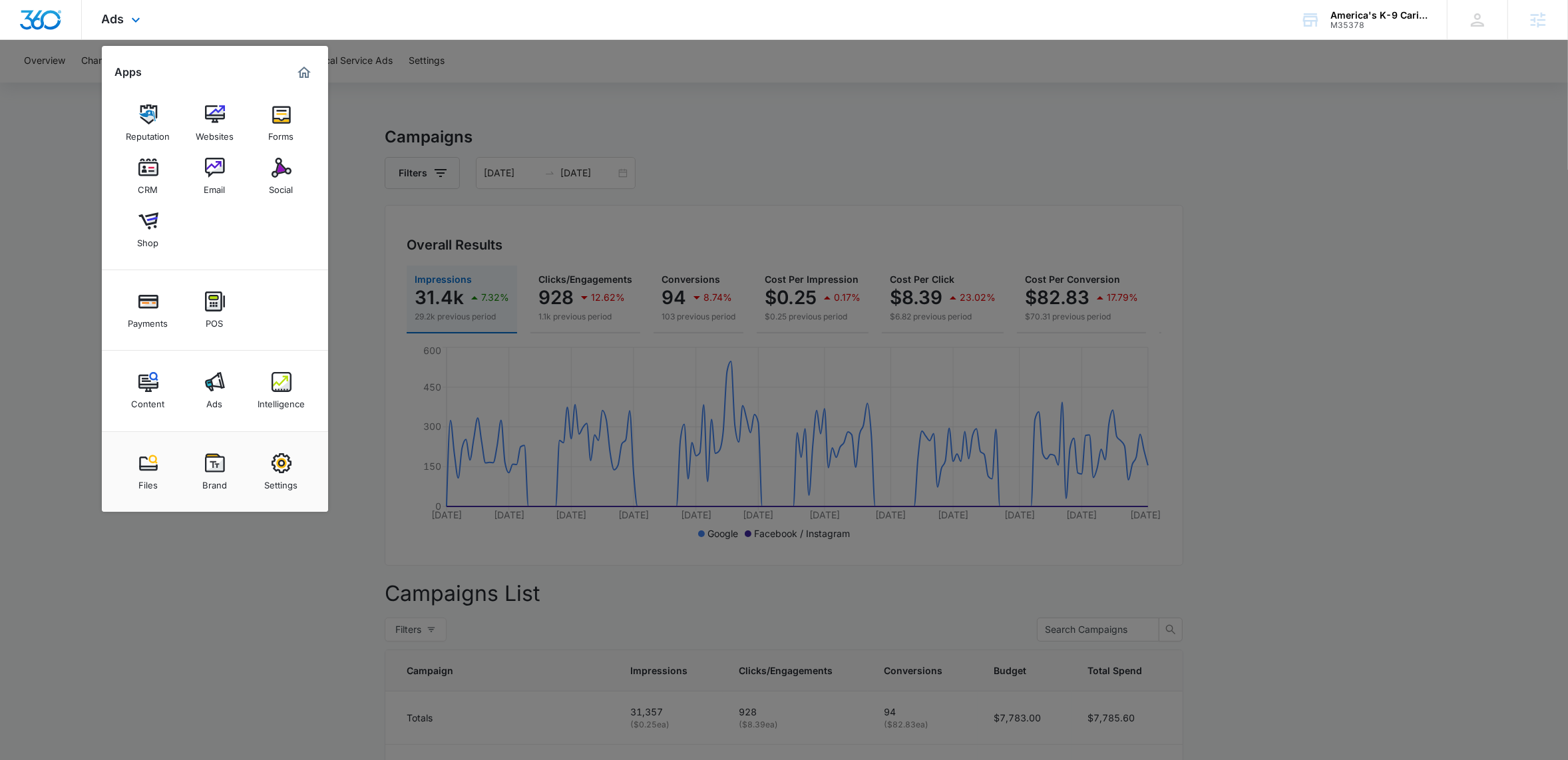
click at [488, 12] on div "Ads Apps Reputation Websites Forms CRM Email Social Shop Payments POS Content A…" at bounding box center [784, 19] width 1568 height 40
click at [611, 101] on div at bounding box center [784, 380] width 1568 height 760
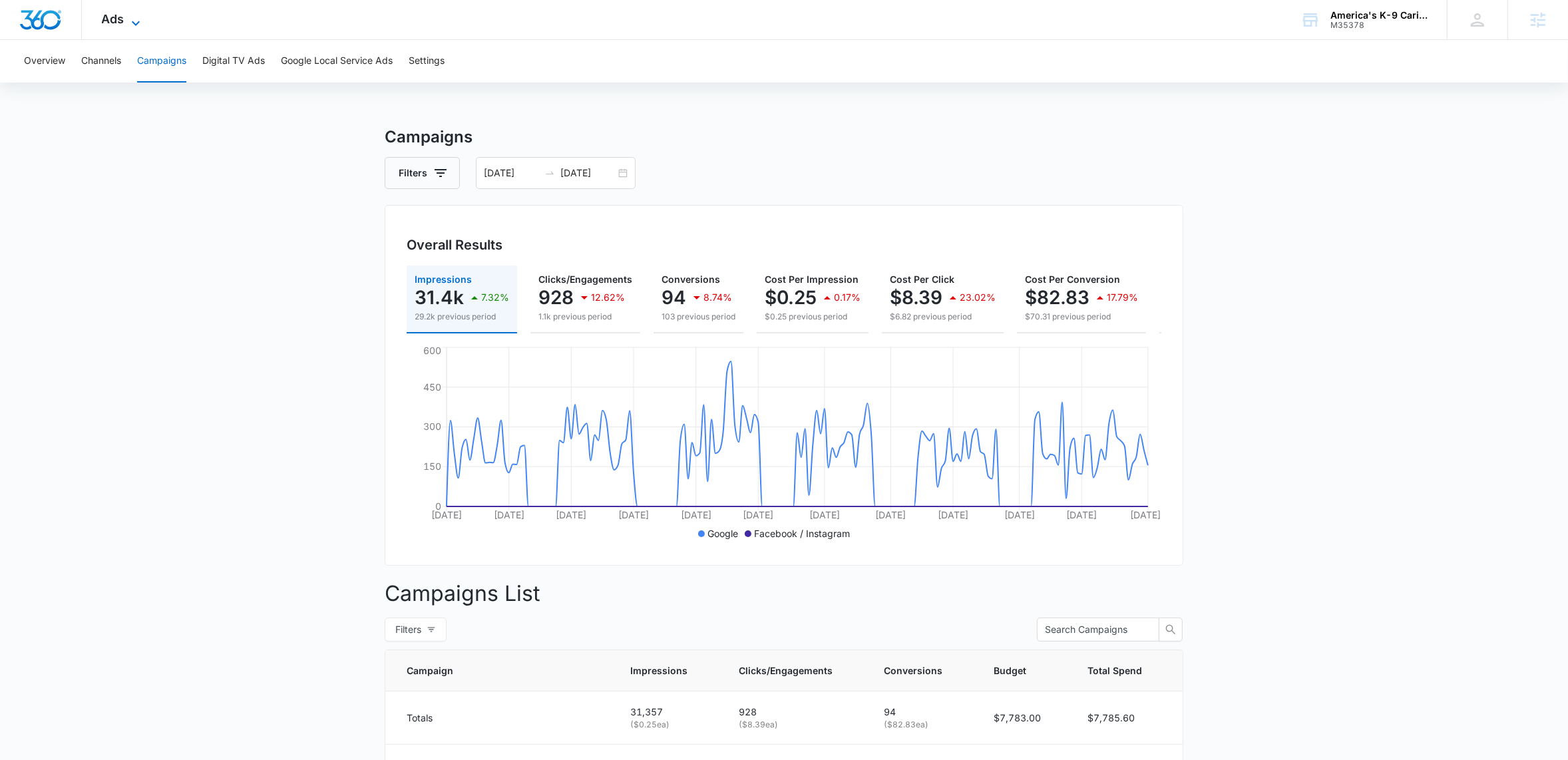
click at [137, 15] on icon at bounding box center [136, 23] width 16 height 16
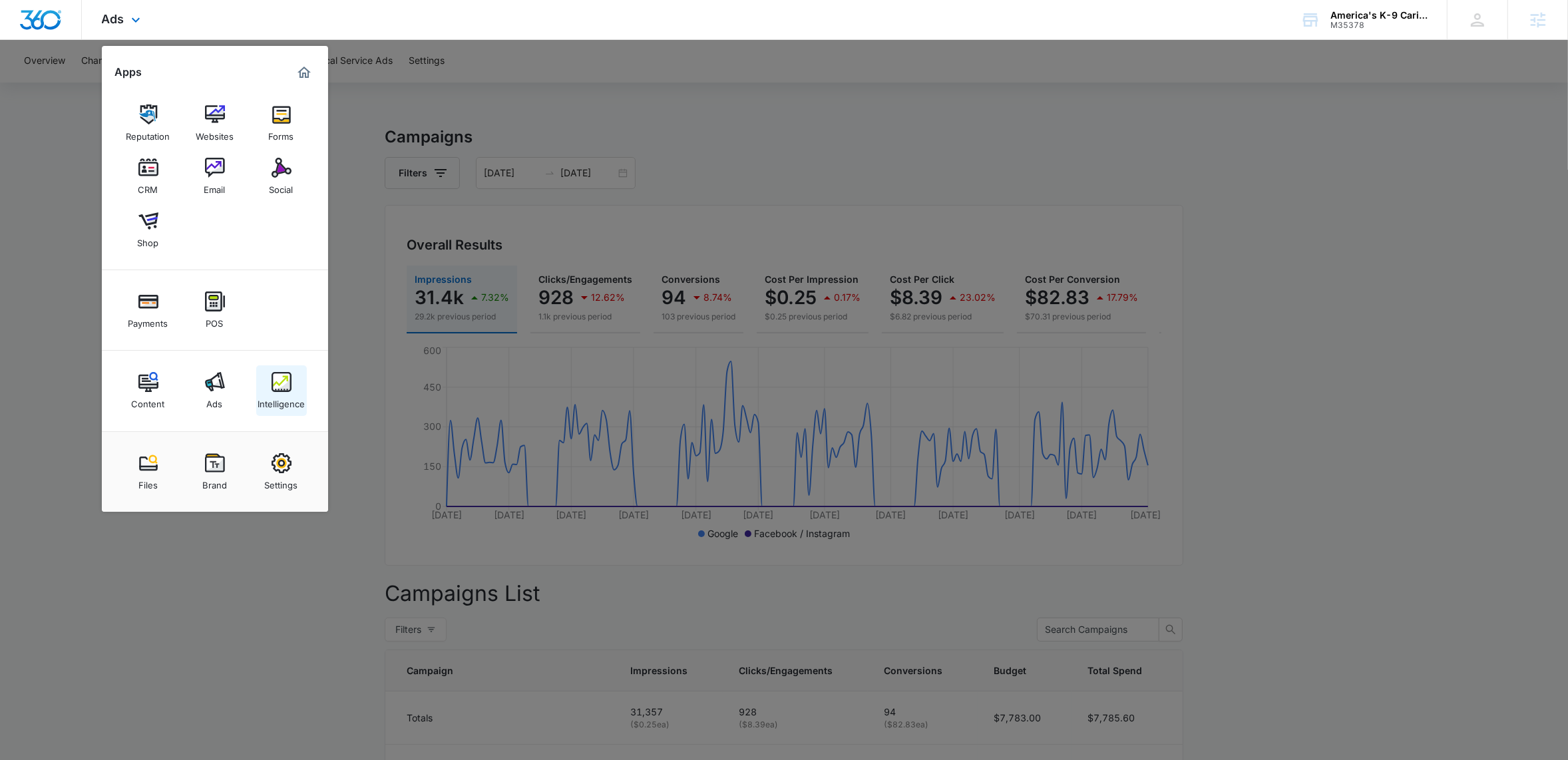
click at [273, 384] on img at bounding box center [281, 382] width 20 height 20
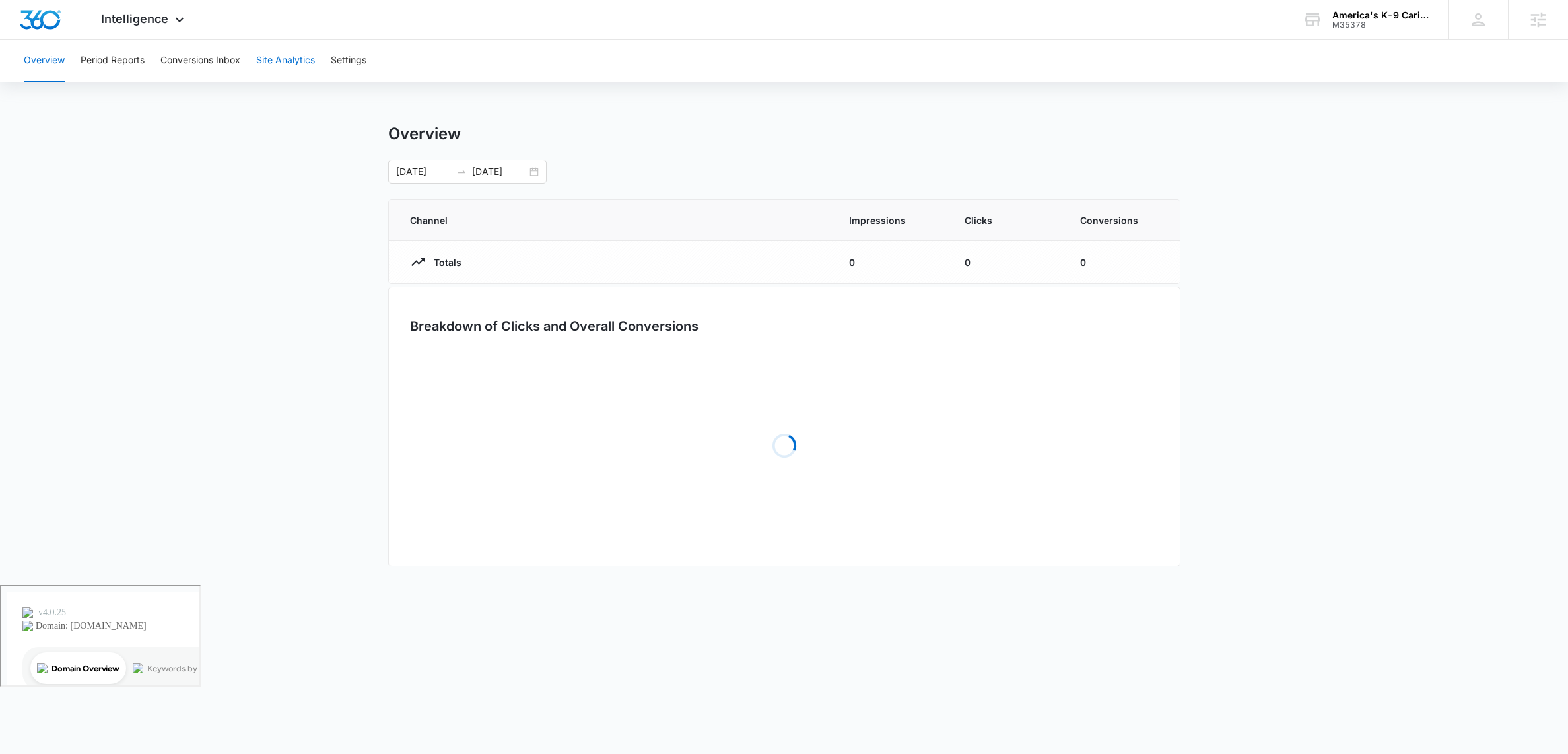
click at [293, 58] on button "Site Analytics" at bounding box center [285, 60] width 59 height 43
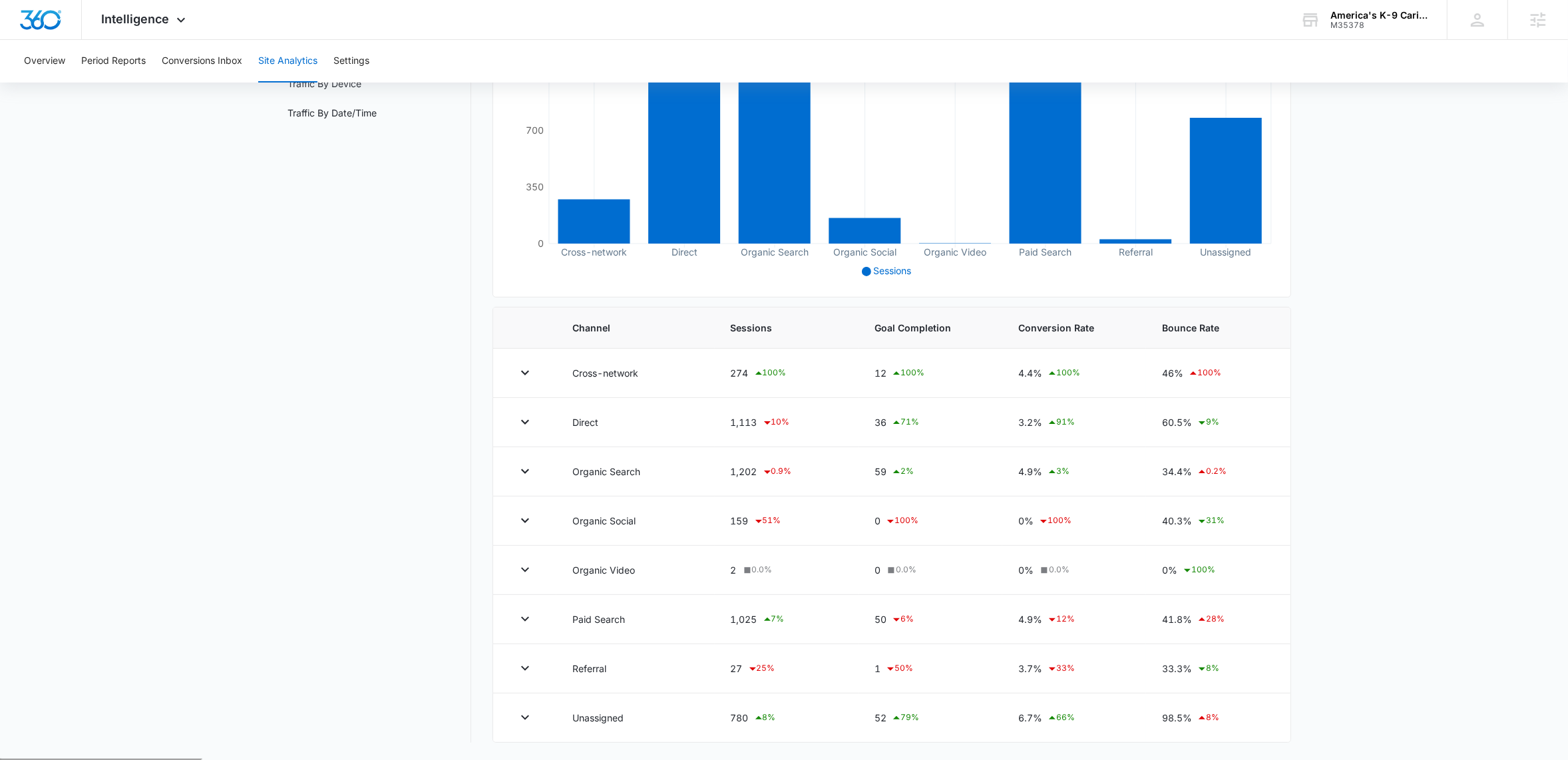
scroll to position [239, 0]
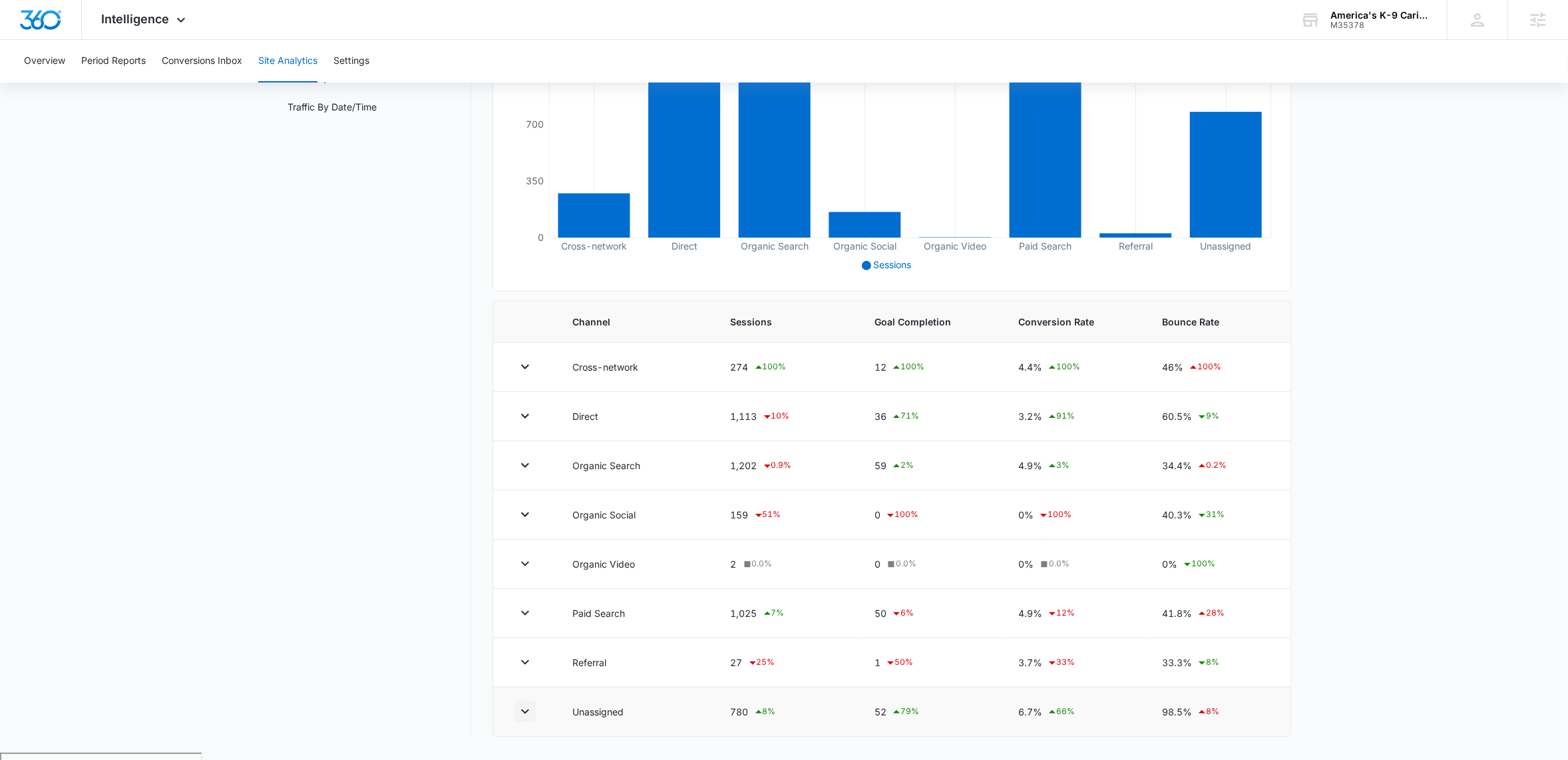
click at [532, 720] on icon "button" at bounding box center [525, 711] width 16 height 16
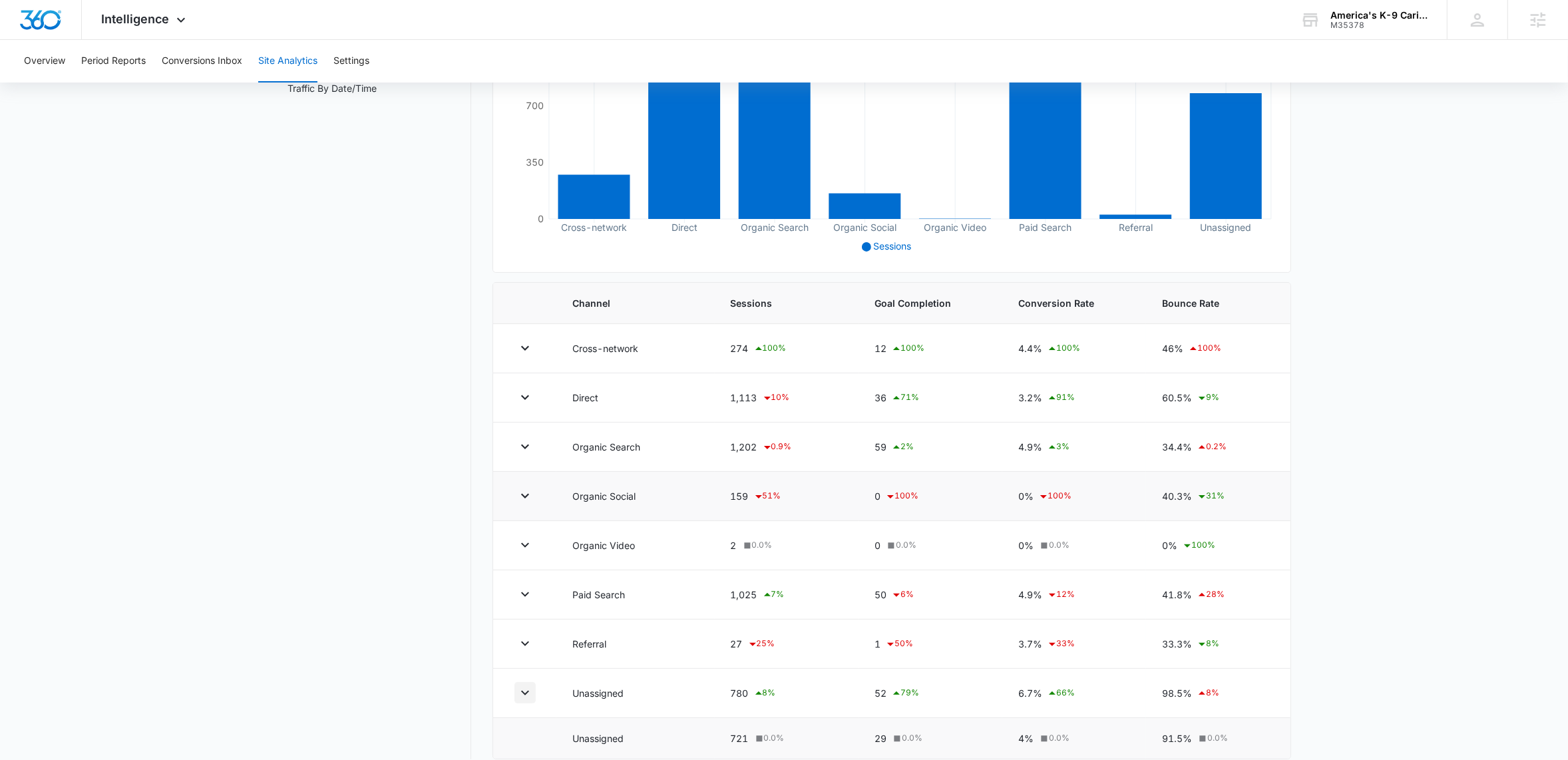
scroll to position [281, 0]
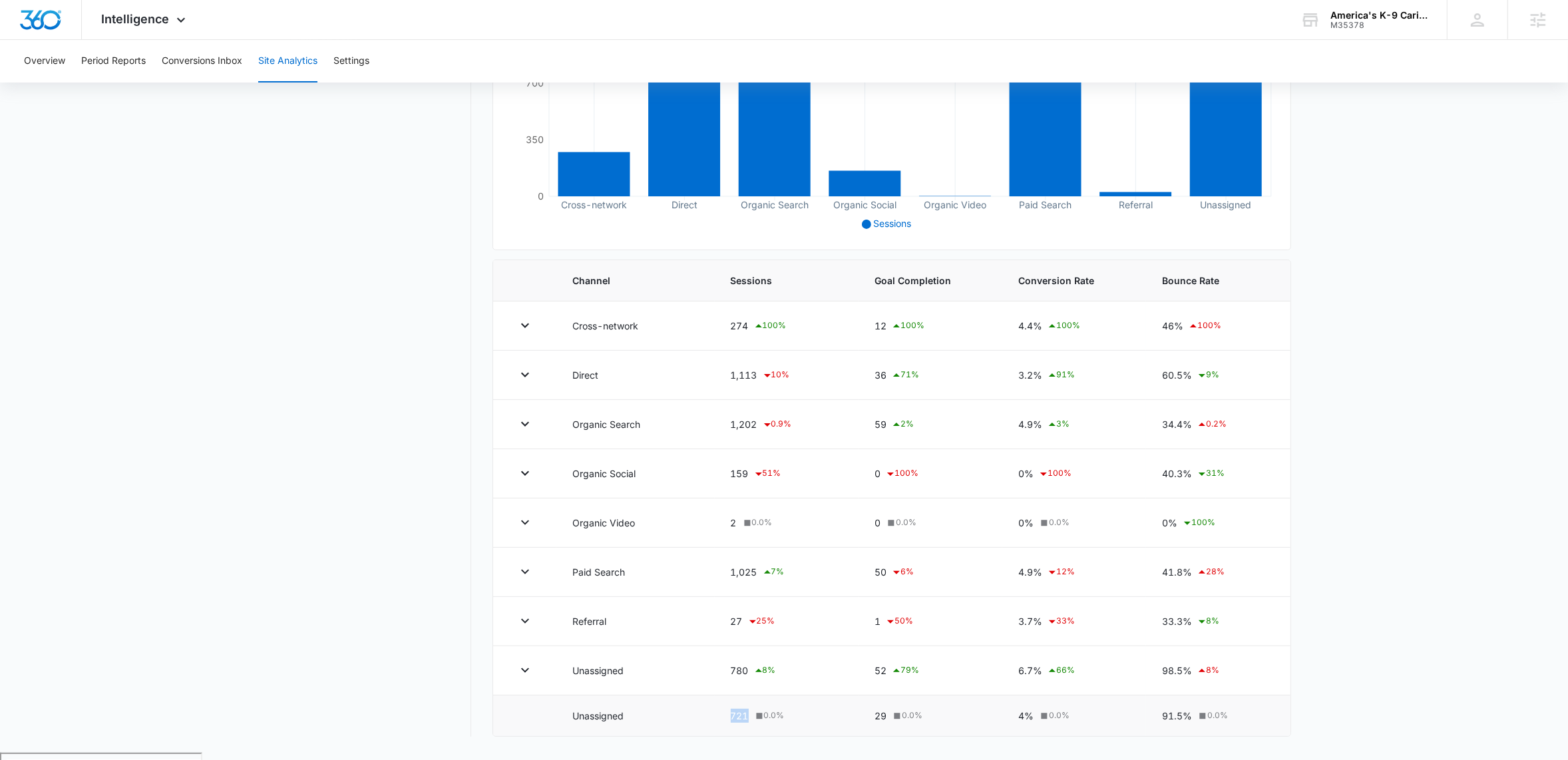
drag, startPoint x: 733, startPoint y: 723, endPoint x: 769, endPoint y: 720, distance: 36.1
click at [769, 720] on div "721 0.0 %" at bounding box center [786, 715] width 112 height 14
click at [1549, 682] on main "Site Analytics Channels Report Source Report Page Insights Location Data Conver…" at bounding box center [784, 298] width 1568 height 908
click at [1359, 594] on main "Site Analytics Channels Report Source Report Page Insights Location Data Conver…" at bounding box center [784, 298] width 1568 height 908
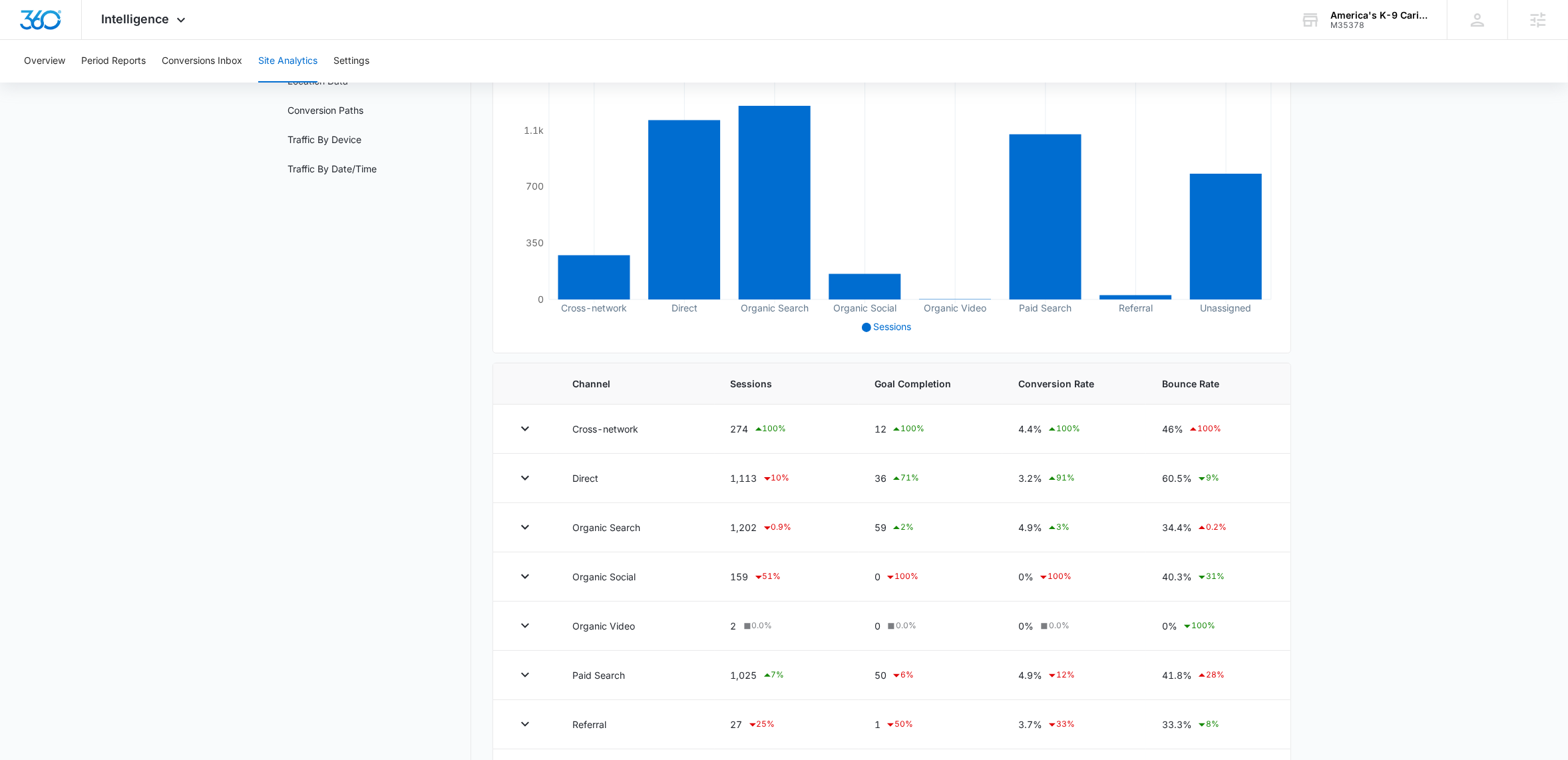
scroll to position [0, 0]
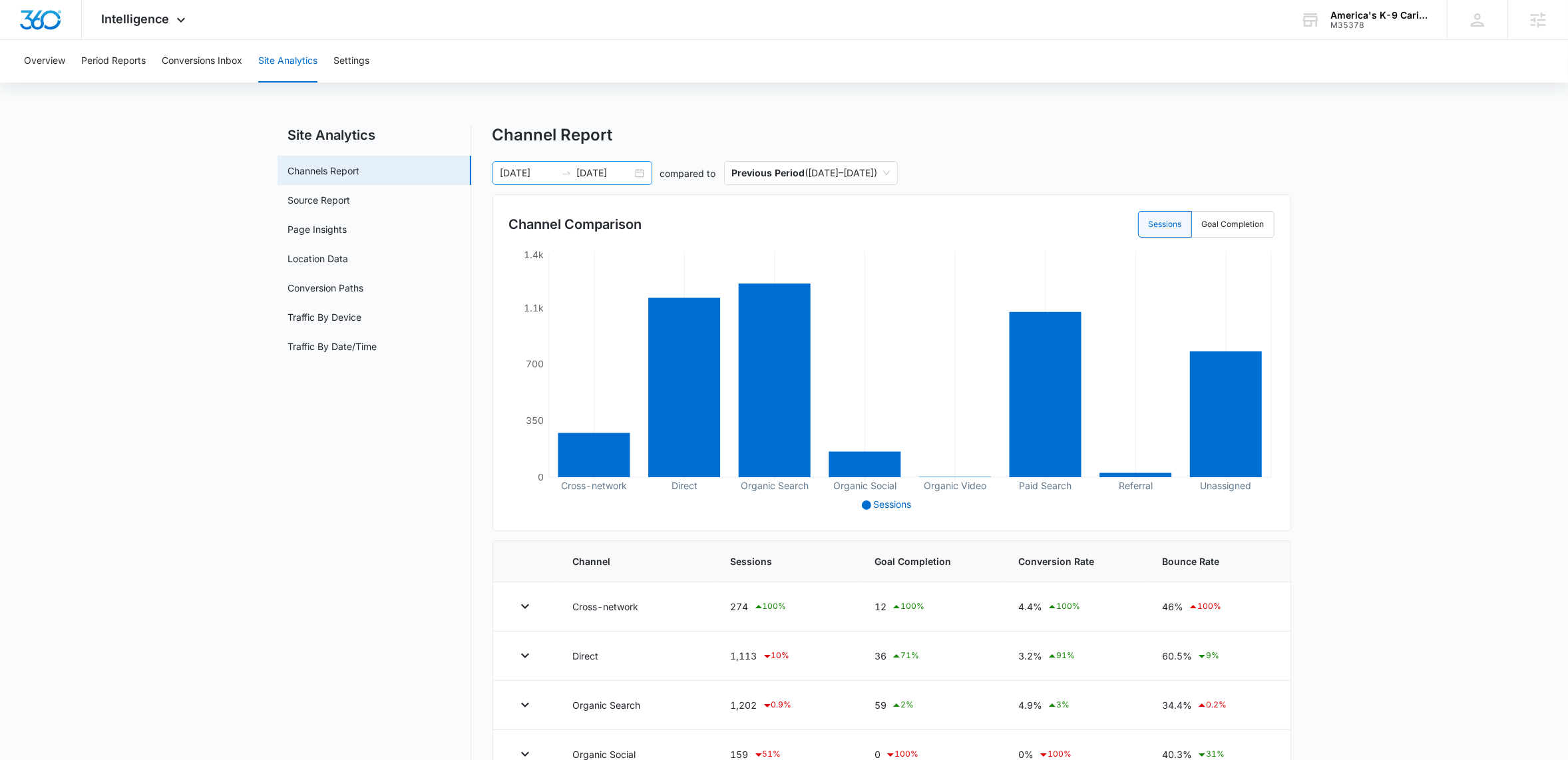
click at [634, 178] on div "[DATE] [DATE]" at bounding box center [572, 173] width 160 height 24
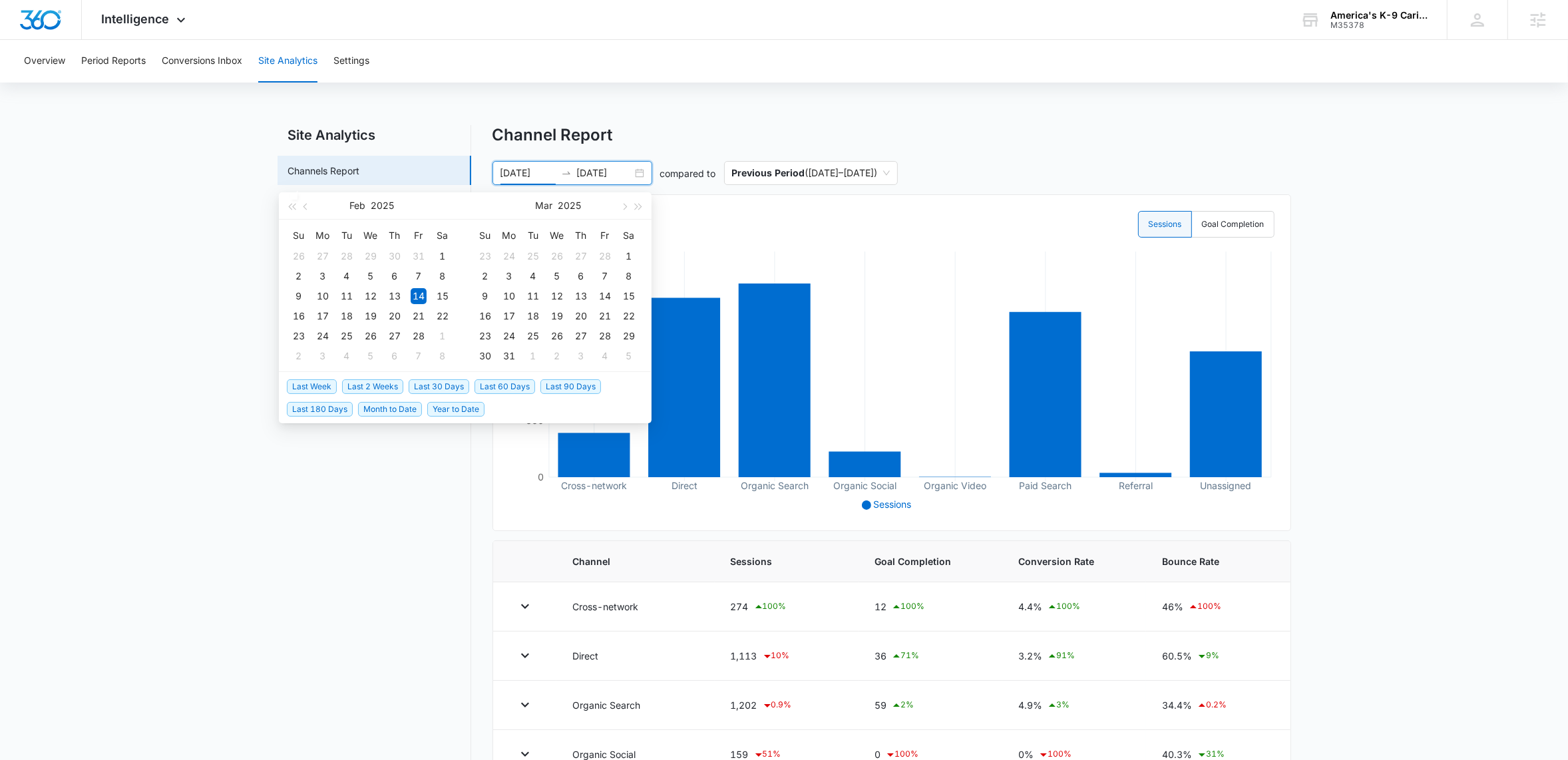
click at [522, 388] on span "Last 60 Days" at bounding box center [505, 386] width 61 height 14
type input "[DATE]"
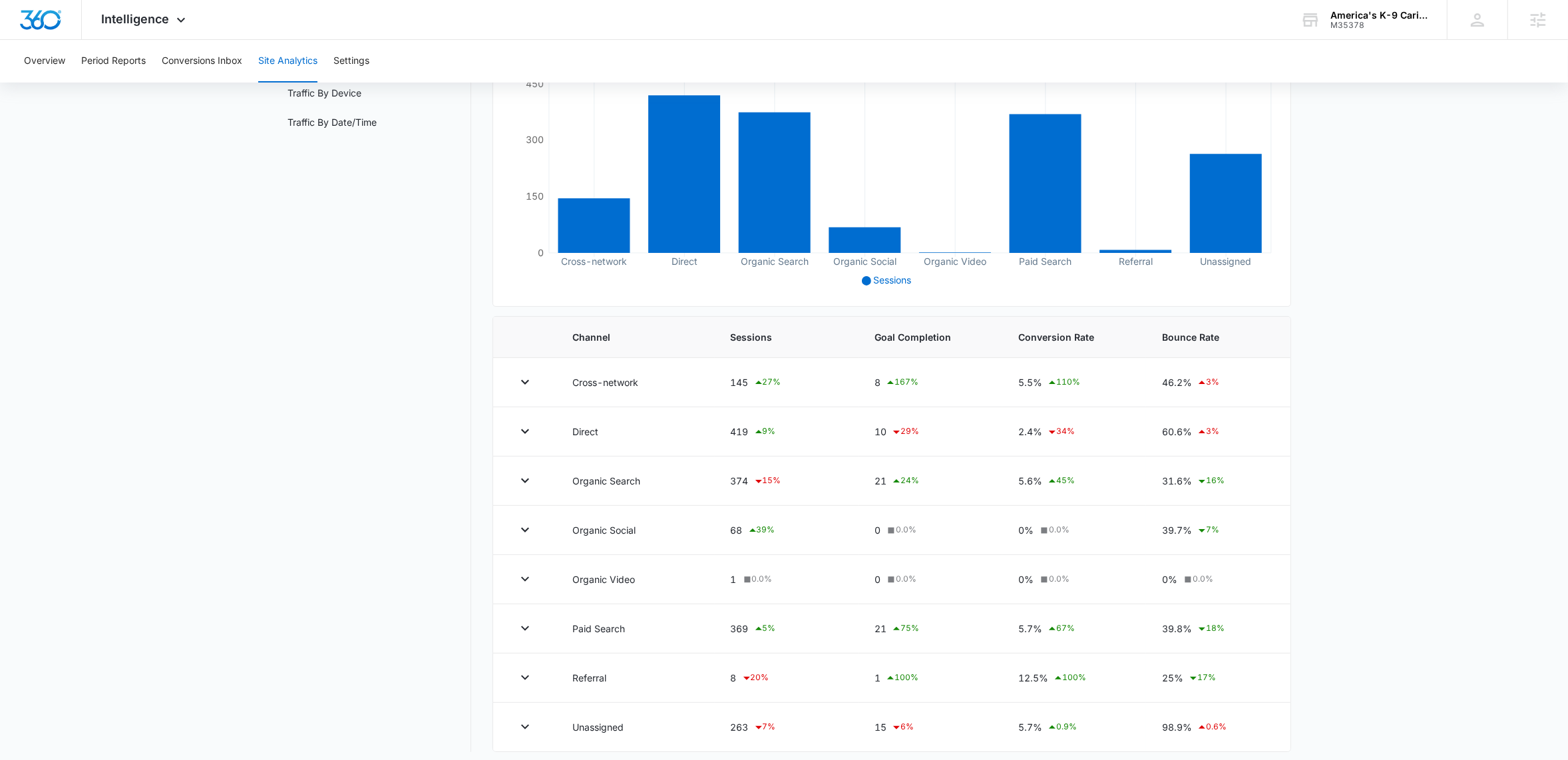
scroll to position [239, 0]
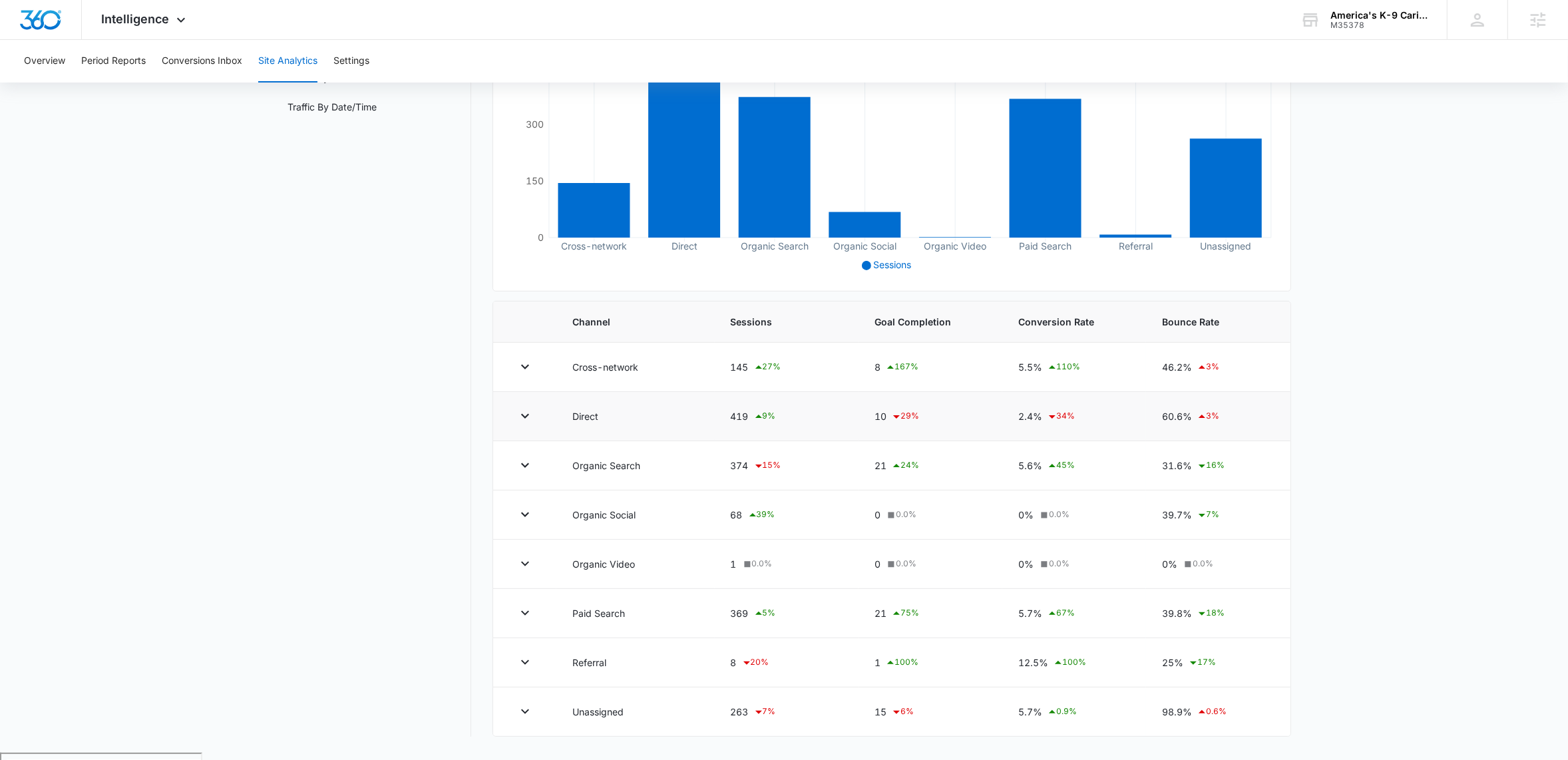
click at [879, 419] on div "10 29 %" at bounding box center [930, 416] width 112 height 16
click at [864, 431] on td "10 29 %" at bounding box center [930, 416] width 144 height 49
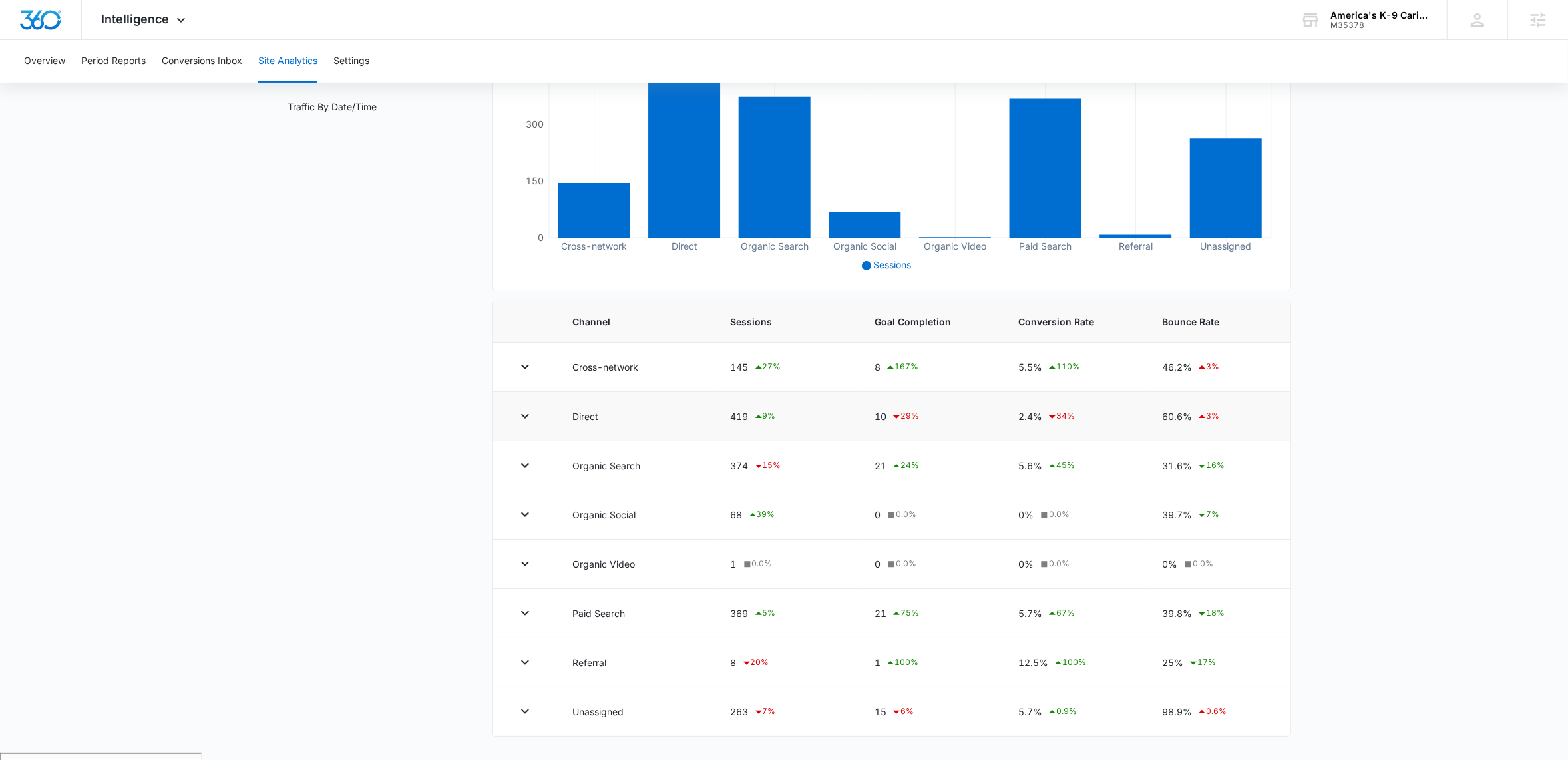
click at [736, 418] on div "419 9 %" at bounding box center [786, 416] width 112 height 16
click at [838, 417] on div "419 9 %" at bounding box center [786, 416] width 112 height 16
click at [1020, 420] on div "2.4% 34 %" at bounding box center [1073, 416] width 112 height 16
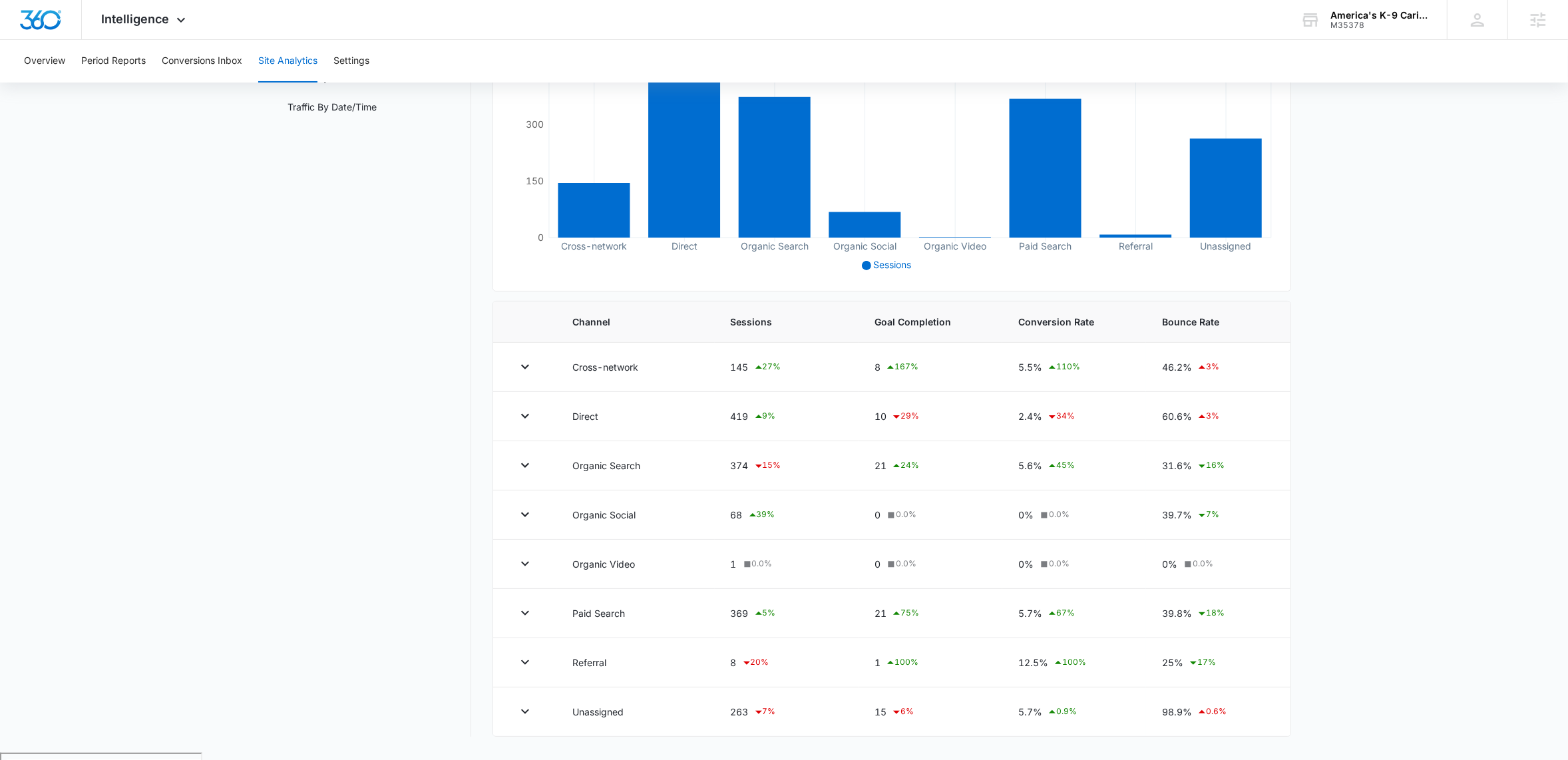
click at [1369, 436] on main "Site Analytics Channels Report Source Report Page Insights Location Data Conver…" at bounding box center [784, 318] width 1568 height 867
click at [881, 420] on div "10 29 %" at bounding box center [930, 416] width 112 height 16
click at [1417, 420] on main "Site Analytics Channels Report Source Report Page Insights Location Data Conver…" at bounding box center [784, 318] width 1568 height 867
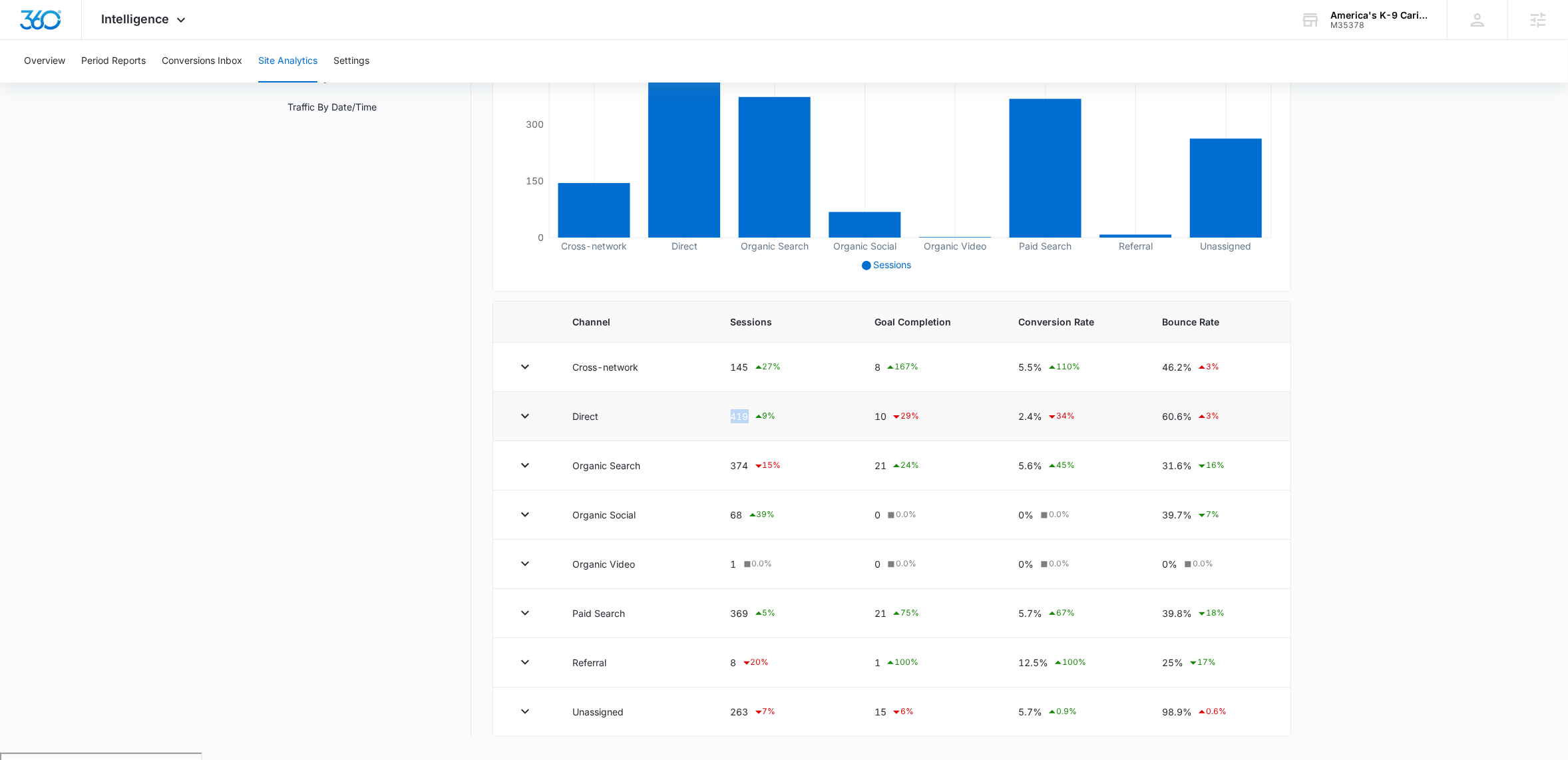
drag, startPoint x: 731, startPoint y: 417, endPoint x: 764, endPoint y: 417, distance: 33.0
click at [760, 417] on div "419 9 %" at bounding box center [786, 416] width 112 height 16
drag, startPoint x: 731, startPoint y: 469, endPoint x: 754, endPoint y: 465, distance: 23.3
click at [754, 465] on div "374 15 %" at bounding box center [786, 465] width 112 height 16
drag, startPoint x: 733, startPoint y: 419, endPoint x: 745, endPoint y: 416, distance: 12.4
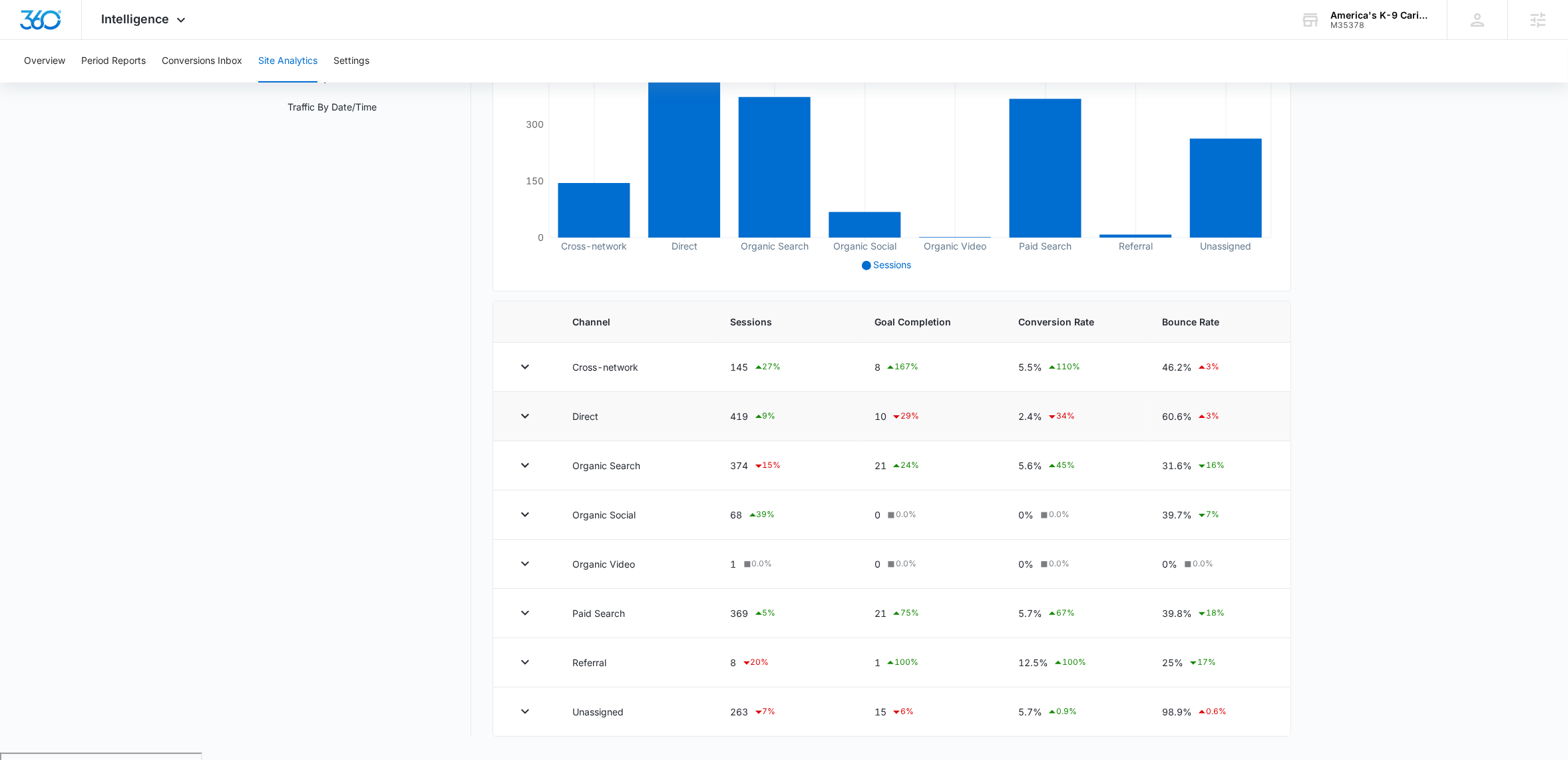
click at [745, 416] on div "419 9 %" at bounding box center [786, 416] width 112 height 16
click at [1470, 497] on main "Site Analytics Channels Report Source Report Page Insights Location Data Conver…" at bounding box center [784, 318] width 1568 height 867
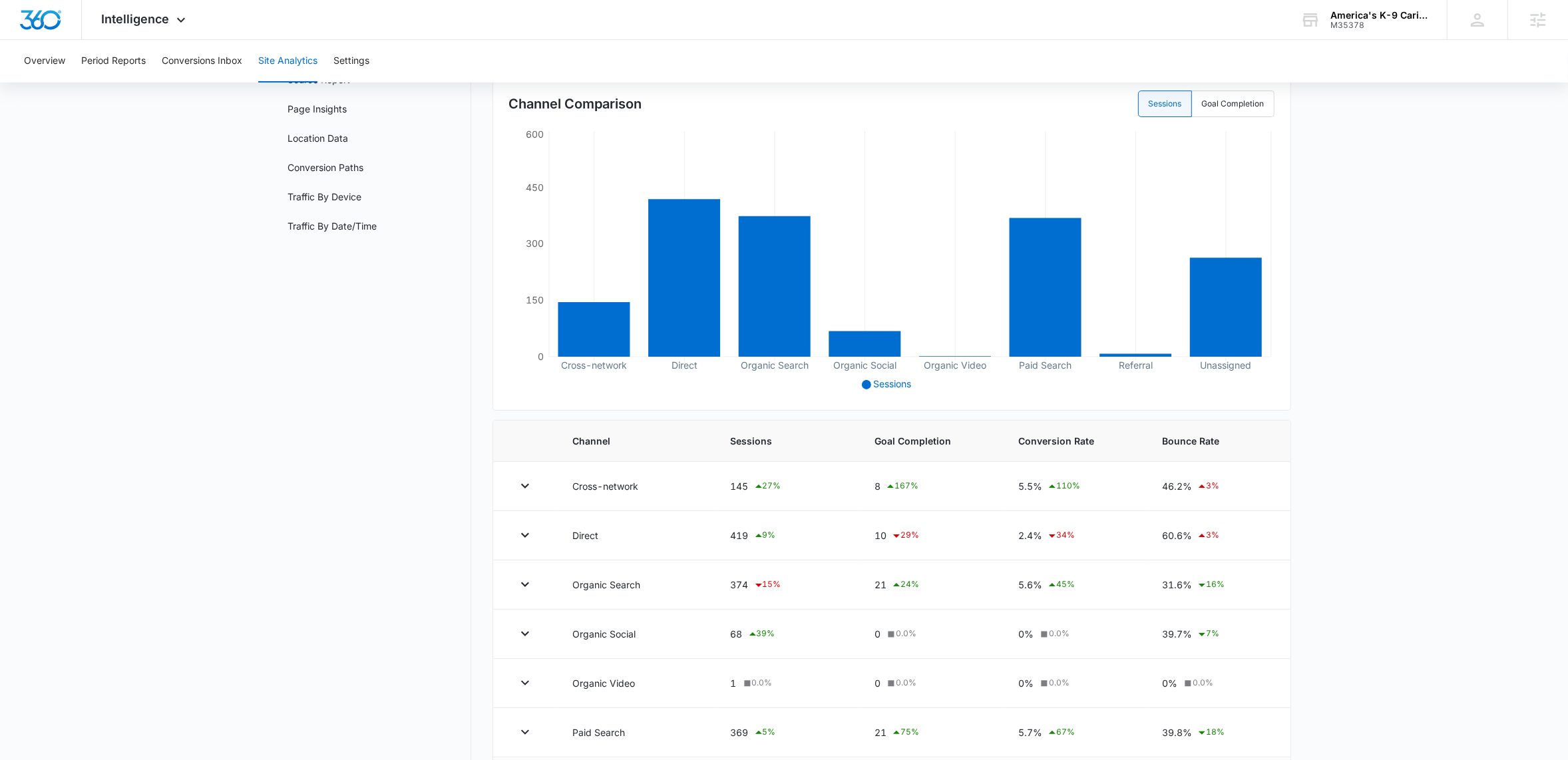
scroll to position [0, 0]
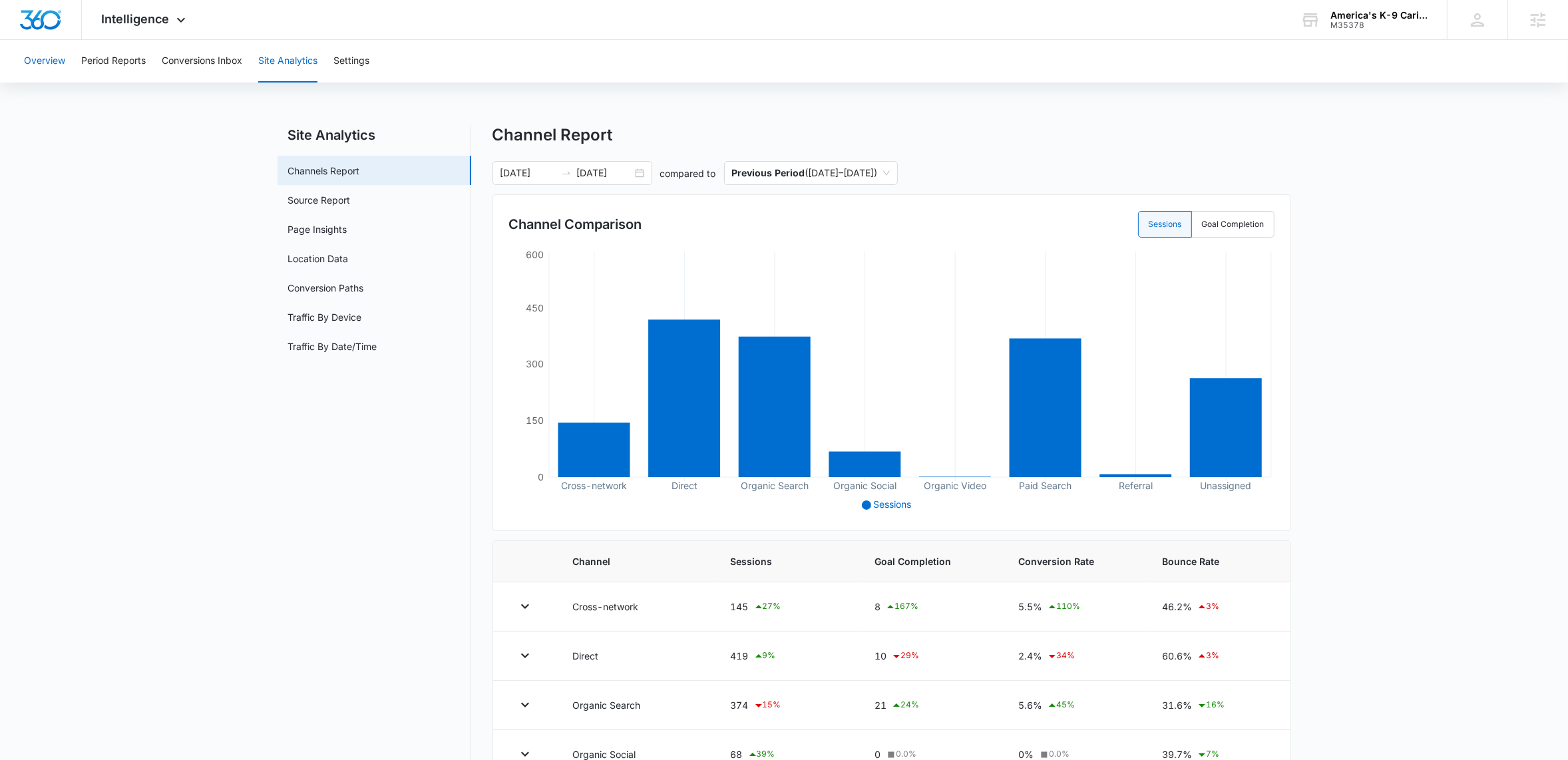
click at [52, 56] on button "Overview" at bounding box center [44, 61] width 41 height 43
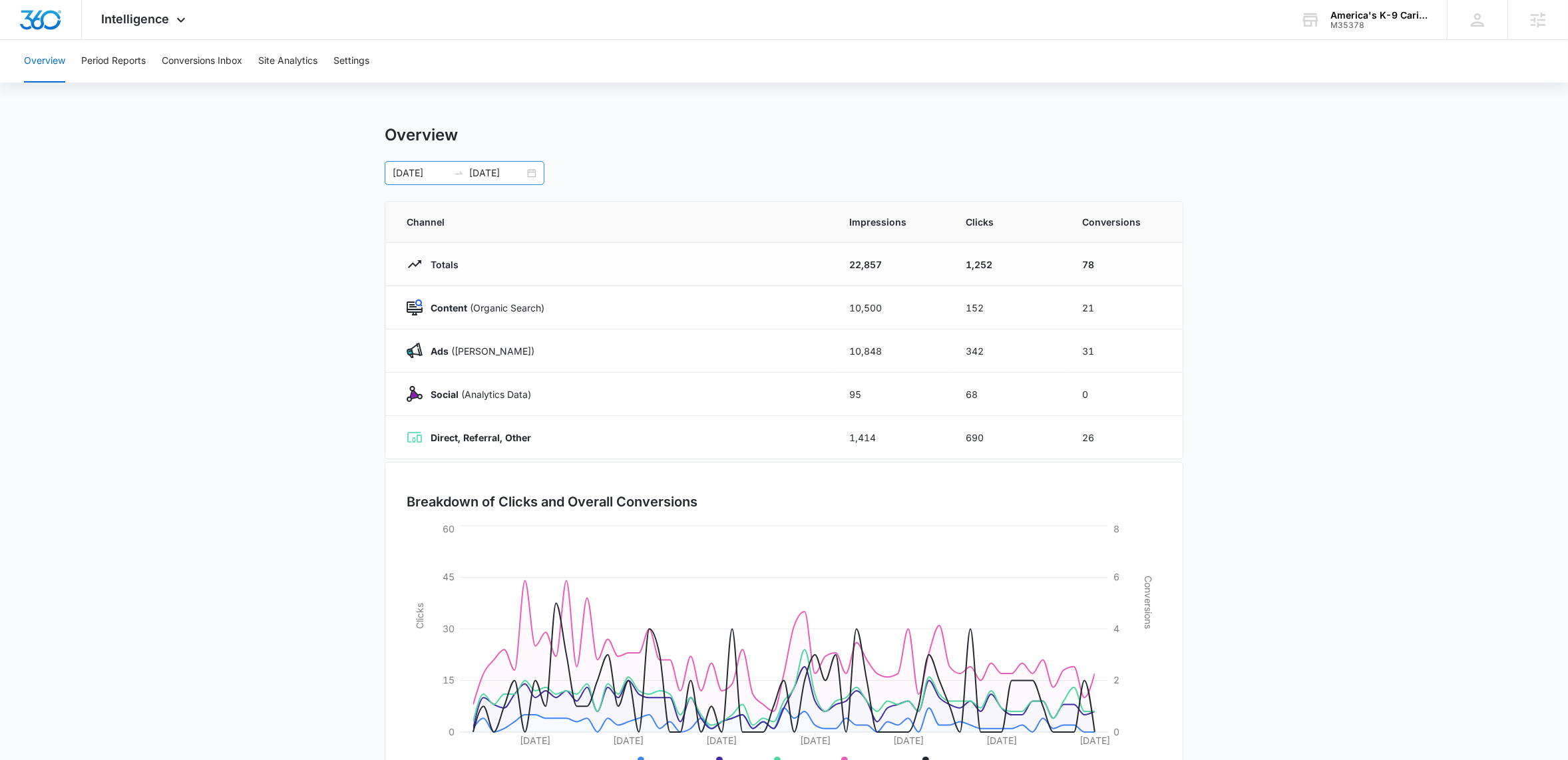
click at [527, 174] on div "[DATE] [DATE]" at bounding box center [464, 173] width 160 height 24
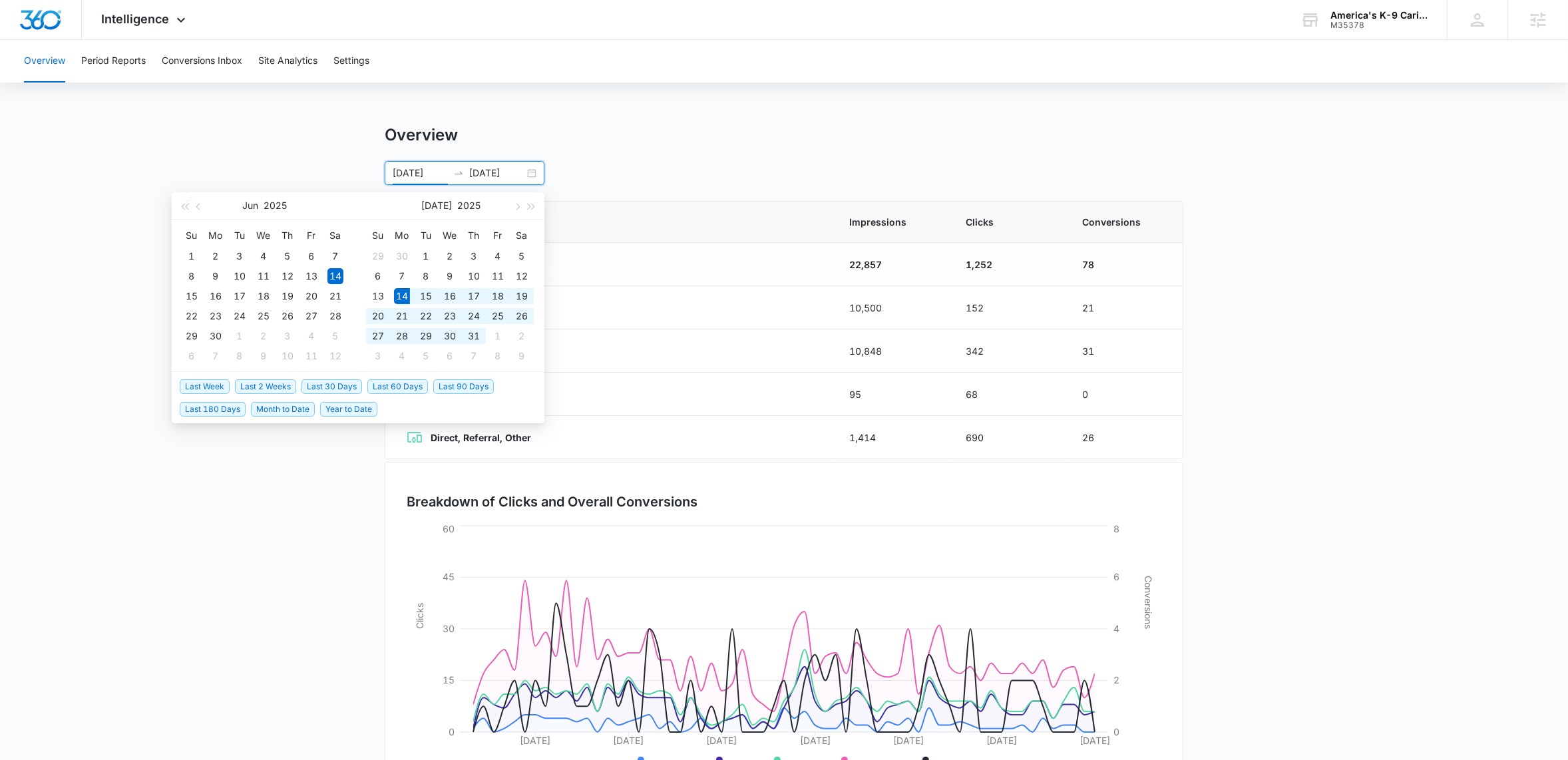
click at [333, 385] on span "Last 30 Days" at bounding box center [332, 386] width 61 height 14
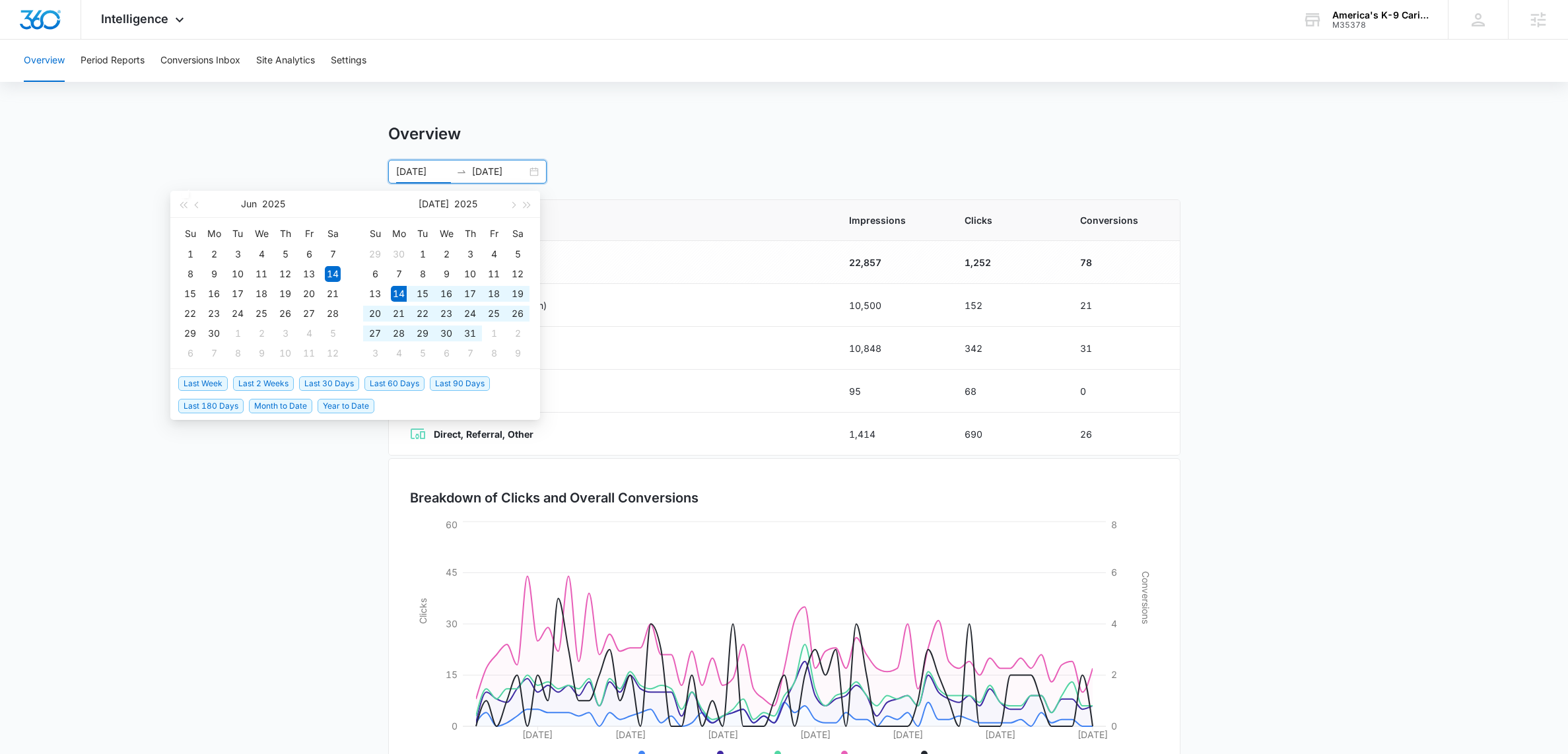
type input "[DATE]"
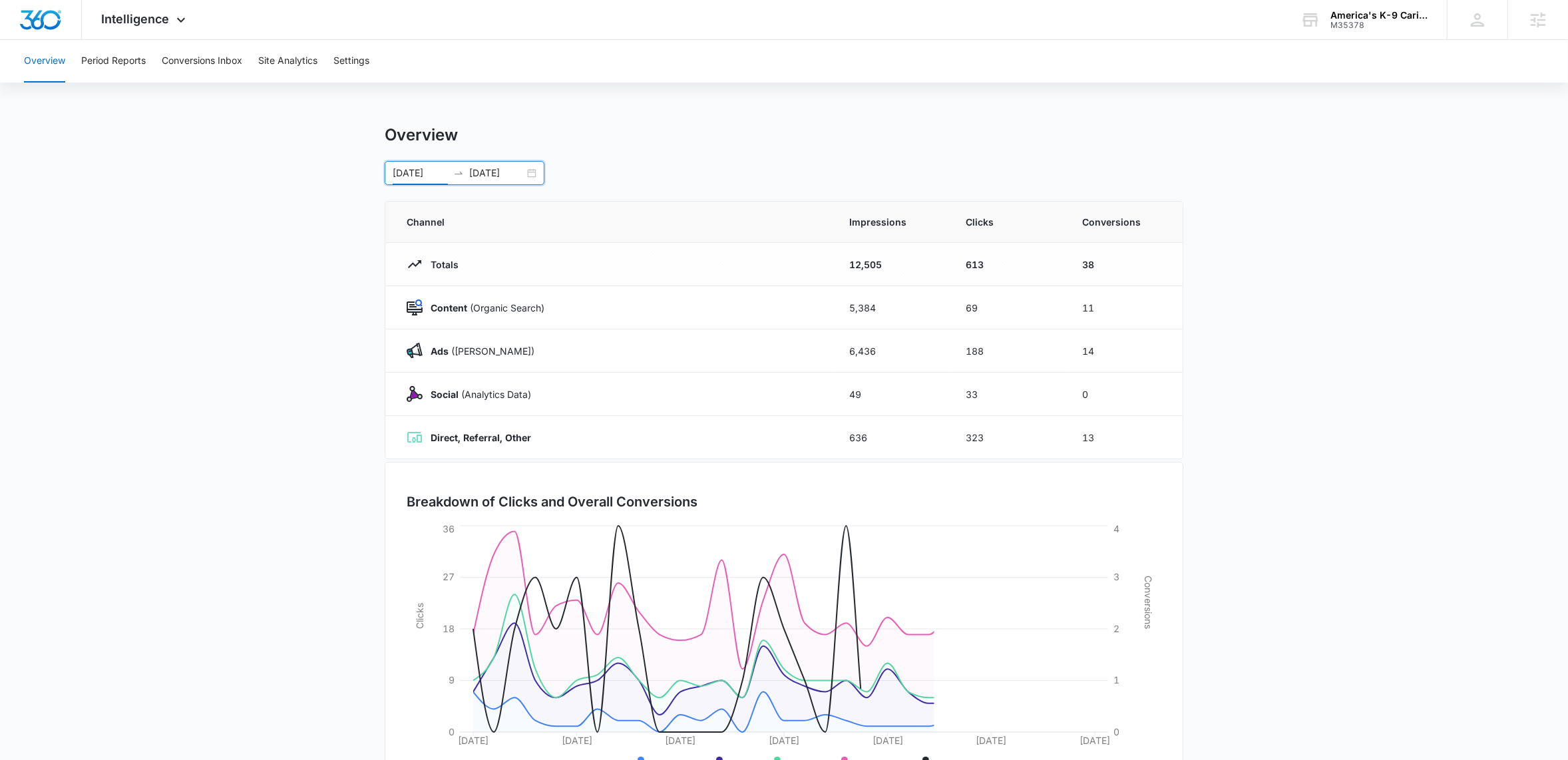
click at [1385, 423] on main "Overview [DATE] [DATE] [DATE] Su Mo Tu We Th Fr Sa 29 30 1 2 3 4 5 6 7 8 9 10 1…" at bounding box center [784, 474] width 1568 height 698
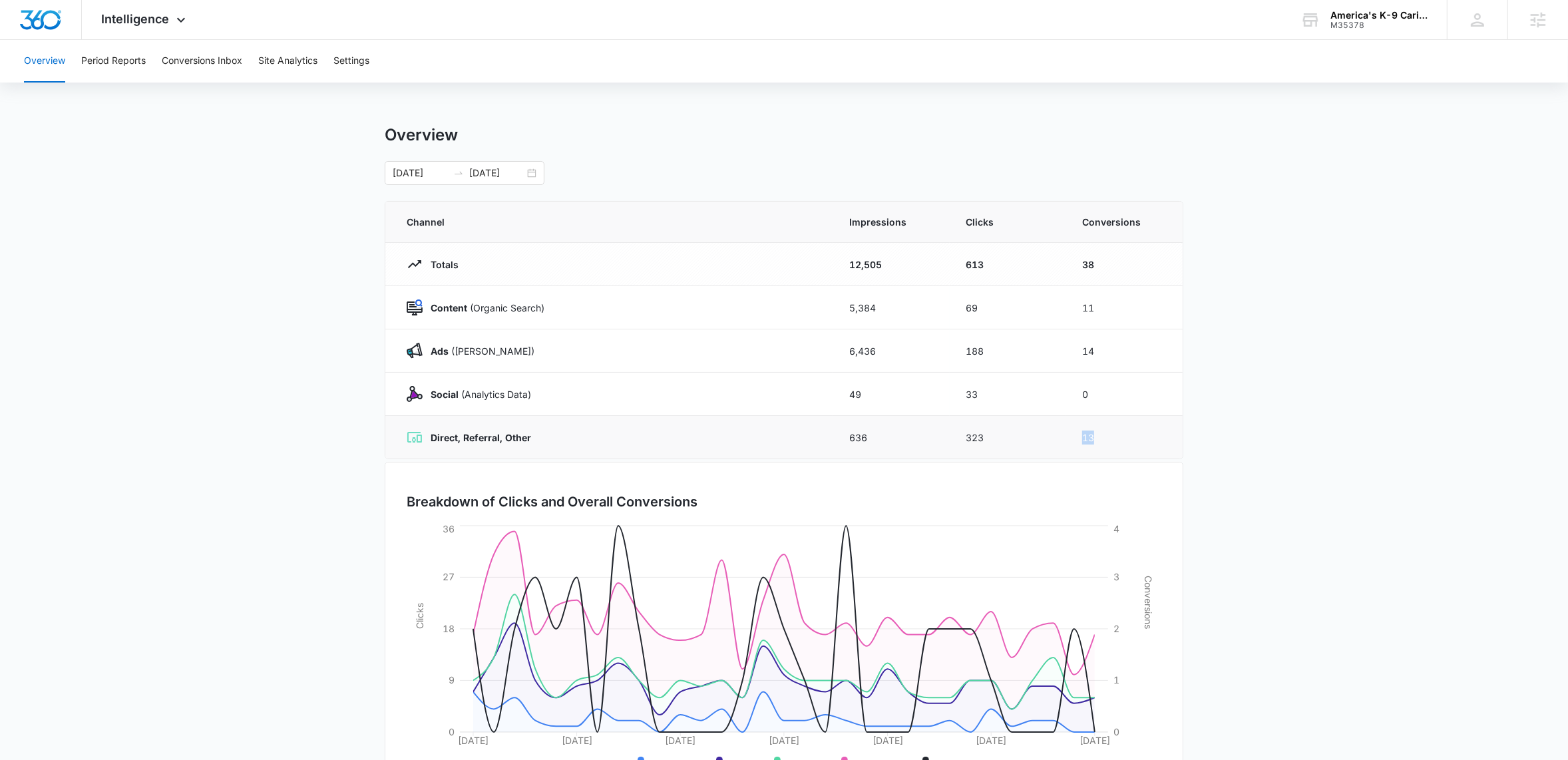
drag, startPoint x: 1084, startPoint y: 439, endPoint x: 1122, endPoint y: 438, distance: 38.0
click at [1122, 438] on td "13" at bounding box center [1124, 437] width 116 height 43
click at [1311, 431] on main "Overview [DATE] [DATE] [DATE] Su Mo Tu We Th Fr Sa 29 30 1 2 3 4 5 6 7 8 9 10 1…" at bounding box center [784, 474] width 1568 height 698
drag, startPoint x: 426, startPoint y: 433, endPoint x: 620, endPoint y: 451, distance: 194.8
click at [620, 451] on td "Direct, Referral, Other" at bounding box center [609, 437] width 448 height 43
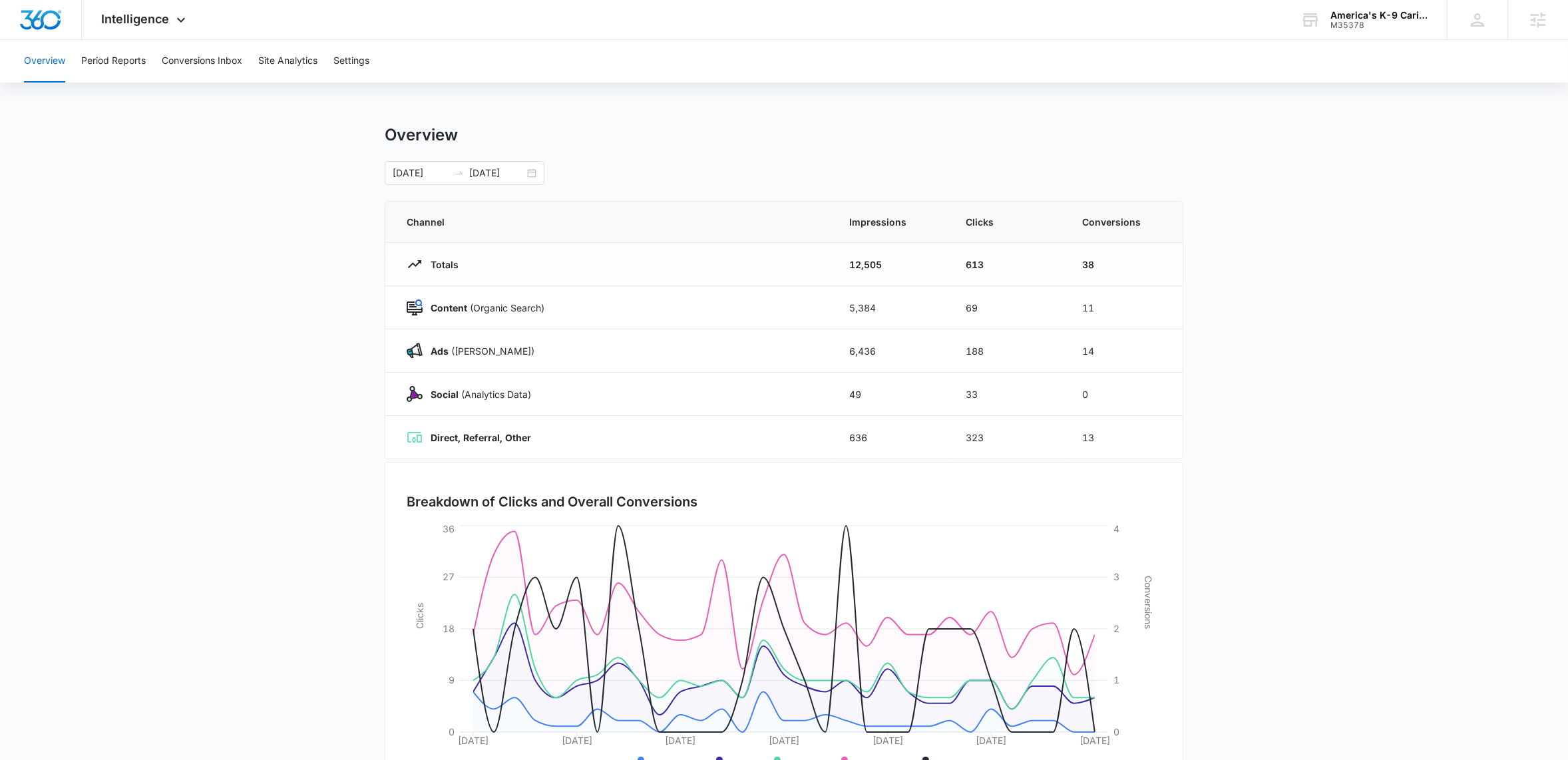
click at [1442, 425] on main "Overview [DATE] [DATE] [DATE] Su Mo Tu We Th Fr Sa 29 30 1 2 3 4 5 6 7 8 9 10 1…" at bounding box center [784, 474] width 1568 height 698
drag, startPoint x: 435, startPoint y: 353, endPoint x: 1176, endPoint y: 413, distance: 743.4
click at [1178, 420] on tbody "Totals 12,505 613 38 Content (Organic Search) 5,384 69 11 Ads ([PERSON_NAME]) 6…" at bounding box center [784, 351] width 797 height 217
click at [1154, 383] on td "0" at bounding box center [1124, 393] width 116 height 43
click at [1149, 361] on td "14" at bounding box center [1124, 351] width 116 height 43
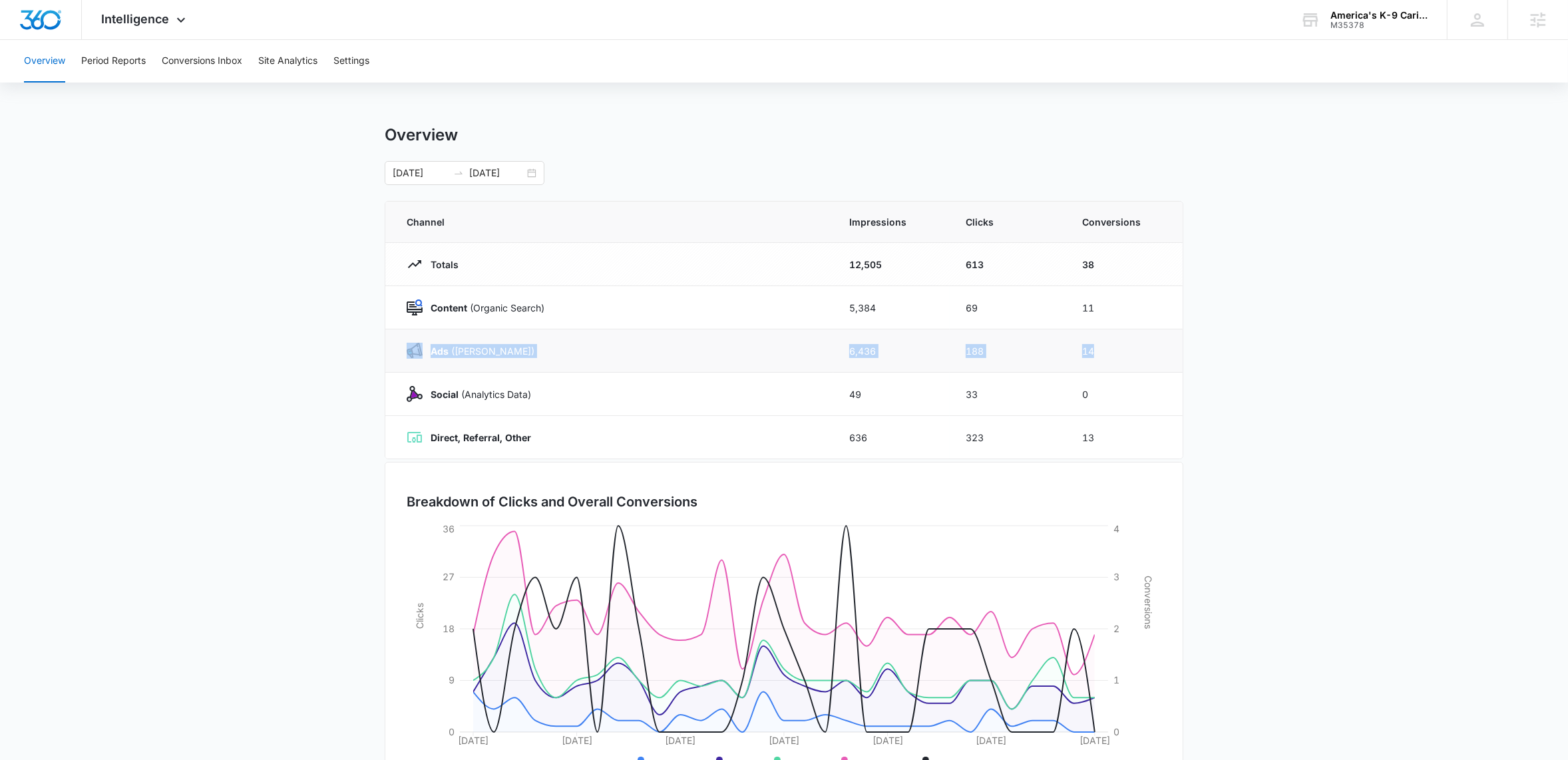
drag, startPoint x: 1116, startPoint y: 349, endPoint x: 392, endPoint y: 334, distance: 724.2
click at [393, 335] on tr "Ads ([PERSON_NAME]) 6,436 188 14" at bounding box center [784, 351] width 797 height 43
click at [479, 348] on p "Ads ([PERSON_NAME])" at bounding box center [479, 351] width 112 height 14
drag, startPoint x: 454, startPoint y: 442, endPoint x: 1319, endPoint y: 468, distance: 865.4
click at [1319, 468] on main "Overview [DATE] [DATE] [DATE] Su Mo Tu We Th Fr Sa 29 30 1 2 3 4 5 6 7 8 9 10 1…" at bounding box center [784, 474] width 1568 height 698
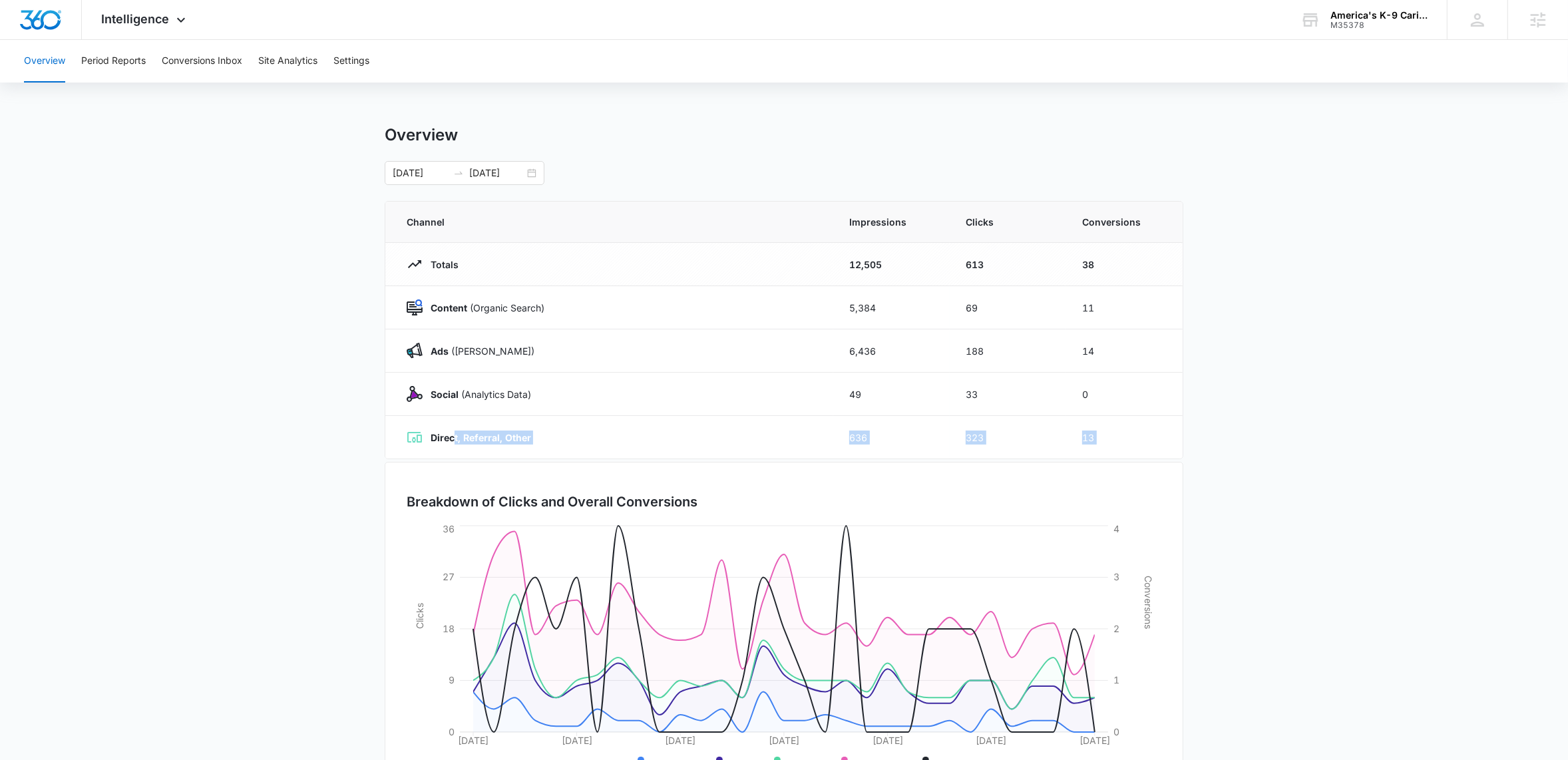
click at [1319, 468] on main "Overview [DATE] [DATE] [DATE] Su Mo Tu We Th Fr Sa 29 30 1 2 3 4 5 6 7 8 9 10 1…" at bounding box center [784, 474] width 1568 height 698
drag, startPoint x: 1014, startPoint y: 333, endPoint x: 1157, endPoint y: 340, distance: 143.2
click at [1157, 340] on tr "Ads ([PERSON_NAME]) 6,436 188 14" at bounding box center [784, 351] width 797 height 43
click at [1157, 340] on td "14" at bounding box center [1124, 351] width 116 height 43
click at [989, 103] on div "Overview Period Reports Conversions Inbox Site Analytics Settings Overview [DAT…" at bounding box center [784, 431] width 1568 height 784
